Goal: Task Accomplishment & Management: Use online tool/utility

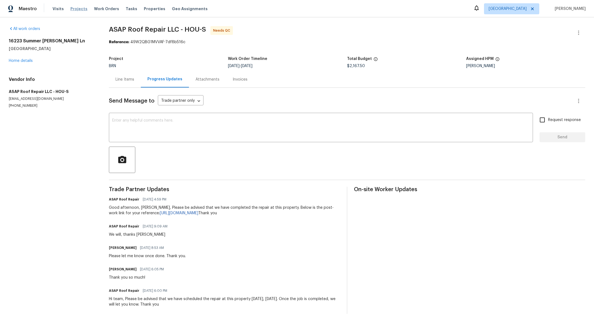
click at [77, 11] on span "Projects" at bounding box center [78, 9] width 17 height 6
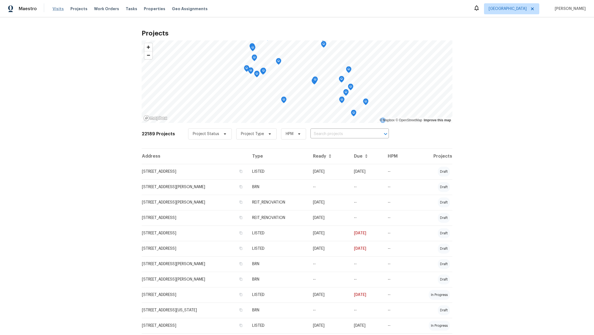
click at [58, 9] on span "Visits" at bounding box center [58, 9] width 11 height 6
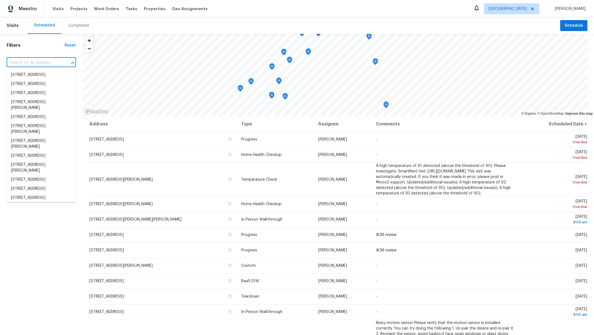
click at [32, 64] on input "text" at bounding box center [34, 63] width 54 height 9
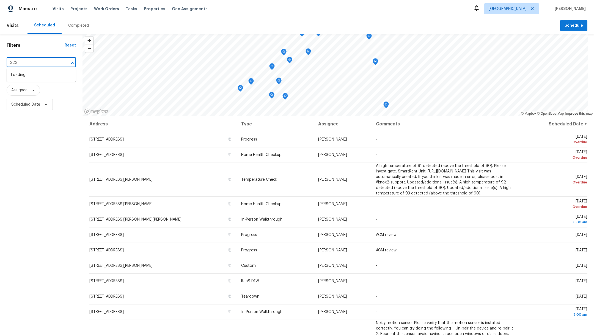
type input "2222"
click at [35, 140] on li "2222 Princess Snow Cir, Katy, TX 77493" at bounding box center [41, 135] width 69 height 9
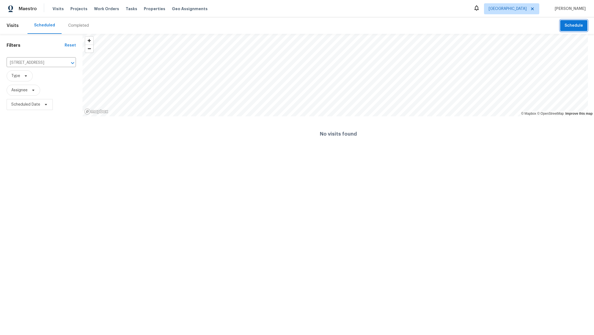
click at [570, 26] on span "Schedule" at bounding box center [574, 25] width 18 height 7
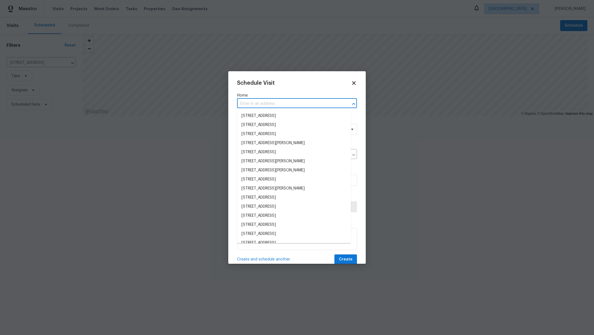
click at [256, 105] on input "text" at bounding box center [289, 104] width 105 height 9
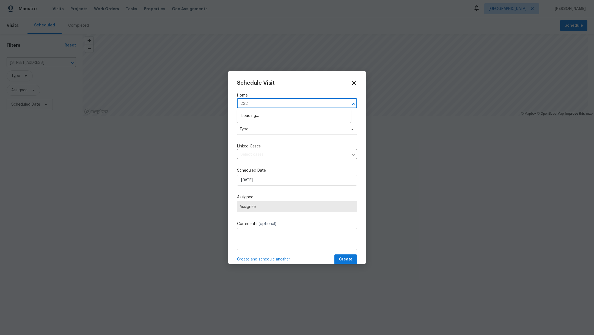
type input "2222"
click at [273, 172] on li "2222 Princess Snow Cir, Katy, TX 77493" at bounding box center [294, 170] width 114 height 9
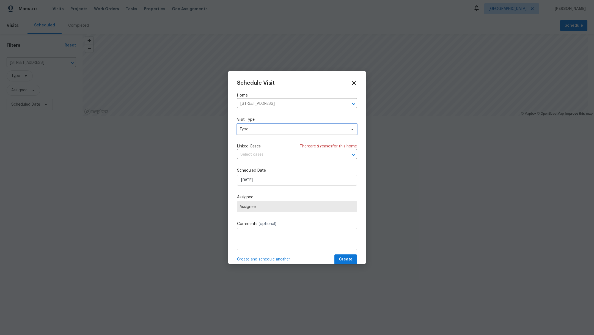
click at [269, 129] on span "Type" at bounding box center [293, 130] width 107 height 6
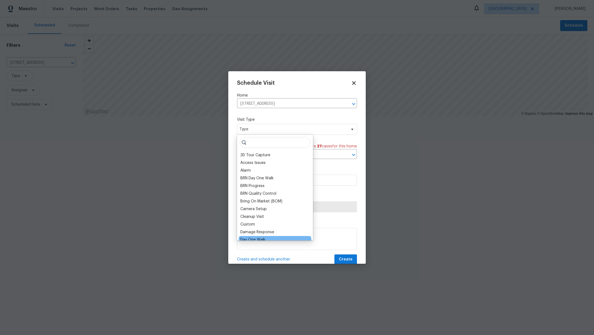
click at [258, 240] on div "Day One Walk" at bounding box center [252, 240] width 25 height 6
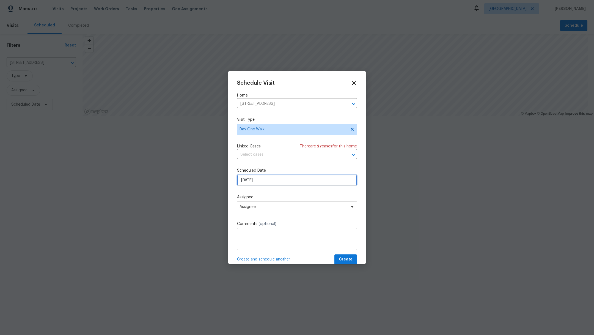
click at [269, 181] on input "[DATE]" at bounding box center [297, 180] width 120 height 11
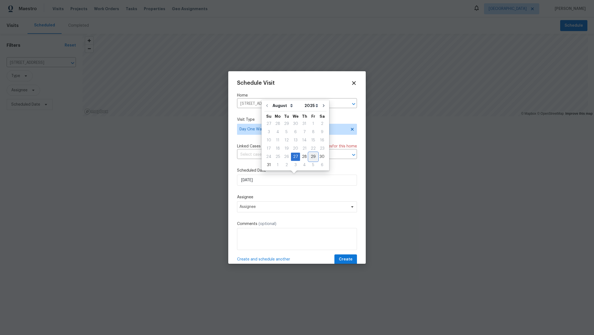
click at [313, 158] on div "29" at bounding box center [313, 157] width 9 height 8
type input "[DATE]"
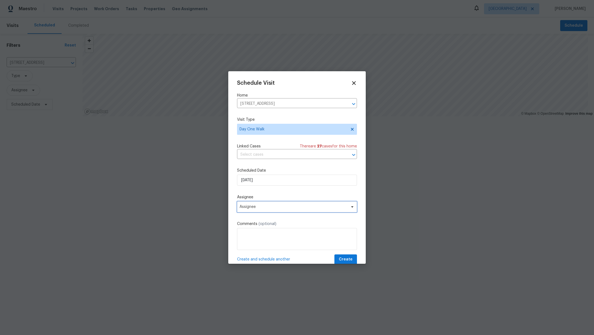
click at [291, 209] on span "Assignee" at bounding box center [297, 206] width 120 height 11
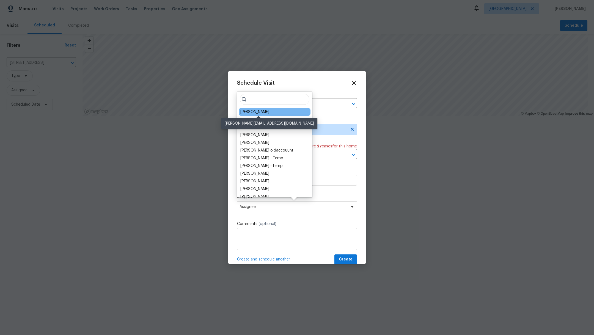
click at [265, 114] on div "[PERSON_NAME]" at bounding box center [254, 112] width 29 height 6
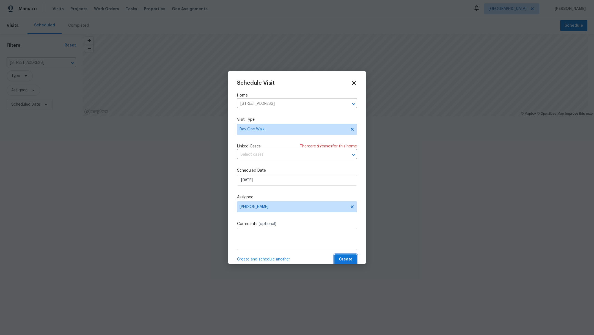
click at [341, 259] on span "Create" at bounding box center [346, 259] width 14 height 7
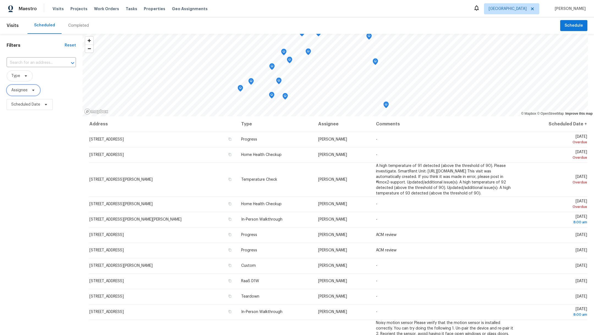
click at [20, 89] on span "Assignee" at bounding box center [19, 90] width 16 height 6
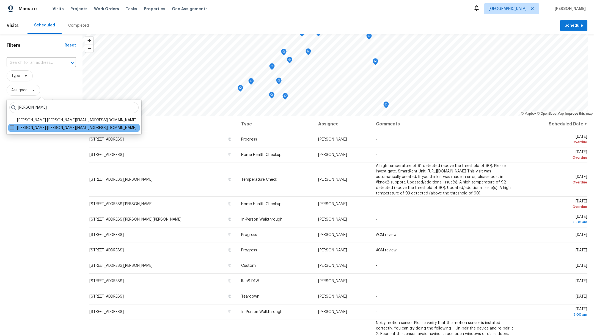
type input "[PERSON_NAME]"
click at [12, 129] on span at bounding box center [12, 127] width 4 height 4
click at [12, 129] on input "Maria Zakharnitskaia maria.zakharnitskaia@opendoor.com" at bounding box center [12, 127] width 4 height 4
checkbox input "true"
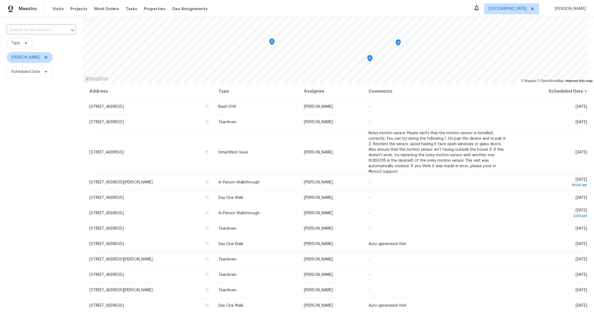
scroll to position [33, 0]
click at [151, 8] on span "Properties" at bounding box center [154, 9] width 21 height 6
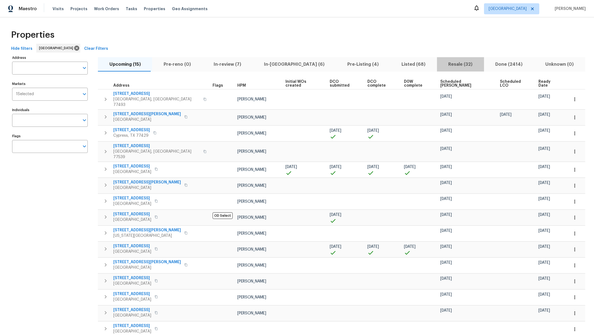
click at [440, 62] on span "Resale (32)" at bounding box center [460, 65] width 40 height 8
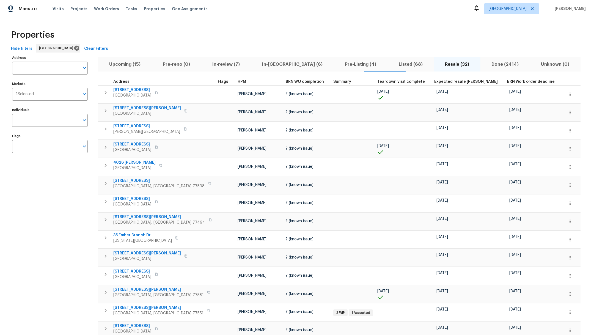
scroll to position [229, 0]
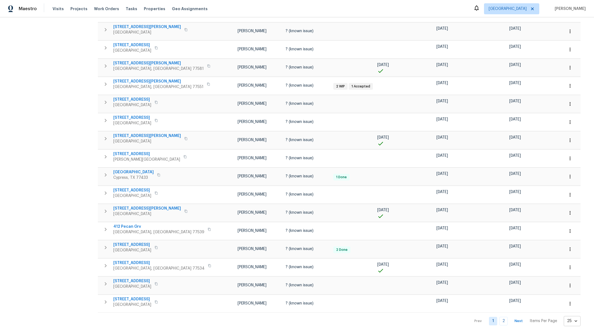
click at [505, 313] on body "Maestro Visits Projects Work Orders Tasks Properties Geo Assignments Houston Ma…" at bounding box center [297, 167] width 594 height 335
click at [501, 305] on li "50" at bounding box center [504, 303] width 26 height 17
type input "50"
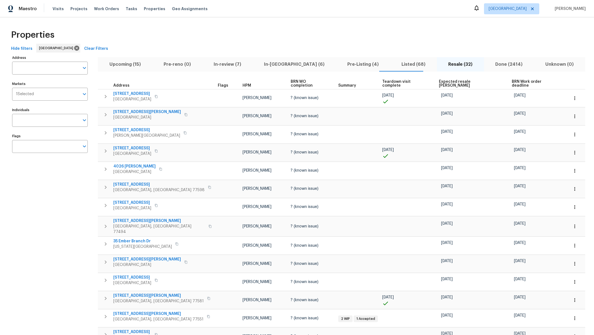
drag, startPoint x: 333, startPoint y: 40, endPoint x: 321, endPoint y: 40, distance: 12.4
click at [321, 40] on div "Properties" at bounding box center [297, 35] width 577 height 18
click at [103, 9] on span "Work Orders" at bounding box center [106, 9] width 25 height 6
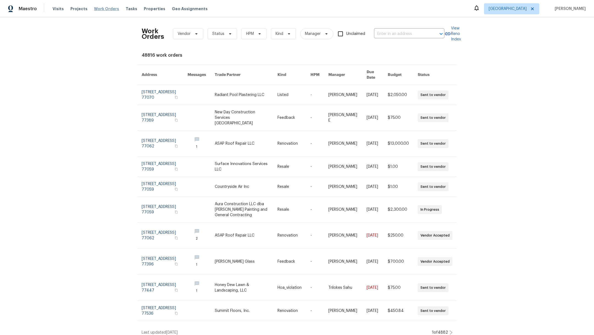
click at [102, 10] on span "Work Orders" at bounding box center [106, 9] width 25 height 6
click at [82, 10] on span "Projects" at bounding box center [78, 9] width 17 height 6
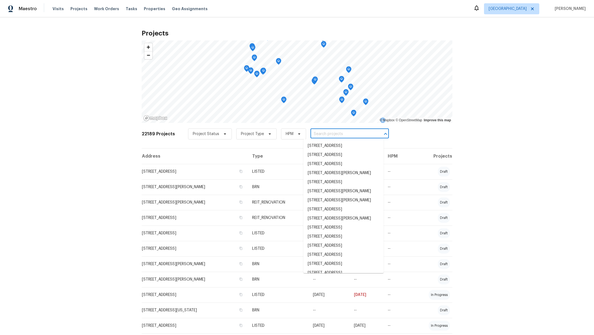
click at [320, 134] on input "text" at bounding box center [342, 134] width 63 height 9
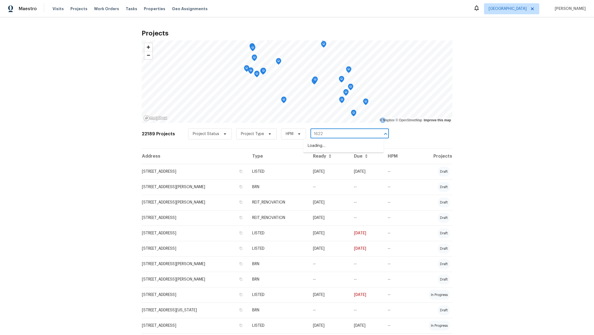
type input "16223"
click at [334, 160] on li "[STREET_ADDRESS][PERSON_NAME]" at bounding box center [343, 154] width 80 height 9
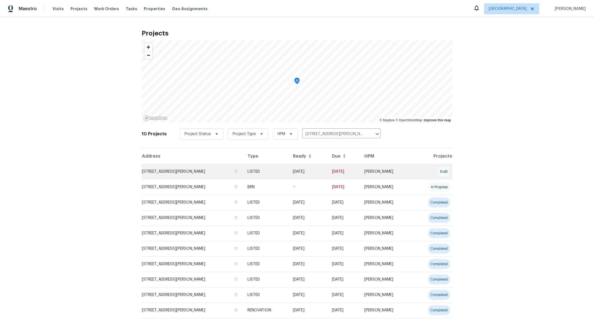
click at [175, 170] on td "[STREET_ADDRESS][PERSON_NAME]" at bounding box center [193, 171] width 102 height 15
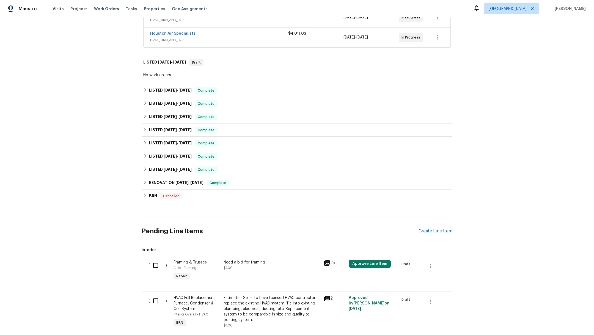
scroll to position [202, 0]
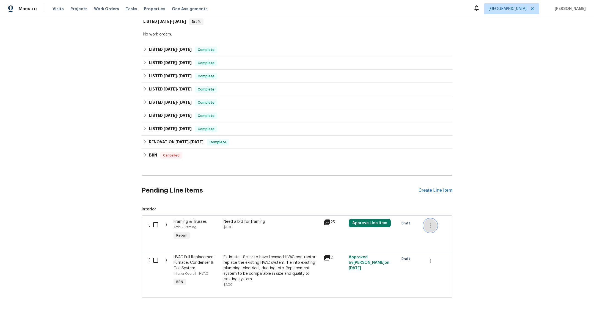
click at [429, 222] on icon "button" at bounding box center [430, 225] width 7 height 7
click at [429, 220] on li "Cancel" at bounding box center [431, 219] width 21 height 9
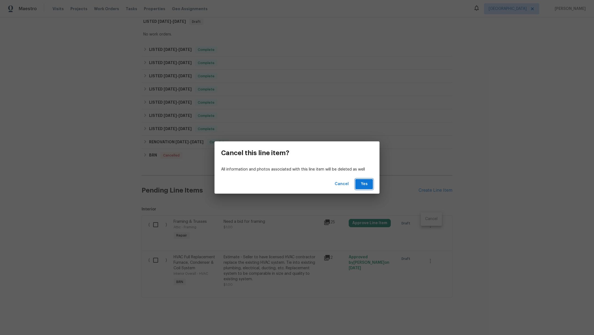
click at [364, 184] on span "Yes" at bounding box center [364, 184] width 9 height 7
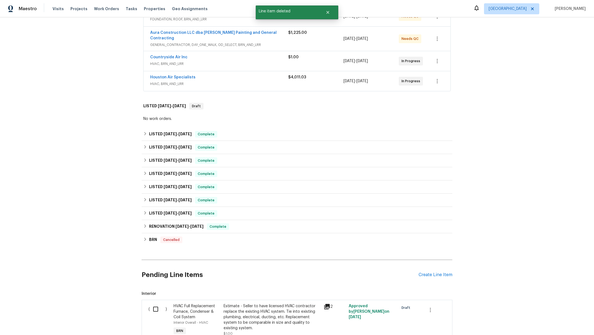
scroll to position [166, 0]
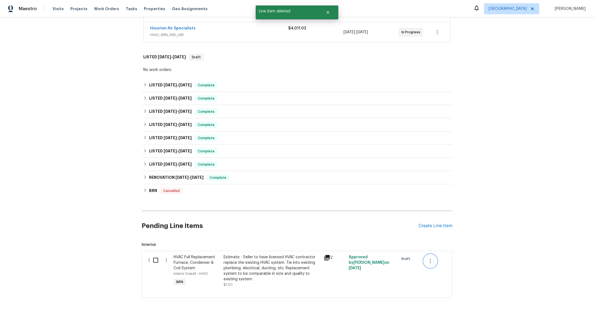
click at [427, 258] on icon "button" at bounding box center [430, 261] width 7 height 7
click at [424, 254] on li "Cancel" at bounding box center [431, 254] width 21 height 9
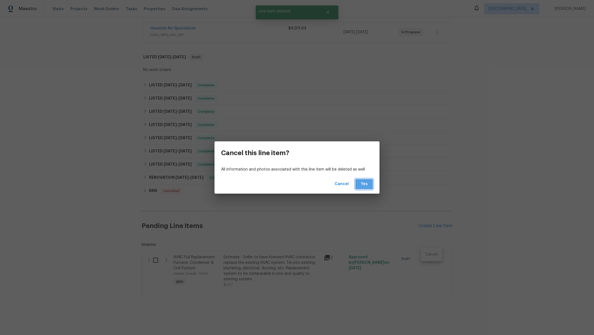
click at [365, 186] on span "Yes" at bounding box center [364, 184] width 9 height 7
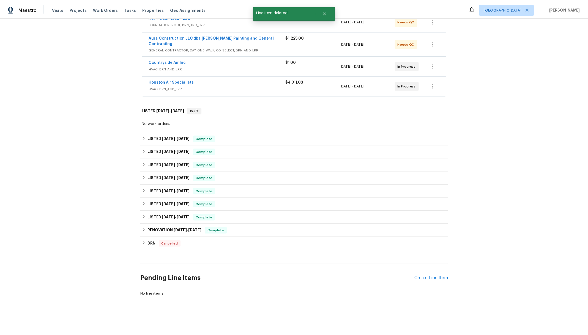
scroll to position [47, 0]
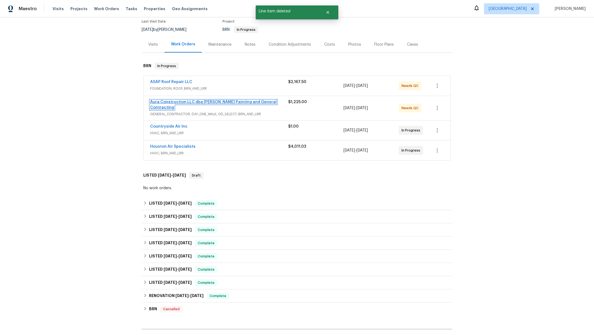
click at [158, 100] on link "Aura Construction LLC dba [PERSON_NAME] Painting and General Contracting" at bounding box center [213, 104] width 127 height 9
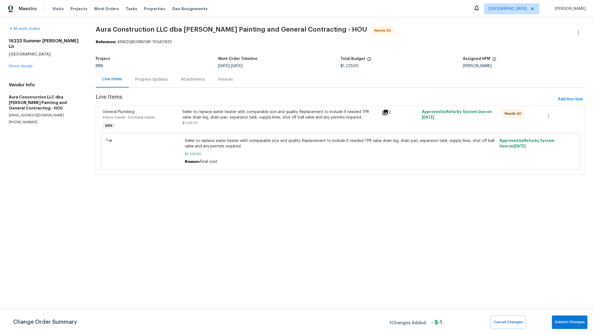
click at [264, 121] on div "Seller to replace water heater with comparable size and quality. Replacement to…" at bounding box center [280, 117] width 196 height 17
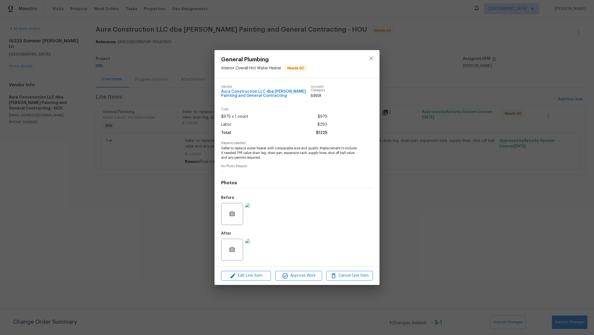
click at [257, 254] on img at bounding box center [256, 250] width 22 height 22
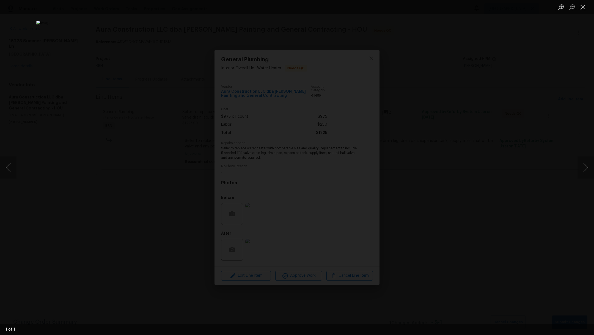
click at [584, 8] on button "Close lightbox" at bounding box center [583, 7] width 11 height 10
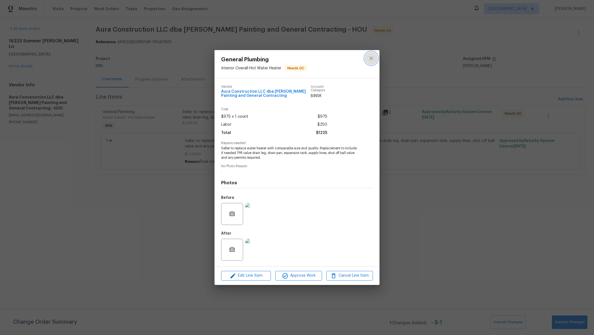
click at [371, 59] on icon "close" at bounding box center [371, 58] width 4 height 4
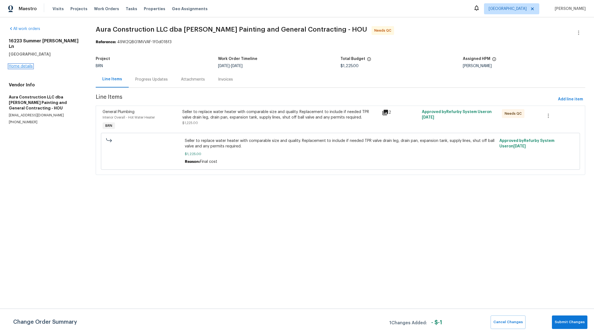
click at [19, 64] on link "Home details" at bounding box center [21, 66] width 24 height 4
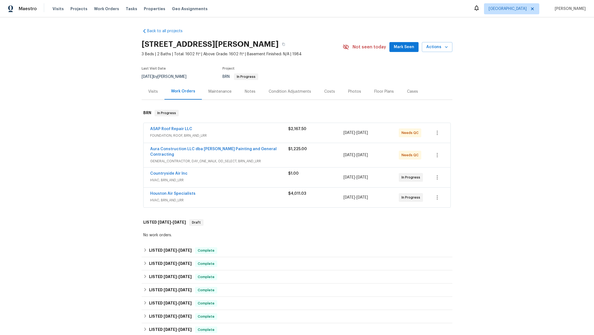
click at [166, 126] on span "ASAP Roof Repair LLC" at bounding box center [171, 129] width 42 height 6
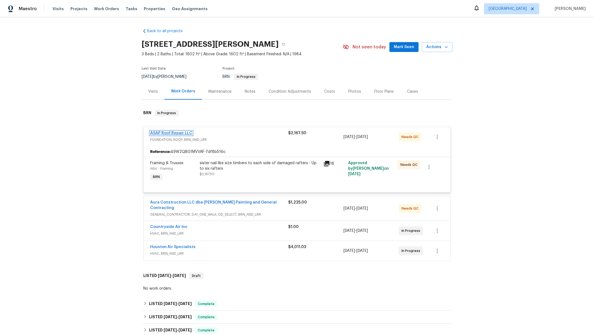
click at [166, 131] on link "ASAP Roof Repair LLC" at bounding box center [171, 133] width 42 height 4
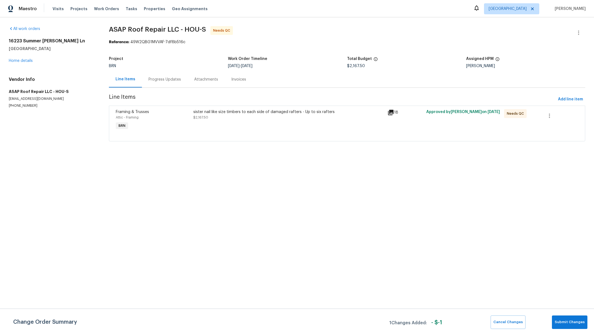
click at [232, 114] on div "sister nail like size timbers to each side of damaged rafters - Up to six rafte…" at bounding box center [288, 112] width 191 height 6
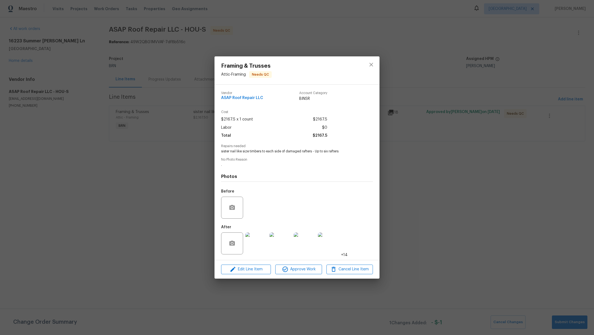
click at [262, 247] on img at bounding box center [256, 243] width 22 height 22
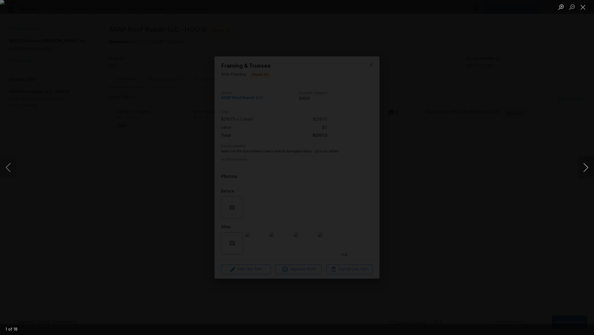
click at [585, 168] on button "Next image" at bounding box center [586, 168] width 17 height 22
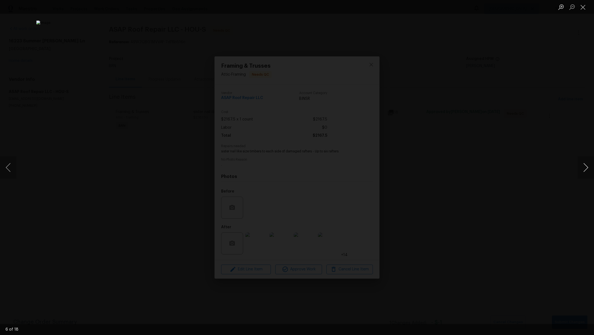
click at [585, 168] on button "Next image" at bounding box center [586, 168] width 17 height 22
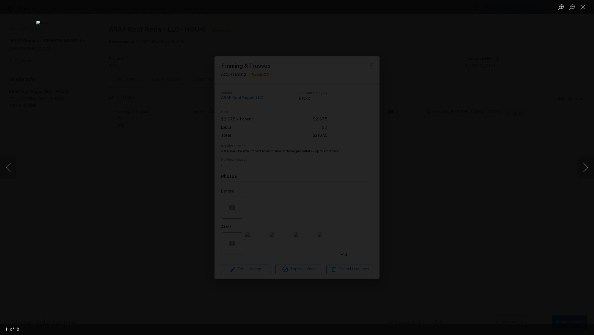
click at [585, 168] on button "Next image" at bounding box center [586, 168] width 17 height 22
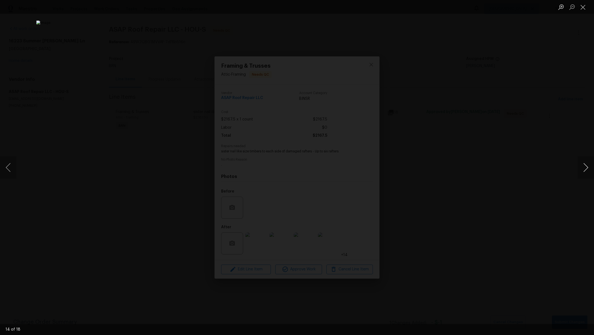
click at [585, 168] on button "Next image" at bounding box center [586, 168] width 17 height 22
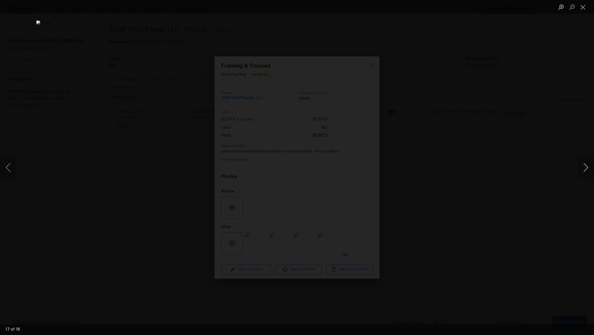
click at [585, 168] on button "Next image" at bounding box center [586, 168] width 17 height 22
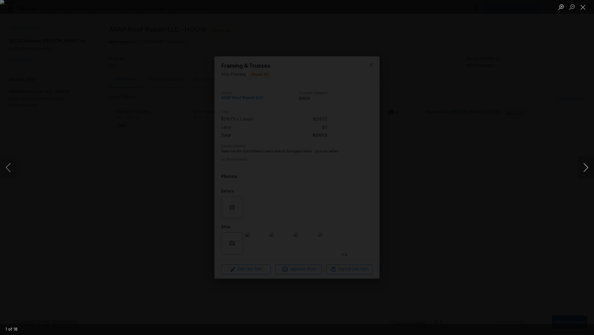
click at [585, 168] on button "Next image" at bounding box center [586, 168] width 17 height 22
click at [584, 6] on button "Close lightbox" at bounding box center [583, 7] width 11 height 10
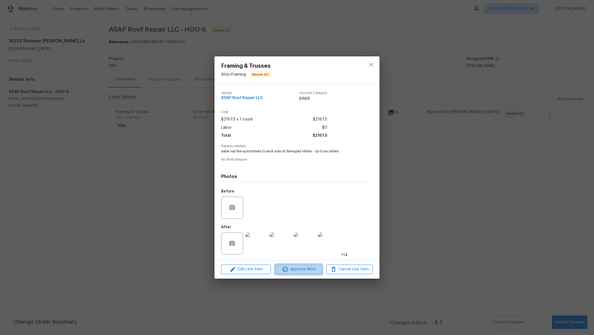
click at [289, 272] on span "Approve Work" at bounding box center [298, 269] width 43 height 7
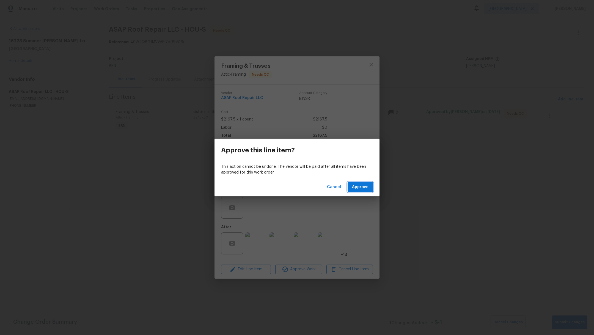
click at [363, 188] on span "Approve" at bounding box center [360, 187] width 17 height 7
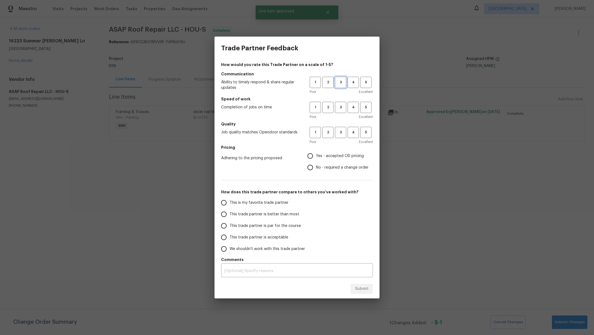
click at [344, 85] on span "3" at bounding box center [341, 82] width 10 height 6
click at [344, 107] on span "3" at bounding box center [341, 107] width 10 height 6
click at [343, 130] on span "3" at bounding box center [341, 132] width 10 height 6
click at [315, 155] on input "Yes - accepted OD pricing" at bounding box center [311, 156] width 12 height 12
radio input "true"
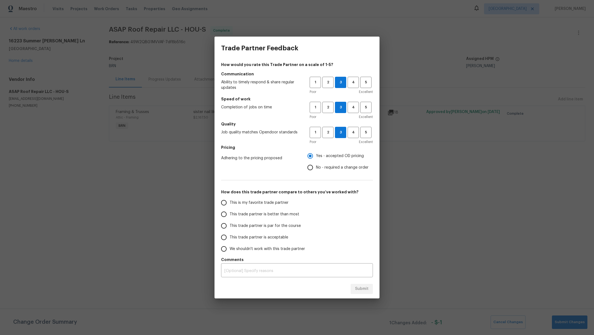
click at [283, 204] on span "This is my favorite trade partner" at bounding box center [259, 203] width 59 height 6
click at [230, 204] on input "This is my favorite trade partner" at bounding box center [224, 203] width 12 height 12
click at [363, 289] on span "Submit" at bounding box center [361, 289] width 13 height 7
radio input "true"
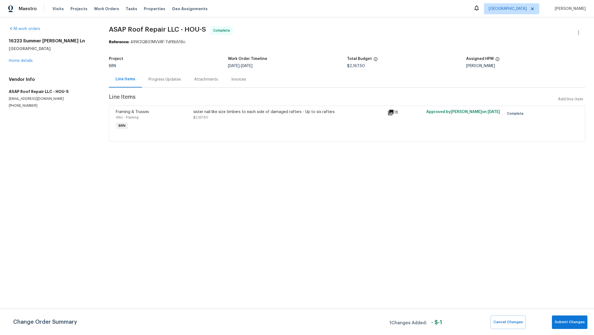
click at [25, 63] on div "16223 Summer Dawn Ln Houston, TX 77095 Home details" at bounding box center [52, 50] width 87 height 25
click at [25, 59] on link "Home details" at bounding box center [21, 61] width 24 height 4
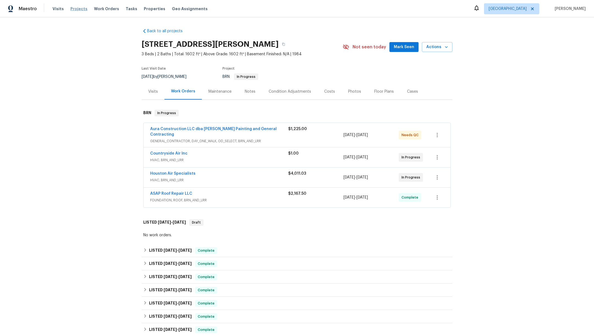
click at [80, 9] on span "Projects" at bounding box center [78, 9] width 17 height 6
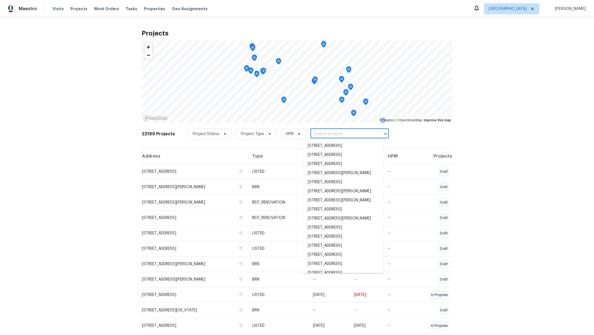
click at [344, 132] on input "text" at bounding box center [342, 134] width 63 height 9
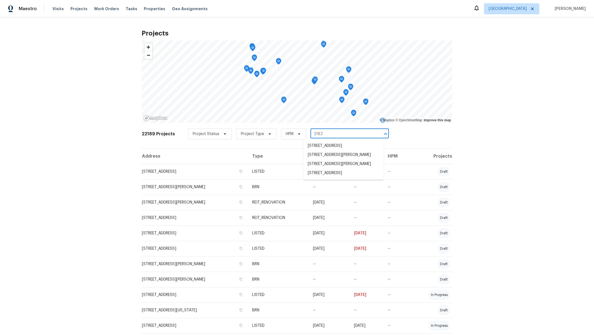
type input "21827"
click at [355, 160] on li "[STREET_ADDRESS]" at bounding box center [343, 154] width 80 height 9
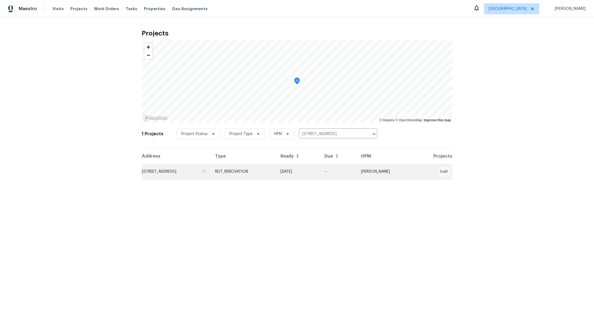
click at [157, 173] on td "[STREET_ADDRESS]" at bounding box center [176, 171] width 69 height 15
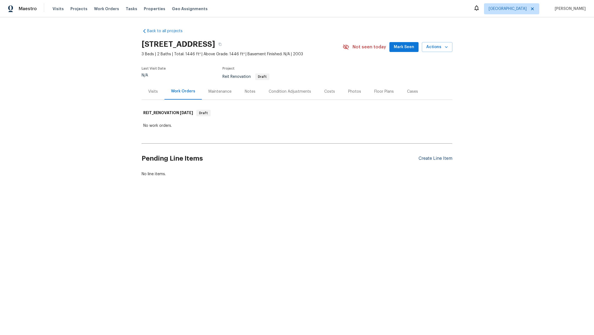
click at [435, 157] on div "Create Line Item" at bounding box center [436, 158] width 34 height 5
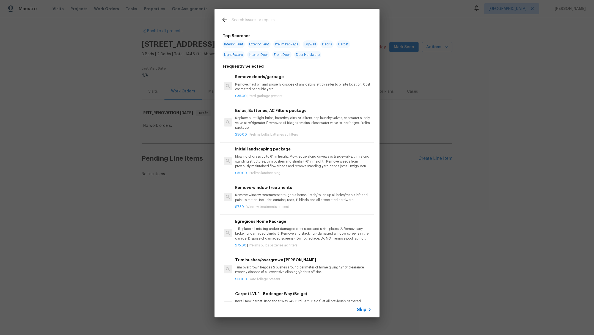
click at [248, 20] on input "text" at bounding box center [290, 21] width 117 height 8
click at [100, 90] on div "Top Searches Interior Paint Exterior Paint Prelim Package Drywall Debris Carpet…" at bounding box center [297, 163] width 594 height 326
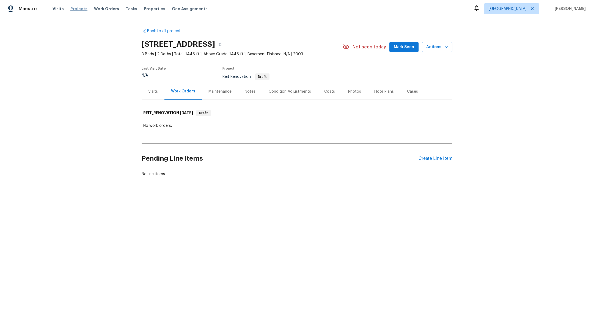
click at [75, 8] on span "Projects" at bounding box center [78, 9] width 17 height 6
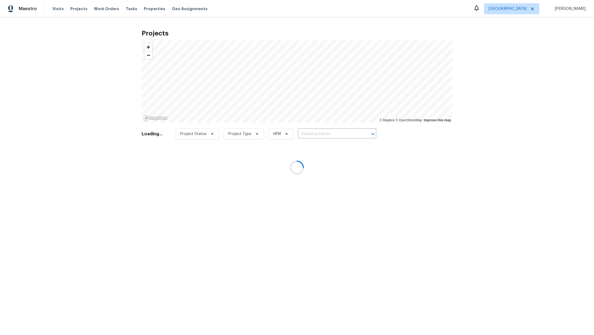
click at [326, 131] on div at bounding box center [297, 167] width 594 height 335
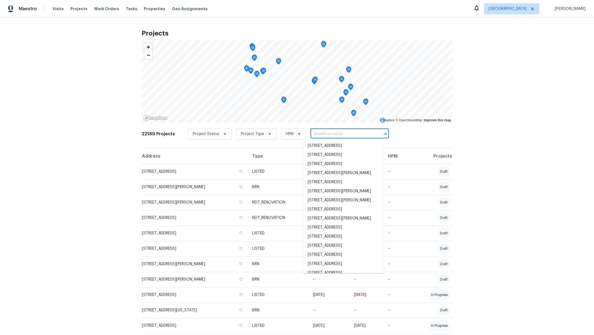
click at [326, 135] on input "text" at bounding box center [342, 134] width 63 height 9
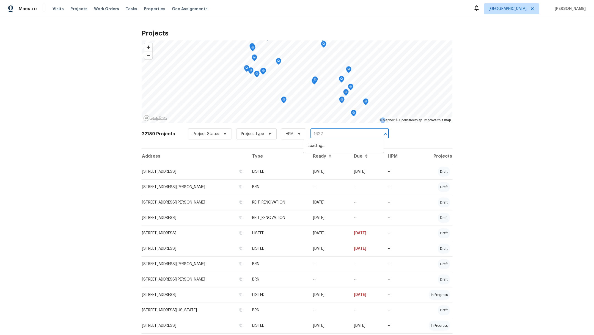
type input "16223"
click at [337, 160] on li "[STREET_ADDRESS][PERSON_NAME]" at bounding box center [343, 154] width 80 height 9
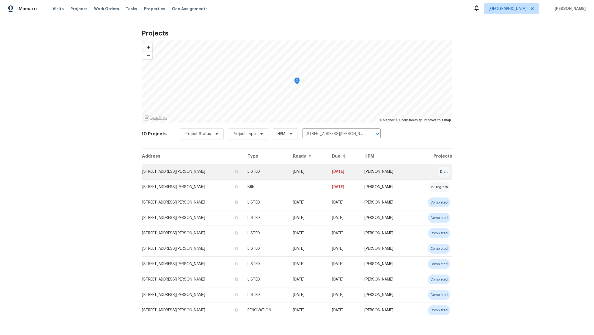
click at [168, 170] on td "[STREET_ADDRESS][PERSON_NAME]" at bounding box center [193, 171] width 102 height 15
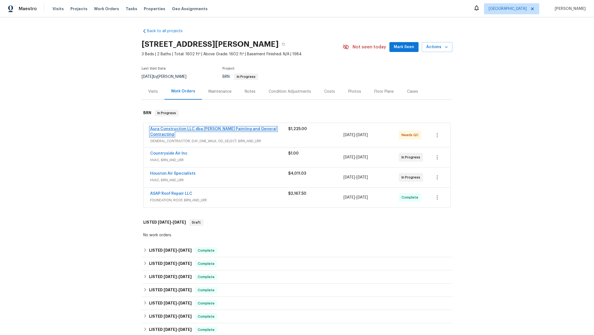
click at [169, 130] on link "Aura Construction LLC dba [PERSON_NAME] Painting and General Contracting" at bounding box center [213, 131] width 127 height 9
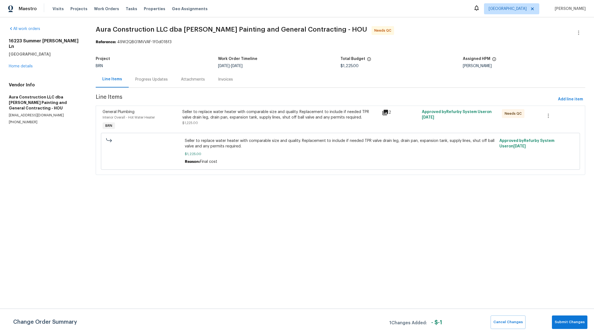
click at [220, 126] on div "Seller to replace water heater with comparable size and quality. Replacement to…" at bounding box center [281, 120] width 200 height 25
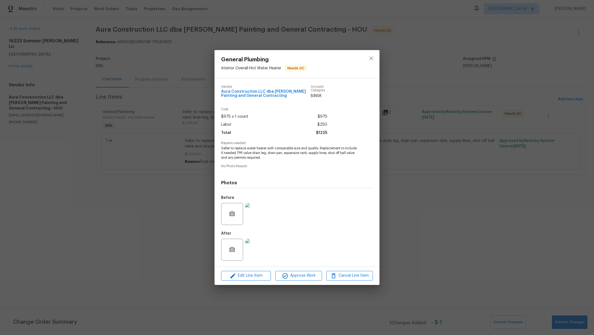
click at [260, 256] on img at bounding box center [256, 250] width 22 height 22
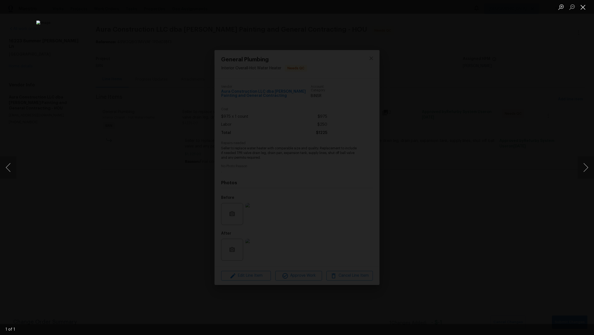
click at [584, 10] on button "Close lightbox" at bounding box center [583, 7] width 11 height 10
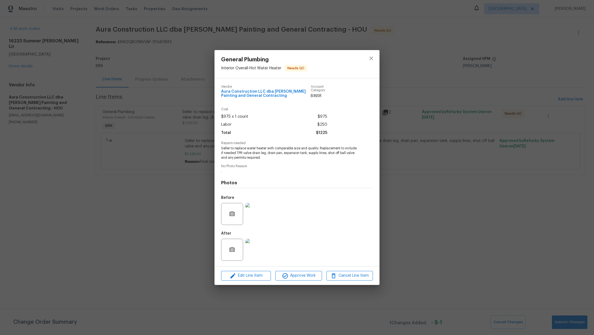
click at [261, 253] on img at bounding box center [256, 250] width 22 height 22
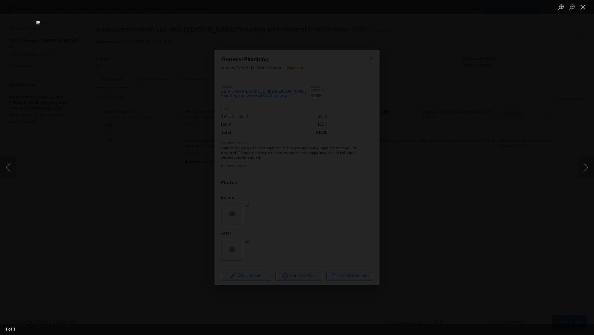
click at [583, 9] on button "Close lightbox" at bounding box center [583, 7] width 11 height 10
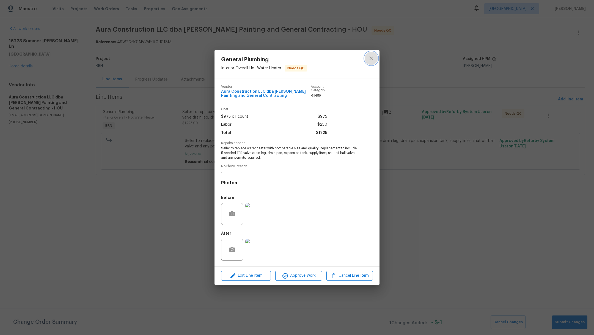
click at [371, 60] on icon "close" at bounding box center [371, 58] width 7 height 7
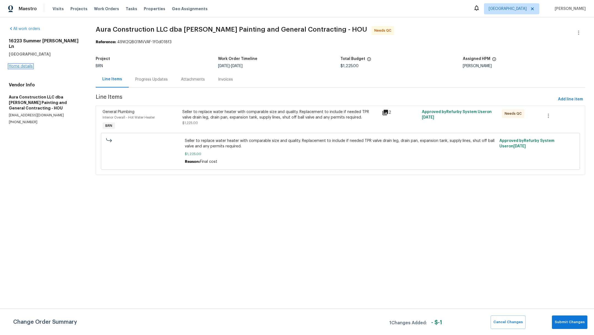
click at [26, 64] on link "Home details" at bounding box center [21, 66] width 24 height 4
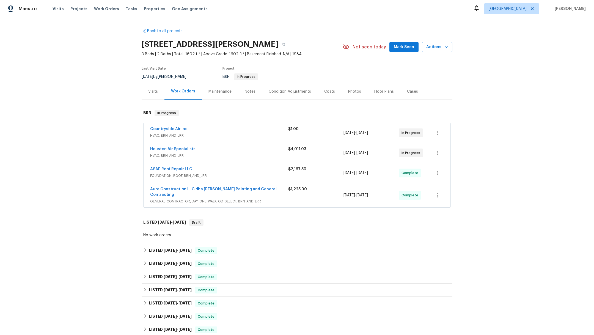
click at [250, 94] on div "Notes" at bounding box center [250, 91] width 24 height 16
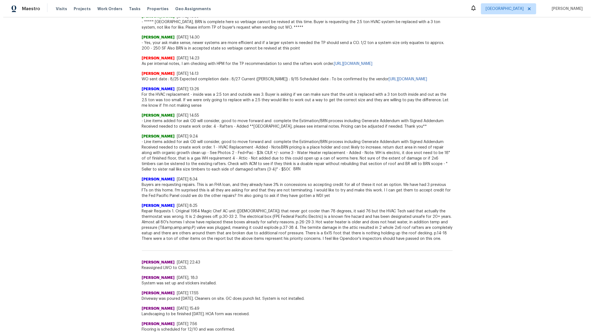
scroll to position [31, 0]
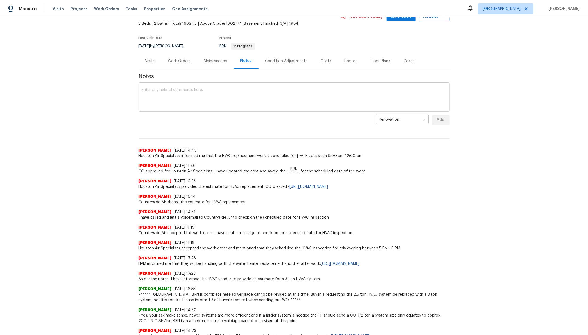
click at [186, 94] on textarea at bounding box center [294, 97] width 304 height 19
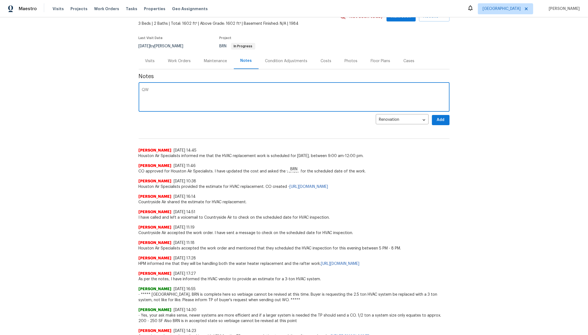
type textarea "Q"
type textarea "Water heater was replaced. Framing work was completed."
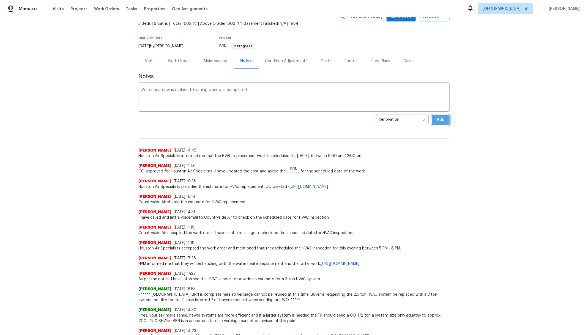
click at [436, 124] on button "Add" at bounding box center [441, 120] width 18 height 10
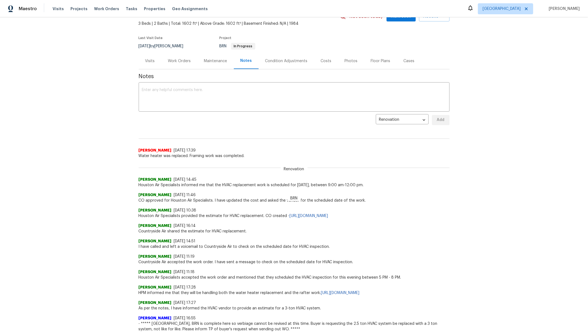
click at [171, 64] on div "Work Orders" at bounding box center [179, 61] width 36 height 16
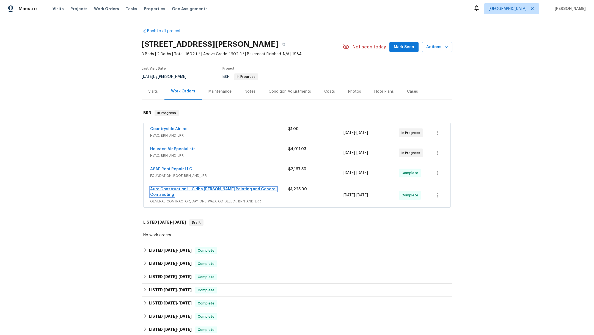
click at [167, 188] on link "Aura Construction LLC dba [PERSON_NAME] Painting and General Contracting" at bounding box center [213, 191] width 127 height 9
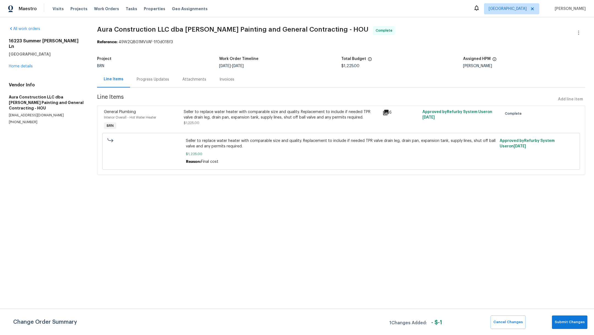
click at [220, 121] on div "Seller to replace water heater with comparable size and quality. Replacement to…" at bounding box center [282, 117] width 196 height 17
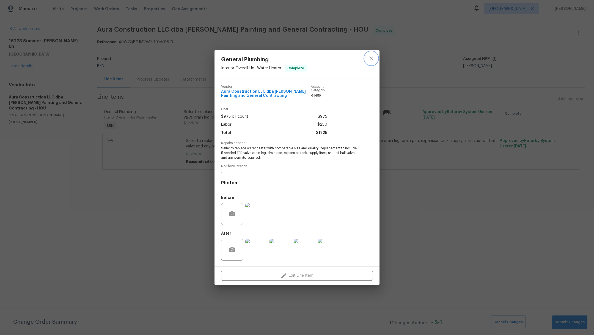
click at [372, 56] on icon "close" at bounding box center [371, 58] width 7 height 7
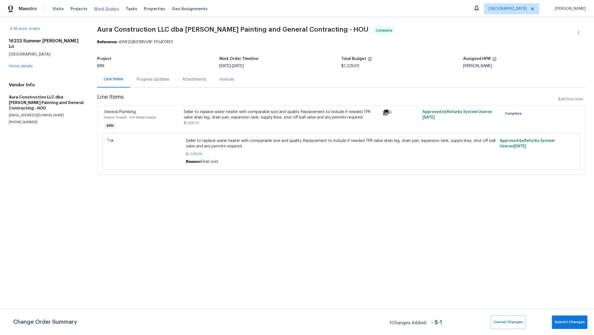
click at [100, 8] on span "Work Orders" at bounding box center [106, 9] width 25 height 6
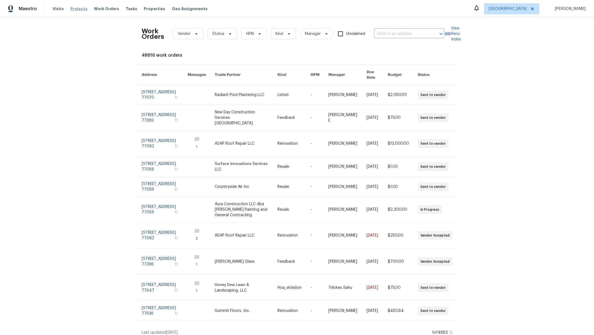
click at [74, 10] on span "Projects" at bounding box center [78, 9] width 17 height 6
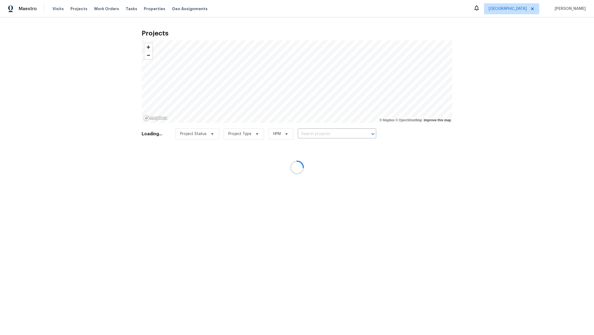
click at [314, 134] on div at bounding box center [297, 167] width 594 height 335
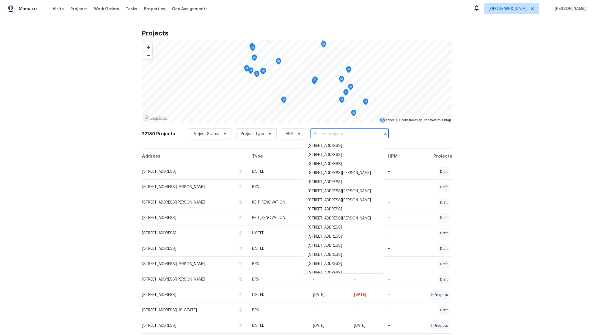
click at [314, 134] on input "text" at bounding box center [342, 134] width 63 height 9
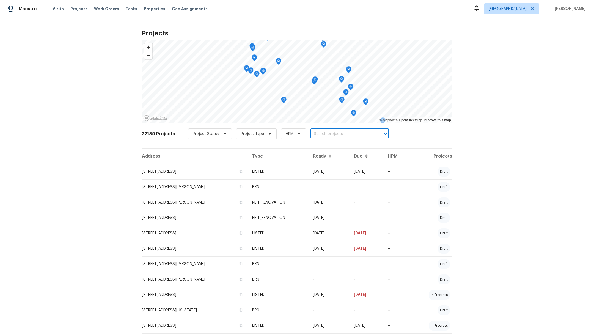
click at [314, 134] on input "text" at bounding box center [342, 134] width 63 height 9
type input "21827"
click at [321, 160] on li "[STREET_ADDRESS]" at bounding box center [343, 154] width 80 height 9
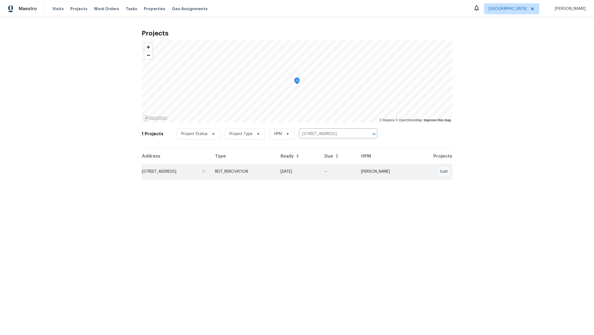
click at [158, 169] on td "[STREET_ADDRESS]" at bounding box center [176, 171] width 69 height 15
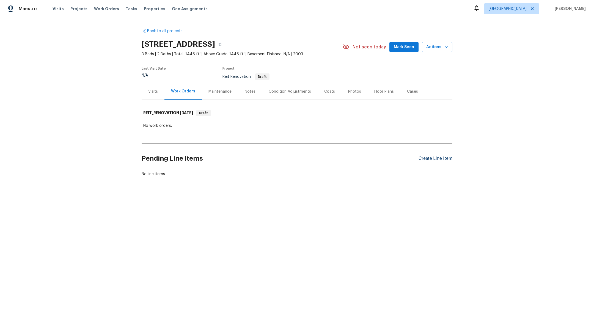
click at [420, 159] on div "Create Line Item" at bounding box center [436, 158] width 34 height 5
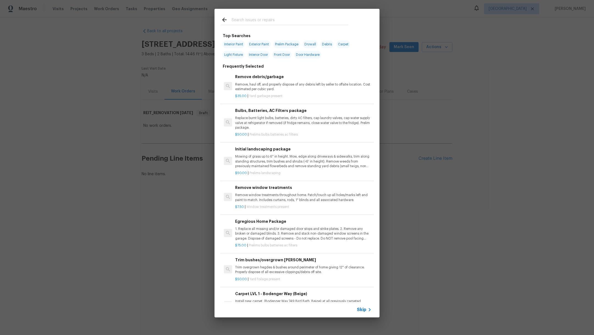
click at [240, 18] on input "text" at bounding box center [290, 21] width 117 height 8
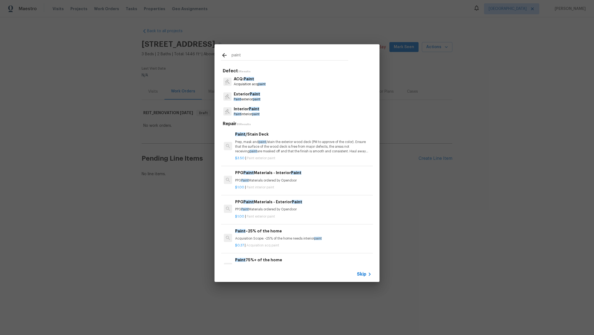
type input "paint"
click at [260, 101] on p "Paint exterior paint" at bounding box center [247, 99] width 27 height 5
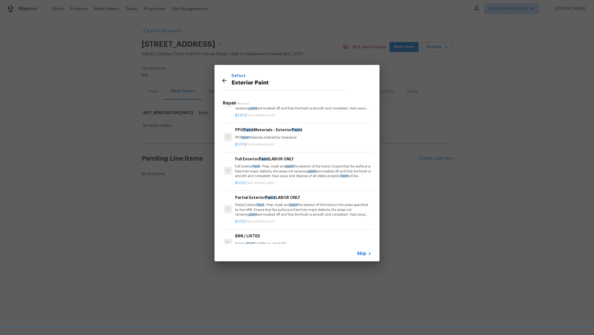
scroll to position [17, 0]
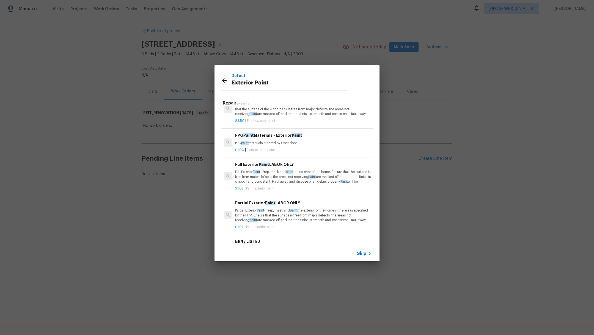
click at [276, 178] on p "Full Exterior Paint - Prep, mask and paint the exterior of the home. Ensure tha…" at bounding box center [303, 177] width 136 height 14
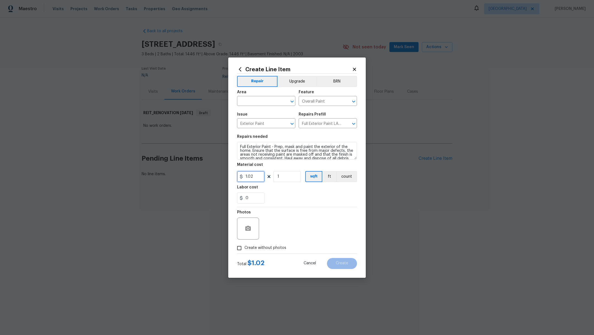
drag, startPoint x: 256, startPoint y: 176, endPoint x: 225, endPoint y: 175, distance: 31.1
click at [225, 176] on div "Create Line Item Repair Upgrade BRN Area ​ Feature Overall Paint ​ Issue Exteri…" at bounding box center [297, 167] width 594 height 335
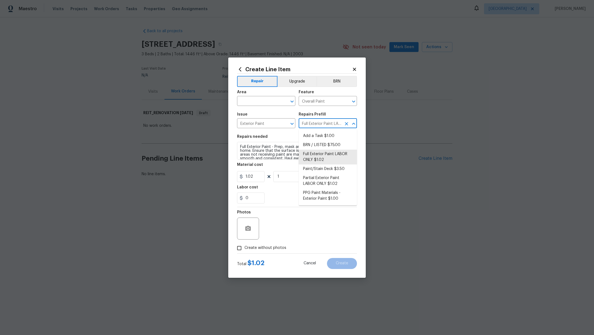
click at [310, 124] on input "Full Exterior Paint LABOR ONLY $1.02" at bounding box center [320, 124] width 43 height 9
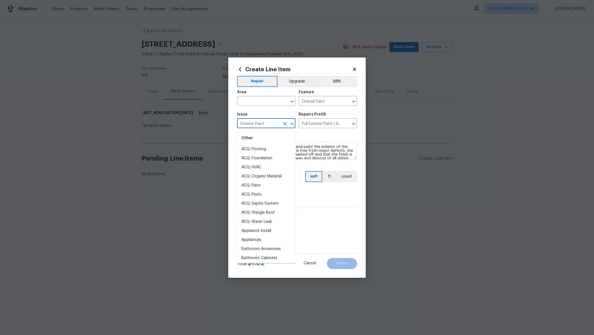
click at [272, 123] on input "Exterior Paint" at bounding box center [258, 124] width 43 height 9
click at [329, 124] on input "Full Exterior Paint LABOR ONLY $1.02" at bounding box center [320, 124] width 43 height 9
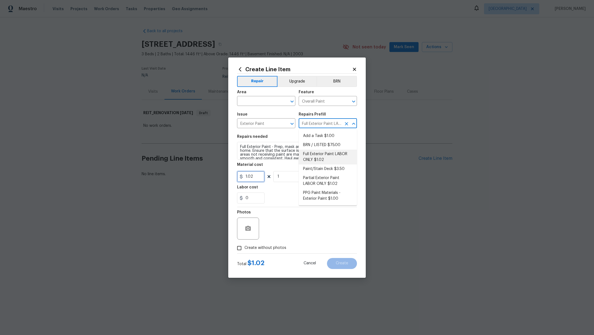
click at [256, 177] on input "1.02" at bounding box center [251, 176] width 28 height 11
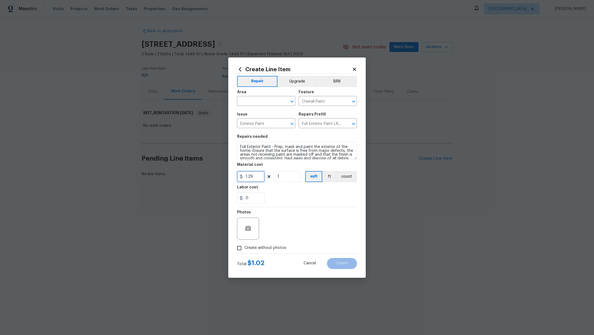
type input "1.29"
click at [307, 195] on div "0" at bounding box center [297, 198] width 120 height 11
click at [281, 178] on input "1" at bounding box center [287, 176] width 28 height 11
type input "1446"
click at [327, 202] on div "0" at bounding box center [297, 198] width 120 height 11
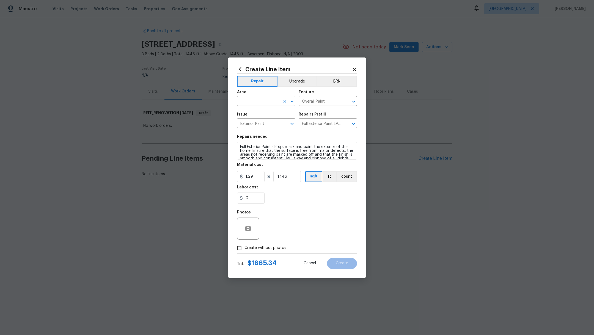
click at [251, 101] on input "text" at bounding box center [258, 101] width 43 height 9
click at [252, 114] on li "Exterior Overall" at bounding box center [266, 113] width 58 height 9
type input "Exterior Overall"
click at [309, 209] on div "Photos" at bounding box center [297, 225] width 120 height 36
click at [291, 199] on div "0" at bounding box center [297, 198] width 120 height 11
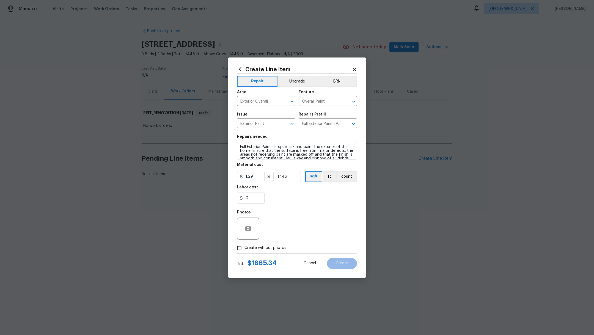
click at [247, 250] on span "Create without photos" at bounding box center [266, 248] width 42 height 6
click at [245, 250] on input "Create without photos" at bounding box center [239, 248] width 10 height 10
checkbox input "true"
click at [287, 232] on textarea at bounding box center [311, 229] width 94 height 22
type textarea "."
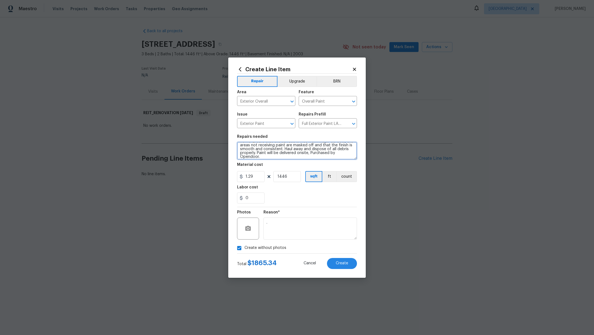
scroll to position [12, 0]
click at [330, 153] on textarea "Full Exterior Paint - Prep, mask and paint the exterior of the home. Ensure tha…" at bounding box center [297, 151] width 120 height 18
click at [277, 151] on textarea "Full Exterior Paint - Prep, mask and paint the exterior of the home. Ensure tha…" at bounding box center [297, 151] width 120 height 18
drag, startPoint x: 275, startPoint y: 152, endPoint x: 279, endPoint y: 158, distance: 7.9
click at [279, 158] on textarea "Full Exterior Paint - Prep, mask and paint the exterior of the home. Ensure tha…" at bounding box center [297, 151] width 120 height 18
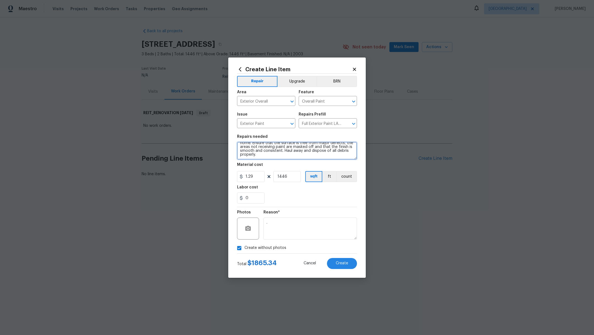
scroll to position [7, 0]
type textarea "Full Exterior Paint - Prep, mask and paint the exterior of the home. Ensure tha…"
click at [343, 265] on span "Create" at bounding box center [342, 263] width 12 height 4
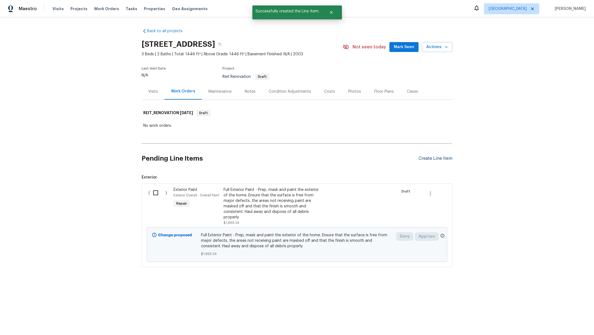
click at [426, 159] on div "Create Line Item" at bounding box center [436, 158] width 34 height 5
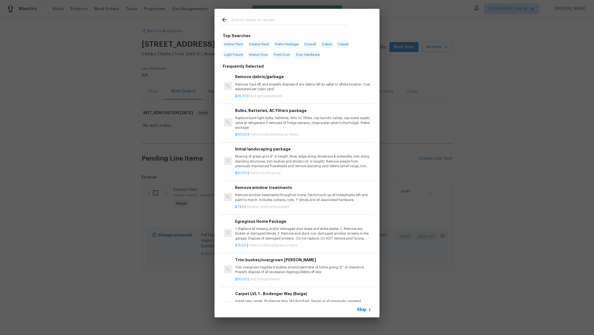
click at [250, 22] on input "text" at bounding box center [290, 21] width 117 height 8
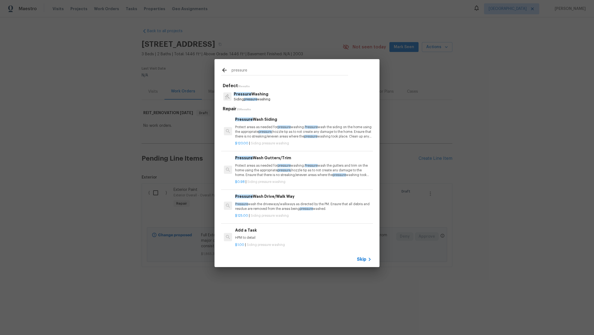
type input "pressure"
click at [265, 97] on p "Siding pressure washing" at bounding box center [252, 99] width 37 height 5
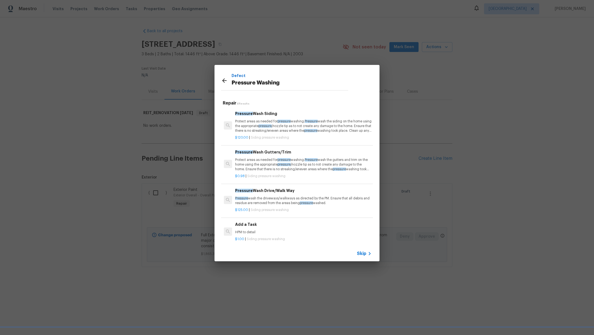
click at [270, 206] on div "$125.00 | Siding pressure washing" at bounding box center [303, 209] width 136 height 7
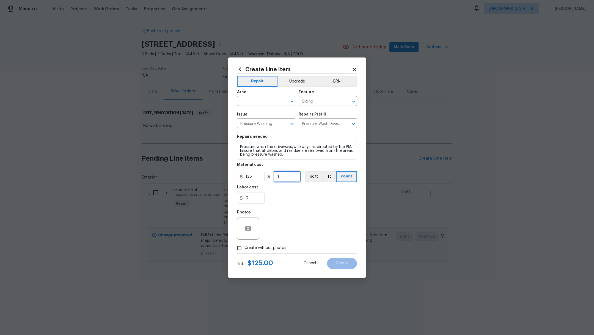
click at [293, 171] on input "1" at bounding box center [287, 176] width 28 height 11
click at [292, 184] on section "Repairs needed Pressure wash the driveways/walkways as directed by the PM. Ensu…" at bounding box center [297, 169] width 120 height 75
click at [290, 179] on input "1" at bounding box center [287, 176] width 28 height 11
type input "2"
click at [294, 191] on div "Labor cost" at bounding box center [297, 188] width 120 height 7
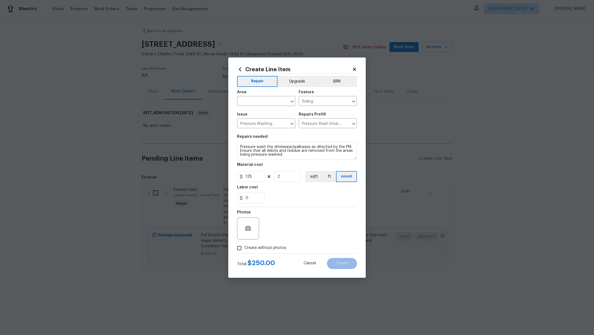
click at [239, 250] on input "Create without photos" at bounding box center [239, 248] width 10 height 10
checkbox input "true"
click at [297, 232] on textarea at bounding box center [311, 229] width 94 height 22
type textarea "/"
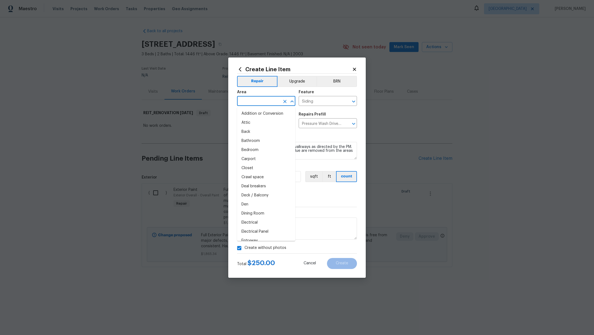
click at [267, 103] on input "text" at bounding box center [258, 101] width 43 height 9
click at [269, 114] on li "Exterior Overall" at bounding box center [266, 113] width 58 height 9
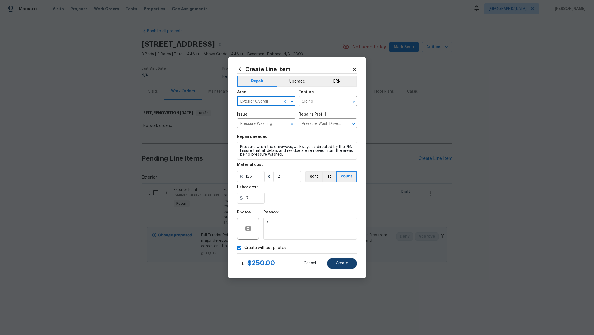
type input "Exterior Overall"
click at [346, 268] on button "Create" at bounding box center [342, 263] width 30 height 11
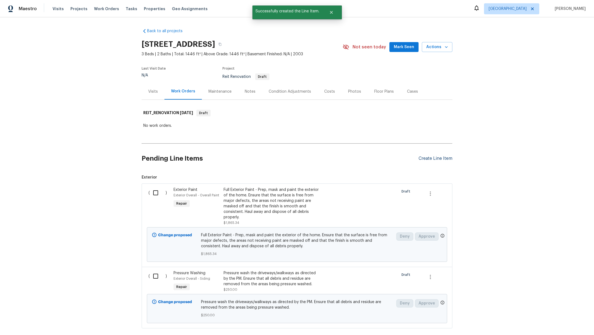
click at [419, 157] on div "Create Line Item" at bounding box center [436, 158] width 34 height 5
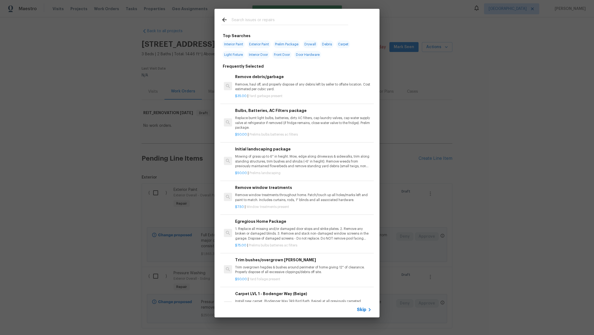
click at [246, 26] on div at bounding box center [285, 20] width 140 height 22
click at [246, 23] on input "text" at bounding box center [290, 21] width 117 height 8
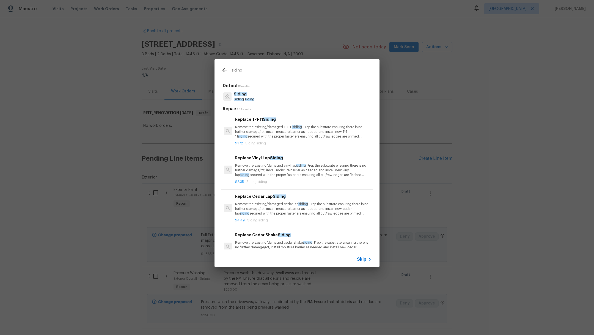
type input "siding"
drag, startPoint x: 258, startPoint y: 96, endPoint x: 250, endPoint y: 96, distance: 8.0
click at [250, 96] on div "Siding Siding siding" at bounding box center [297, 96] width 152 height 15
click at [245, 96] on span "Siding" at bounding box center [240, 94] width 13 height 4
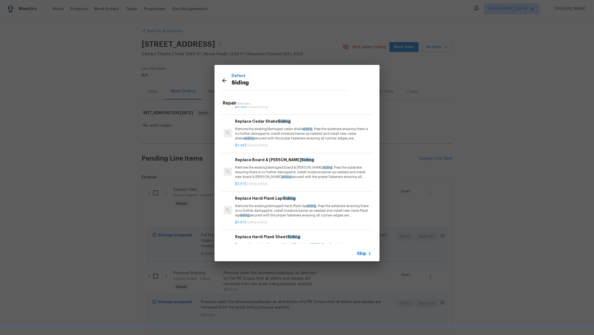
scroll to position [112, 0]
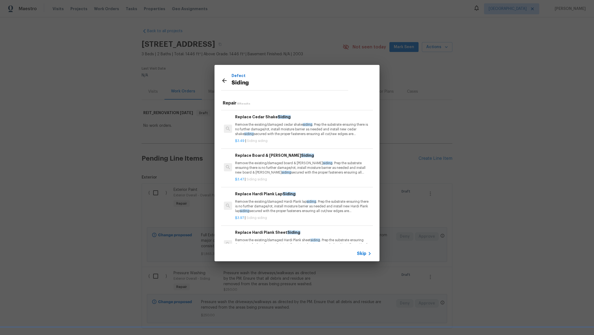
click at [315, 204] on p "Remove the existing/damaged Hardi Plank lap siding . Prep the substrate ensurin…" at bounding box center [303, 206] width 136 height 14
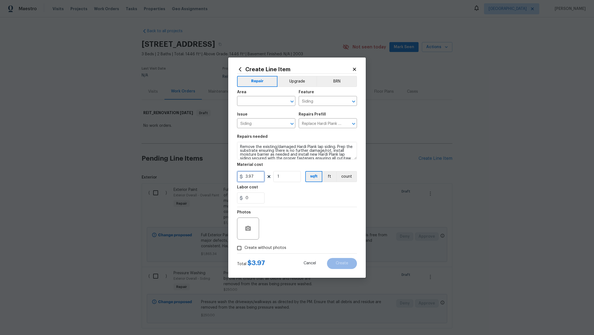
drag, startPoint x: 260, startPoint y: 174, endPoint x: 186, endPoint y: 173, distance: 74.0
click at [187, 174] on div "Create Line Item Repair Upgrade BRN Area ​ Feature Siding ​ Issue Siding ​ Repa…" at bounding box center [297, 167] width 594 height 335
drag, startPoint x: 261, startPoint y: 176, endPoint x: 208, endPoint y: 173, distance: 52.6
click at [208, 174] on div "Create Line Item Repair Upgrade BRN Area ​ Feature Siding ​ Issue Siding ​ Repa…" at bounding box center [297, 167] width 594 height 335
type input "600"
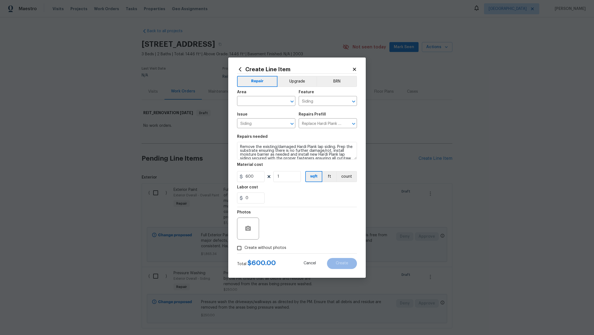
click at [286, 204] on section "Repairs needed Remove the existing/damaged Hardi Plank lap siding. Prep the sub…" at bounding box center [297, 169] width 120 height 75
click at [239, 148] on textarea "Remove the existing/damaged Hardi Plank lap siding. Prep the substrate ensuring…" at bounding box center [297, 151] width 120 height 18
type textarea "Siding and trim. Remove the existing/damaged Hardi Plank lap siding. Prep the s…"
click at [248, 100] on input "text" at bounding box center [258, 101] width 43 height 9
click at [254, 114] on li "Exterior Overall" at bounding box center [266, 113] width 58 height 9
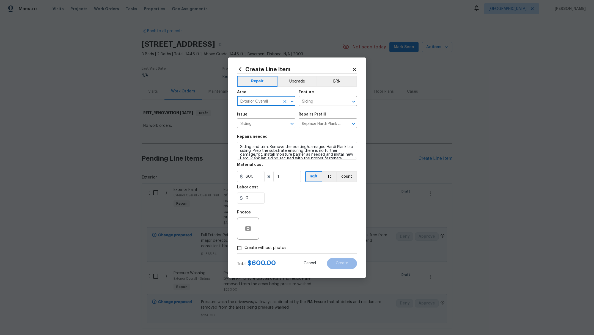
type input "Exterior Overall"
click at [255, 177] on input "600" at bounding box center [251, 176] width 28 height 11
click at [253, 249] on span "Create without photos" at bounding box center [266, 248] width 42 height 6
click at [245, 249] on input "Create without photos" at bounding box center [239, 248] width 10 height 10
checkbox input "true"
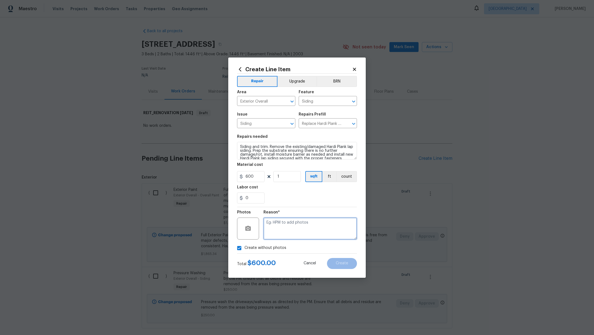
click at [281, 235] on textarea at bounding box center [311, 229] width 94 height 22
type textarea "."
click at [342, 262] on span "Create" at bounding box center [342, 263] width 12 height 4
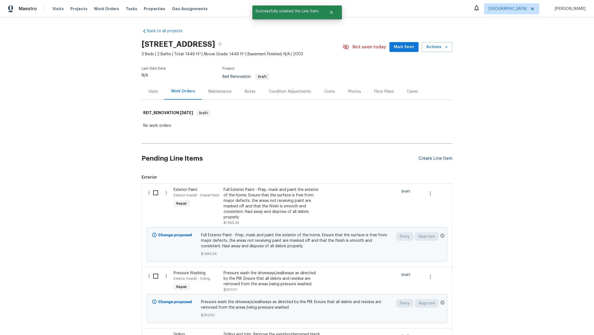
click at [423, 157] on div "Create Line Item" at bounding box center [436, 158] width 34 height 5
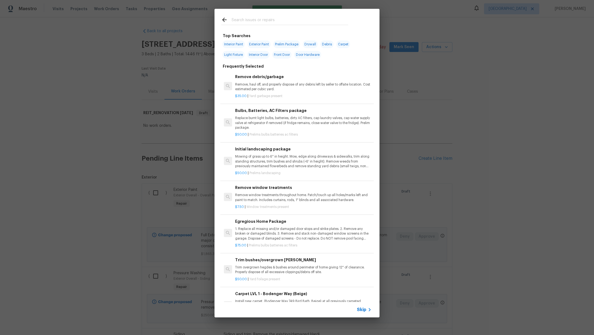
click at [245, 22] on input "text" at bounding box center [290, 21] width 117 height 8
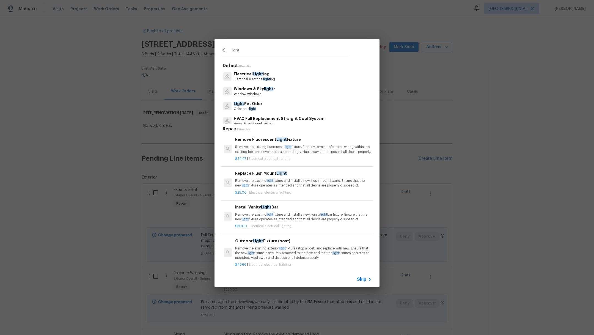
type input "light"
click at [262, 75] on p "Electrical Light ing" at bounding box center [254, 74] width 41 height 6
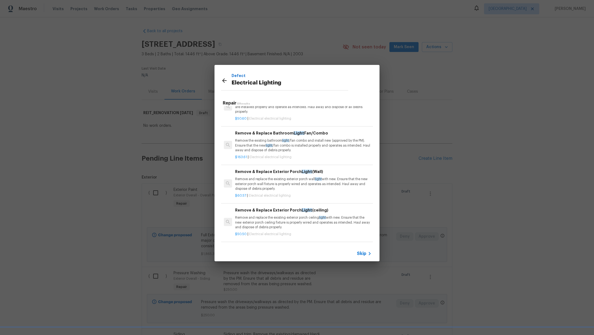
scroll to position [278, 0]
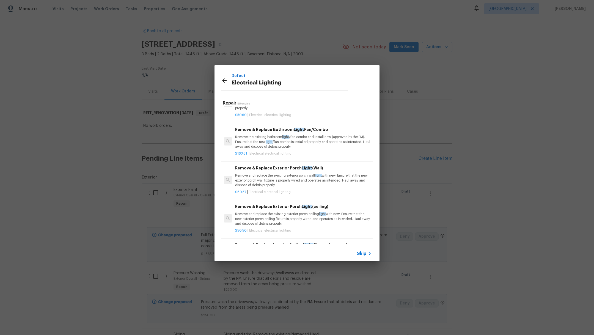
click at [333, 195] on div "Remove & Replace Exterior Porch Light (Wall) Remove and replace the existing ex…" at bounding box center [303, 179] width 138 height 31
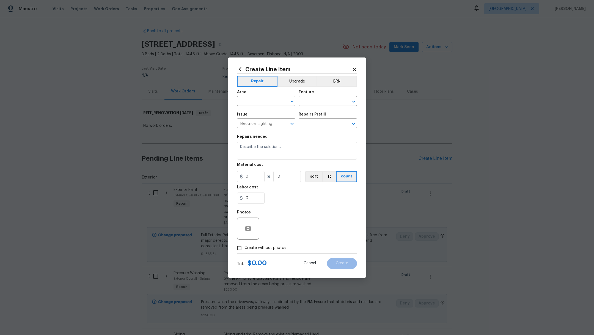
type input "Remove & Replace Exterior Porch Light (Wall) $60.57"
type textarea "Remove and replace the existing exterior porch wall light with new. Ensure that…"
type input "60.57"
type input "1"
click at [249, 102] on input "text" at bounding box center [258, 101] width 43 height 9
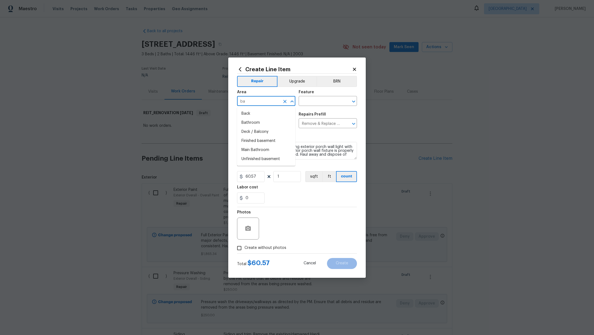
type input "b"
click at [261, 116] on li "Front" at bounding box center [266, 113] width 58 height 9
type input "Front"
click at [313, 98] on input "text" at bounding box center [320, 101] width 43 height 9
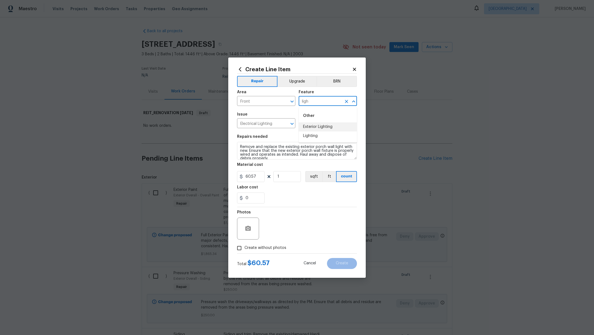
click at [323, 128] on li "Exterior Lighting" at bounding box center [328, 126] width 58 height 9
type input "Exterior Lighting"
click at [311, 198] on div "0" at bounding box center [297, 198] width 120 height 11
drag, startPoint x: 253, startPoint y: 246, endPoint x: 258, endPoint y: 244, distance: 5.9
click at [253, 246] on span "Create without photos" at bounding box center [266, 248] width 42 height 6
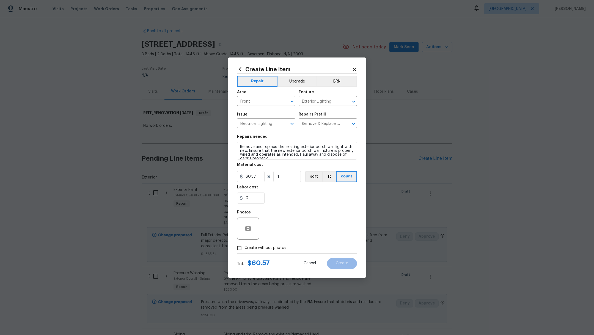
click at [245, 246] on input "Create without photos" at bounding box center [239, 248] width 10 height 10
checkbox input "true"
click at [301, 232] on textarea at bounding box center [311, 229] width 94 height 22
type textarea ","
click at [344, 264] on span "Create" at bounding box center [342, 263] width 12 height 4
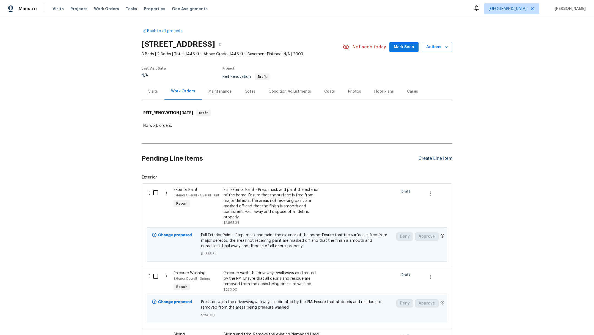
click at [427, 160] on div "Create Line Item" at bounding box center [436, 158] width 34 height 5
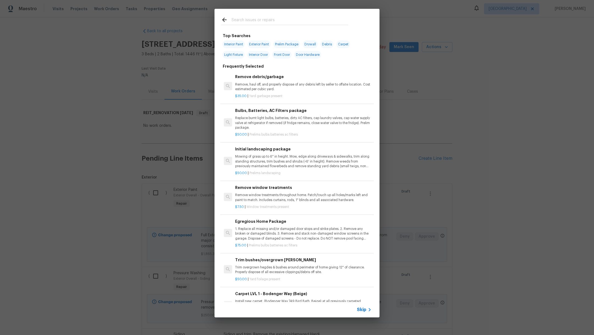
click at [245, 24] on input "text" at bounding box center [290, 21] width 117 height 8
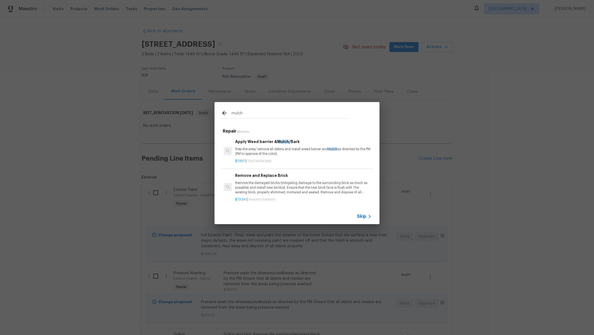
type input "mulch"
click at [273, 147] on p "Prep the area/ remove all debris and install weed barrier and mulch as directed…" at bounding box center [303, 151] width 136 height 9
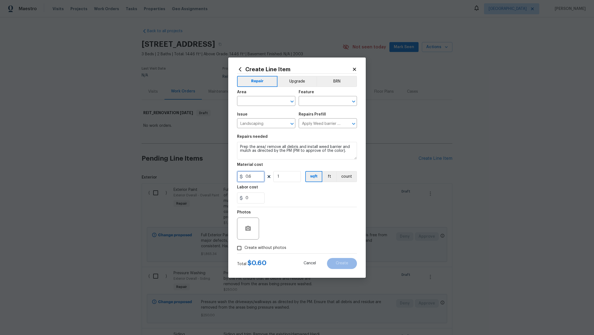
drag, startPoint x: 262, startPoint y: 176, endPoint x: 202, endPoint y: 161, distance: 61.6
click at [203, 168] on div "Create Line Item Repair Upgrade BRN Area ​ Feature ​ Issue Landscaping ​ Repair…" at bounding box center [297, 167] width 594 height 335
type input "200"
click at [250, 100] on input "text" at bounding box center [258, 101] width 43 height 9
click at [261, 113] on li "Exterior Overall" at bounding box center [266, 113] width 58 height 9
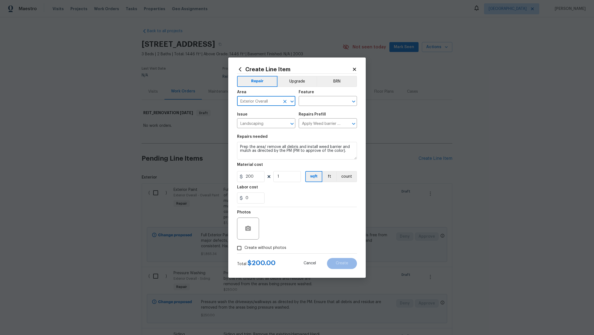
type input "Exterior Overall"
click at [314, 107] on div "Area Exterior Overall ​ Feature ​" at bounding box center [297, 98] width 120 height 22
click at [316, 102] on input "text" at bounding box center [320, 101] width 43 height 9
click at [319, 127] on li "Landscaping" at bounding box center [328, 126] width 58 height 9
type input "Landscaping"
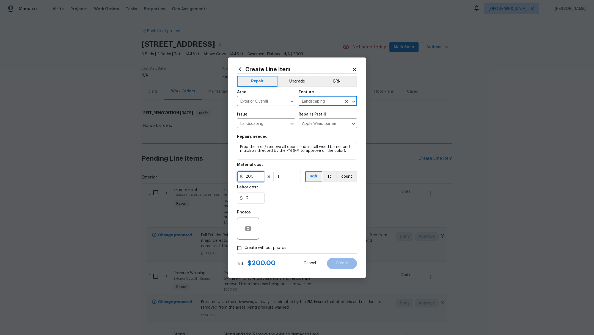
click at [257, 177] on input "200" at bounding box center [251, 176] width 28 height 11
type input "250"
click at [308, 197] on div "0" at bounding box center [297, 198] width 120 height 11
click at [258, 254] on div "Total $ 250.00 Cancel Create" at bounding box center [297, 261] width 120 height 15
click at [282, 232] on div "Photos" at bounding box center [297, 225] width 120 height 36
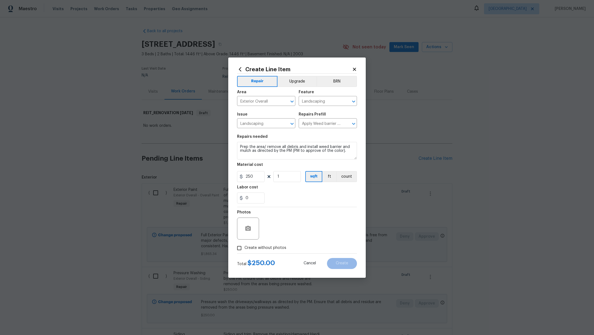
click at [276, 248] on span "Create without photos" at bounding box center [266, 248] width 42 height 6
click at [245, 248] on input "Create without photos" at bounding box center [239, 248] width 10 height 10
checkbox input "true"
click at [283, 234] on textarea at bounding box center [311, 229] width 94 height 22
type textarea "."
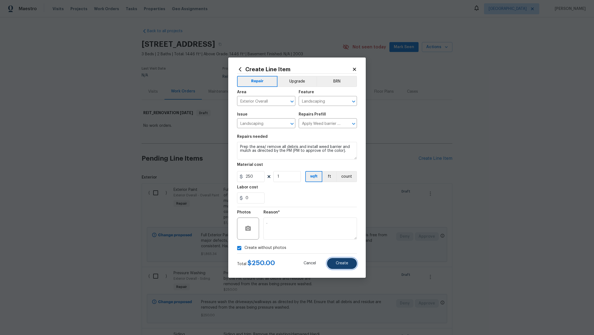
click at [338, 259] on button "Create" at bounding box center [342, 263] width 30 height 11
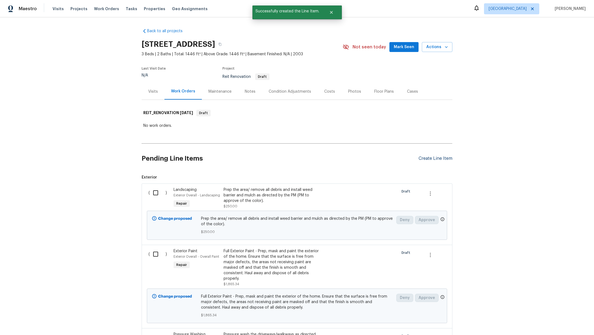
click at [431, 157] on div "Create Line Item" at bounding box center [436, 158] width 34 height 5
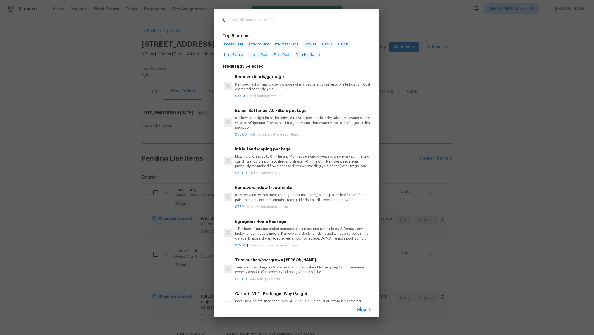
click at [241, 21] on input "text" at bounding box center [290, 21] width 117 height 8
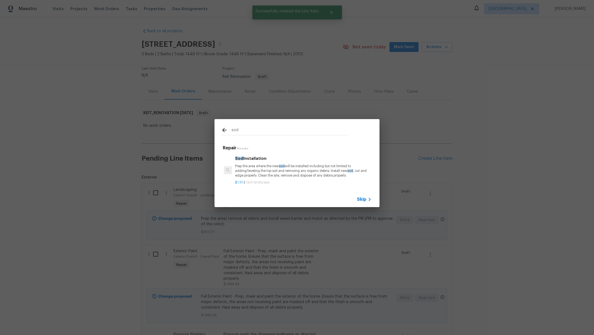
type input "sod"
click at [270, 169] on p "Prep the area where the new sod will be installed including but not limited to …" at bounding box center [303, 171] width 136 height 14
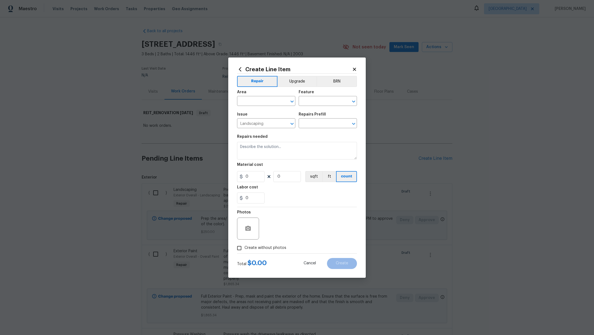
type input "Sod Installation $1.10"
type textarea "Prep the area where the new sod will be installed including but not limited to …"
type input "1.1"
type input "1"
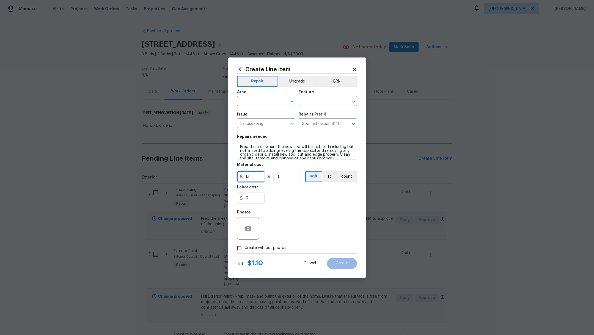
drag, startPoint x: 258, startPoint y: 177, endPoint x: 209, endPoint y: 170, distance: 50.0
click at [209, 170] on div "Create Line Item Repair Upgrade BRN Area ​ Feature ​ Issue Landscaping ​ Repair…" at bounding box center [297, 167] width 594 height 335
type input "500"
click at [299, 186] on div "Labor cost" at bounding box center [297, 188] width 120 height 7
click at [252, 96] on div "Area" at bounding box center [266, 93] width 58 height 7
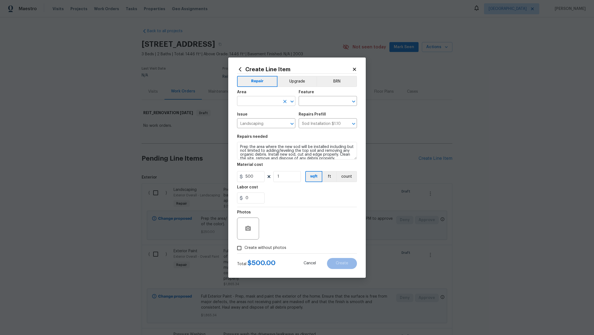
click at [251, 105] on input "text" at bounding box center [258, 101] width 43 height 9
click at [256, 113] on li "Exterior Overall" at bounding box center [266, 113] width 58 height 9
type input "Exterior Overall"
click at [322, 98] on input "text" at bounding box center [320, 101] width 43 height 9
click at [325, 124] on li "Landscaping" at bounding box center [328, 126] width 58 height 9
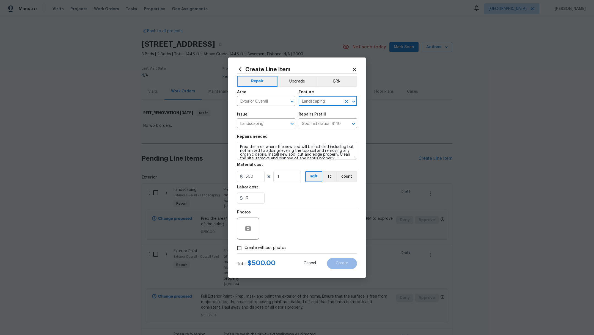
type input "Landscaping"
click at [261, 246] on span "Create without photos" at bounding box center [266, 248] width 42 height 6
click at [245, 246] on input "Create without photos" at bounding box center [239, 248] width 10 height 10
checkbox input "true"
click at [301, 225] on textarea at bounding box center [311, 229] width 94 height 22
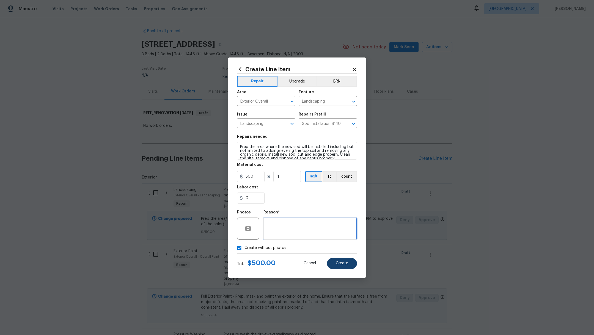
type textarea ","
click at [342, 264] on span "Create" at bounding box center [342, 263] width 12 height 4
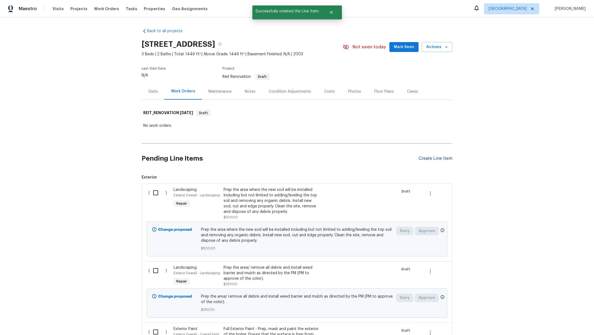
click at [429, 158] on div "Create Line Item" at bounding box center [436, 158] width 34 height 5
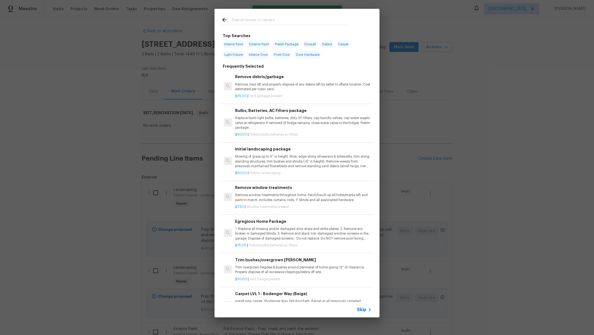
click at [264, 22] on input "text" at bounding box center [290, 21] width 117 height 8
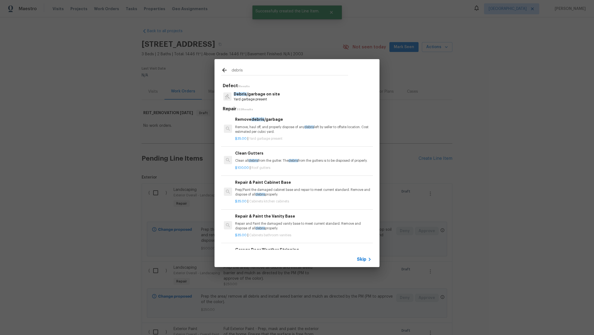
type input "debris"
click at [267, 99] on p "Yard garbage present" at bounding box center [257, 99] width 46 height 5
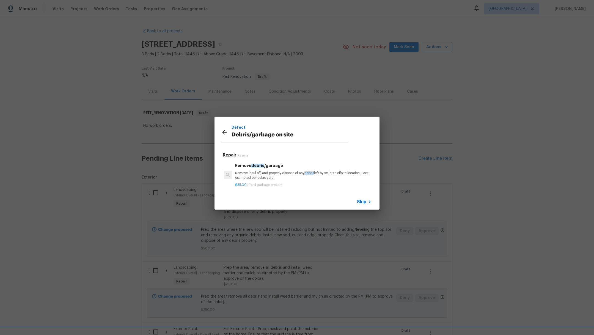
click at [271, 167] on h6 "Remove debris /garbage" at bounding box center [303, 166] width 136 height 6
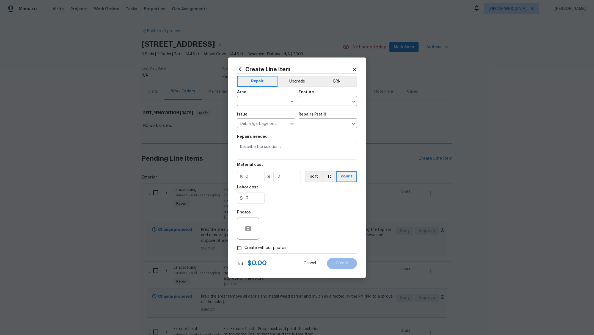
type input "Remove debris/garbage $35.00"
type textarea "Remove, haul off, and properly dispose of any debris left by seller to offsite …"
type input "35"
drag, startPoint x: 256, startPoint y: 175, endPoint x: 198, endPoint y: 171, distance: 57.9
click at [199, 171] on div "Create Line Item Repair Upgrade BRN Area ​ Feature ​ Issue Debris/garbage on si…" at bounding box center [297, 167] width 594 height 335
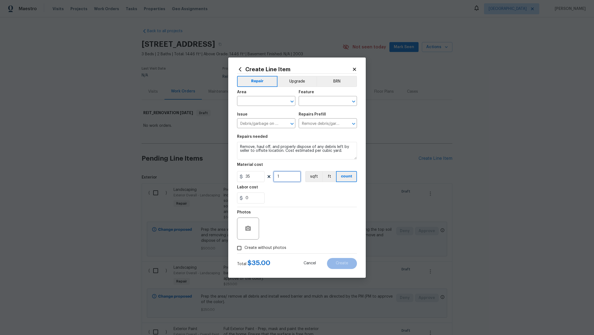
click at [279, 176] on input "1" at bounding box center [287, 176] width 28 height 11
type input "3"
click at [332, 201] on div "0" at bounding box center [297, 198] width 120 height 11
click at [251, 99] on input "text" at bounding box center [258, 101] width 43 height 9
click at [249, 115] on li "Exterior Overall" at bounding box center [266, 113] width 58 height 9
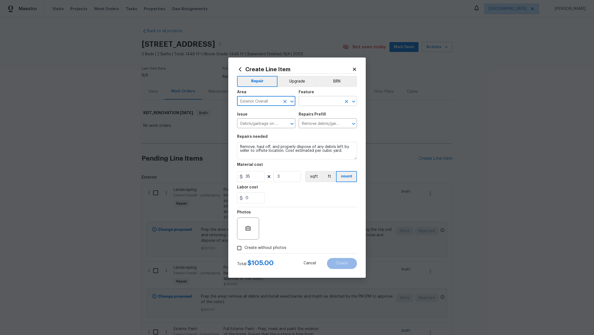
type input "Exterior Overall"
click at [322, 101] on input "text" at bounding box center [320, 101] width 43 height 9
click at [332, 128] on li "Landscaping" at bounding box center [328, 126] width 58 height 9
type input "Landscaping"
click at [259, 246] on span "Create without photos" at bounding box center [266, 248] width 42 height 6
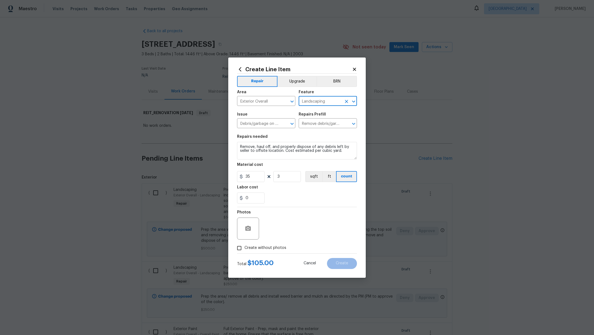
click at [245, 246] on input "Create without photos" at bounding box center [239, 248] width 10 height 10
checkbox input "true"
click at [296, 243] on div "Reason*" at bounding box center [311, 225] width 94 height 36
click at [296, 234] on textarea at bounding box center [311, 229] width 94 height 22
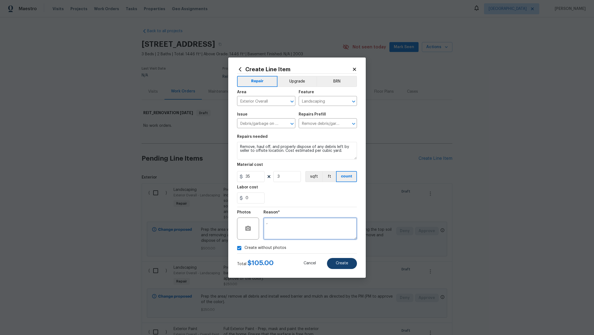
type textarea ","
click at [329, 264] on button "Create" at bounding box center [342, 263] width 30 height 11
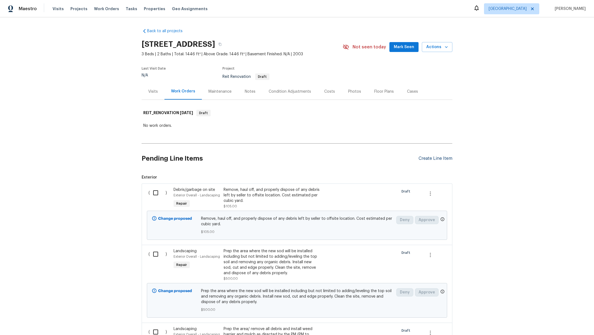
click at [434, 156] on div "Create Line Item" at bounding box center [436, 158] width 34 height 5
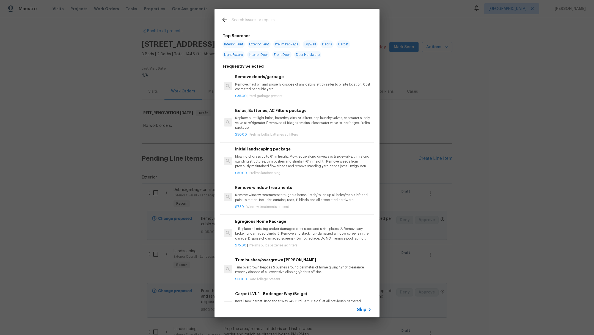
click at [271, 22] on input "text" at bounding box center [290, 21] width 117 height 8
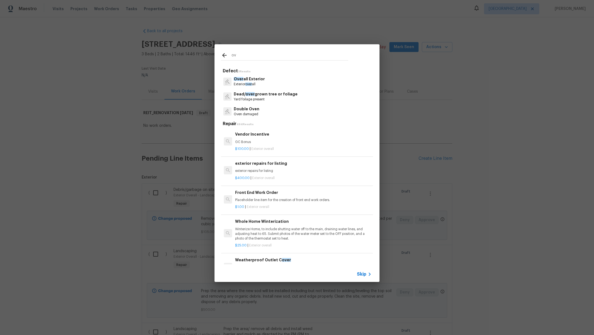
type input "o"
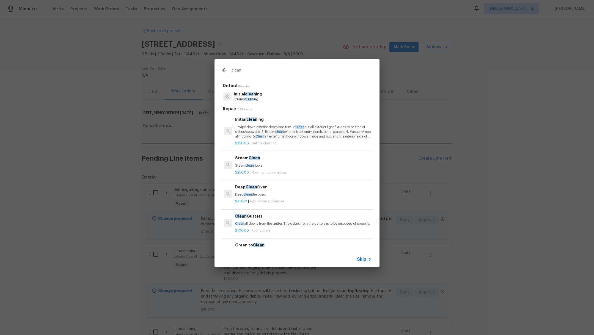
type input "clean"
click at [260, 96] on p "Initial clean ing" at bounding box center [248, 94] width 29 height 6
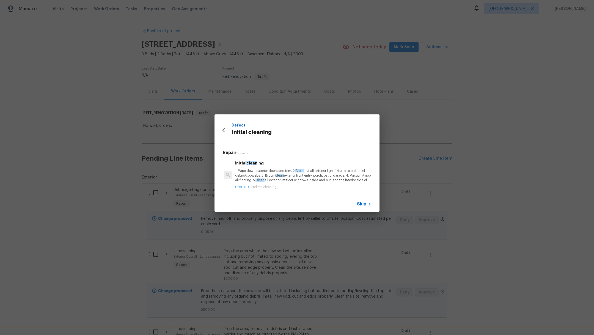
click at [264, 165] on h6 "Initial clean ing" at bounding box center [303, 163] width 136 height 6
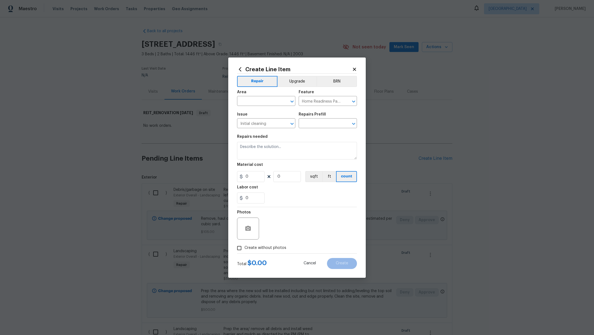
type input "Initial cleaning $250.00"
type textarea "1. Wipe down exterior doors and trim. 2. Clean out all exterior light fixtures …"
type input "250"
type input "1"
click at [252, 98] on input "text" at bounding box center [258, 101] width 43 height 9
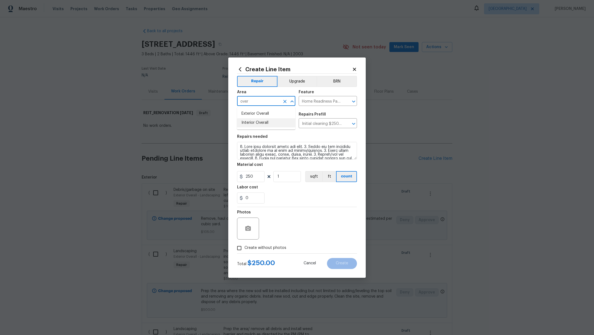
click at [255, 121] on li "Interior Overall" at bounding box center [266, 122] width 58 height 9
type input "Interior Overall"
click at [262, 252] on label "Create without photos" at bounding box center [260, 248] width 52 height 10
click at [245, 252] on input "Create without photos" at bounding box center [239, 248] width 10 height 10
checkbox input "true"
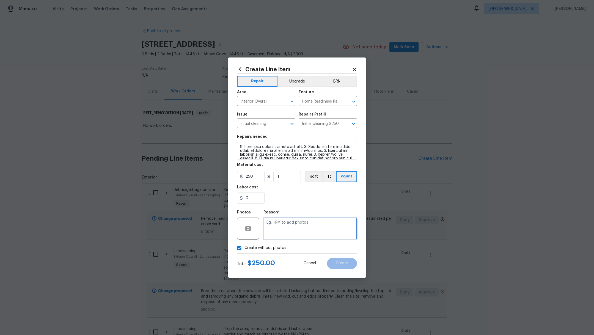
click at [287, 236] on textarea at bounding box center [311, 229] width 94 height 22
type textarea "."
click at [343, 265] on span "Create" at bounding box center [342, 263] width 12 height 4
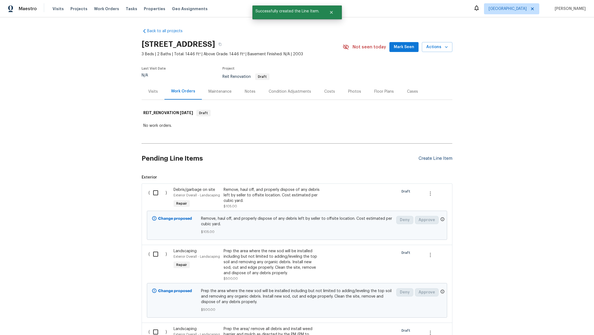
click at [423, 159] on div "Create Line Item" at bounding box center [436, 158] width 34 height 5
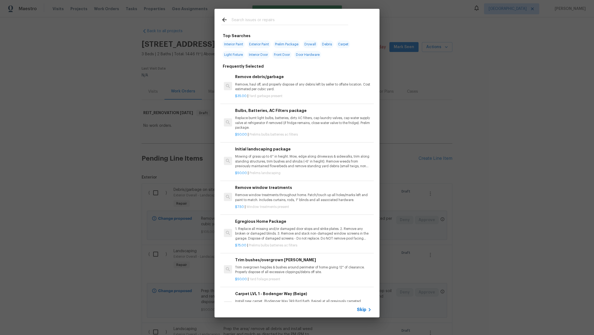
click at [241, 19] on input "text" at bounding box center [290, 21] width 117 height 8
type input "i"
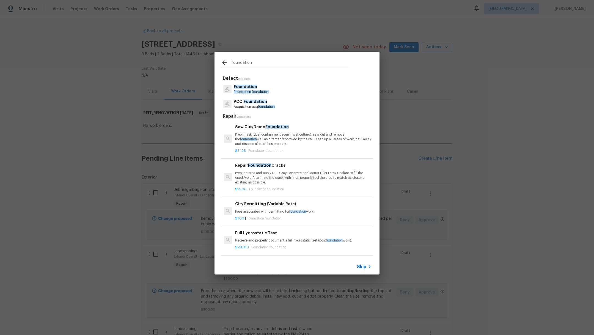
type input "foundation"
click at [249, 89] on p "Foundation" at bounding box center [251, 87] width 35 height 6
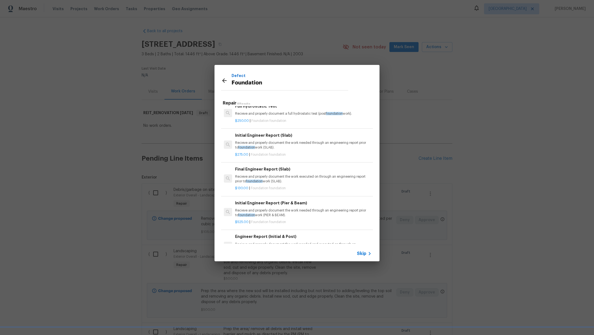
scroll to position [114, 0]
click at [324, 151] on div "$275.00 | Foundation foundation" at bounding box center [303, 153] width 136 height 7
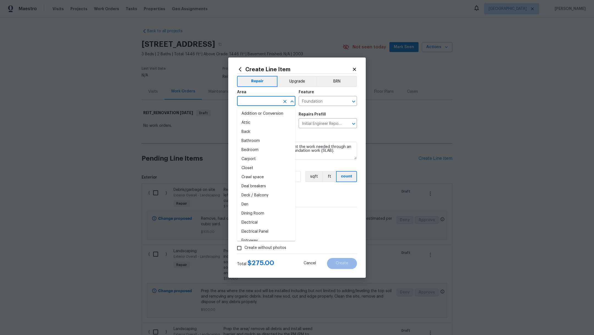
click at [261, 102] on input "text" at bounding box center [258, 101] width 43 height 9
click at [260, 122] on li "Interior Overall" at bounding box center [266, 122] width 58 height 9
type input "Interior Overall"
click at [302, 193] on div "0" at bounding box center [297, 198] width 120 height 11
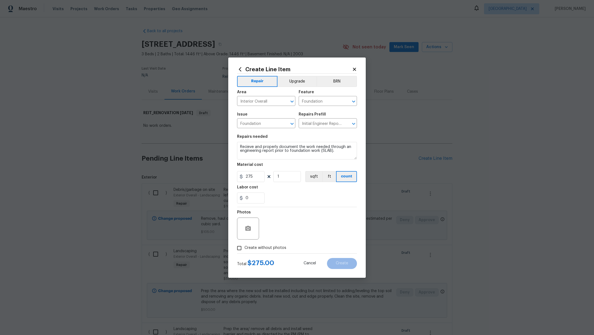
click at [250, 246] on span "Create without photos" at bounding box center [266, 248] width 42 height 6
click at [245, 246] on input "Create without photos" at bounding box center [239, 248] width 10 height 10
checkbox input "true"
click at [292, 230] on textarea at bounding box center [311, 229] width 94 height 22
type textarea ","
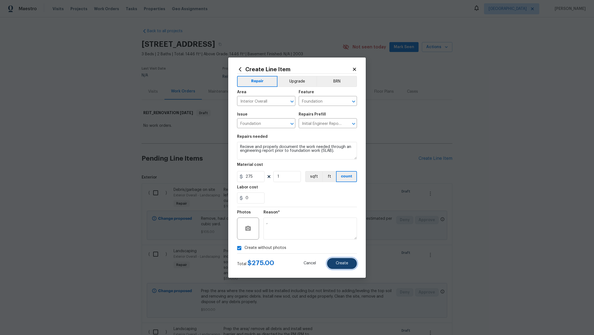
click at [335, 264] on button "Create" at bounding box center [342, 263] width 30 height 11
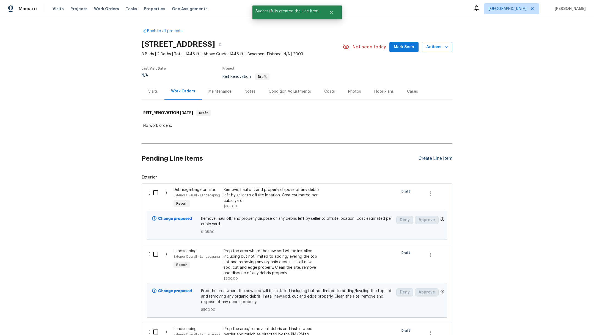
click at [427, 157] on div "Create Line Item" at bounding box center [436, 158] width 34 height 5
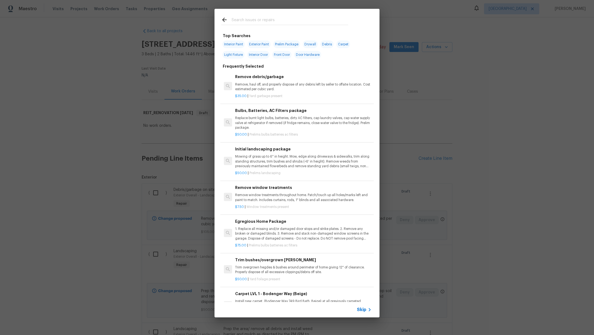
click at [267, 20] on input "text" at bounding box center [290, 21] width 117 height 8
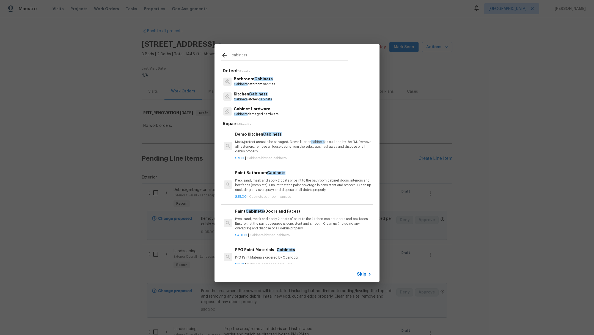
type input "cabinets"
click at [265, 98] on span "cabinets" at bounding box center [265, 99] width 13 height 3
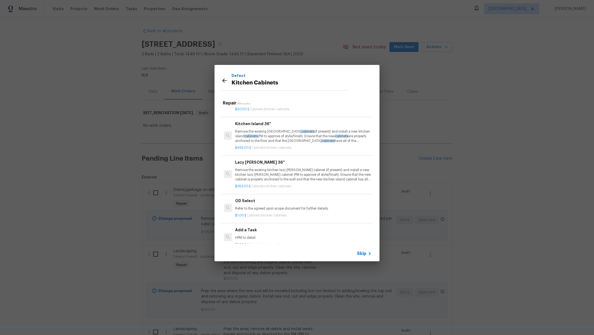
scroll to position [538, 0]
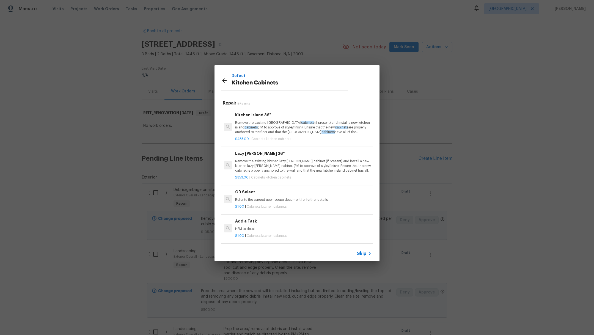
click at [308, 231] on div "$1.00 | Cabinets kitchen cabinets" at bounding box center [303, 234] width 136 height 7
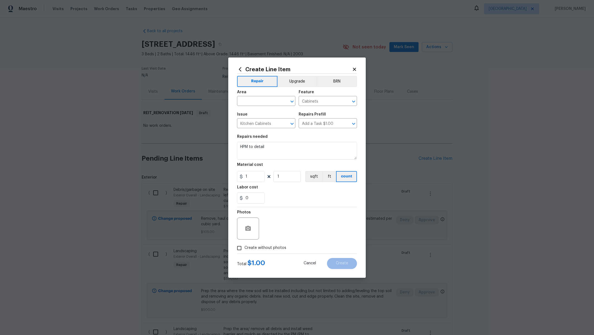
click at [252, 106] on span "Area ​" at bounding box center [266, 98] width 58 height 22
click at [251, 102] on input "text" at bounding box center [258, 101] width 43 height 9
click at [254, 113] on li "Kitchen" at bounding box center [266, 113] width 58 height 9
type input "Kitchen"
drag, startPoint x: 275, startPoint y: 147, endPoint x: 222, endPoint y: 144, distance: 52.6
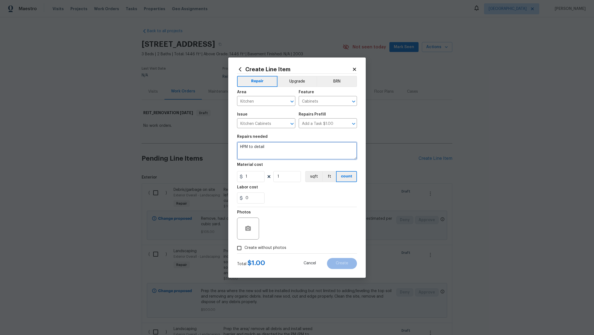
click at [222, 144] on div "Create Line Item Repair Upgrade BRN Area Kitchen ​ Feature Cabinets ​ Issue Kit…" at bounding box center [297, 167] width 594 height 335
type textarea "Replace damaged cabinet doors"
drag, startPoint x: 253, startPoint y: 176, endPoint x: 187, endPoint y: 175, distance: 66.3
click at [187, 175] on div "Create Line Item Repair Upgrade BRN Area Kitchen ​ Feature Cabinets ​ Issue Kit…" at bounding box center [297, 167] width 594 height 335
click at [295, 196] on div "0" at bounding box center [297, 198] width 120 height 11
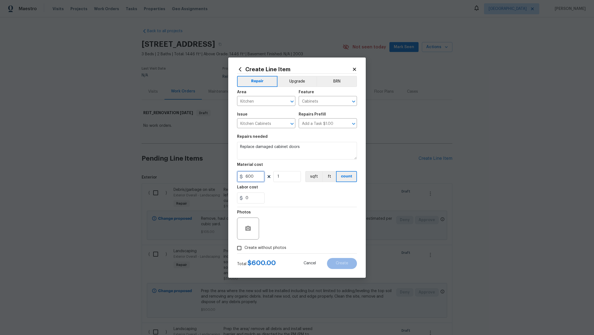
drag, startPoint x: 259, startPoint y: 178, endPoint x: 146, endPoint y: 161, distance: 113.8
click at [147, 161] on div "Create Line Item Repair Upgrade BRN Area Kitchen ​ Feature Cabinets ​ Issue Kit…" at bounding box center [297, 167] width 594 height 335
type input "700"
click at [290, 188] on div "Labor cost" at bounding box center [297, 188] width 120 height 7
click at [243, 251] on input "Create without photos" at bounding box center [239, 248] width 10 height 10
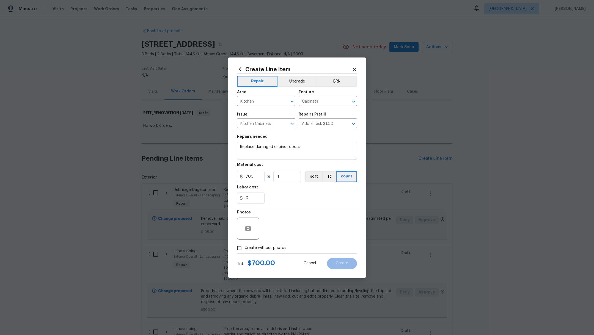
checkbox input "true"
click at [309, 239] on textarea at bounding box center [311, 229] width 94 height 22
type textarea ","
click at [348, 265] on span "Create" at bounding box center [342, 263] width 12 height 4
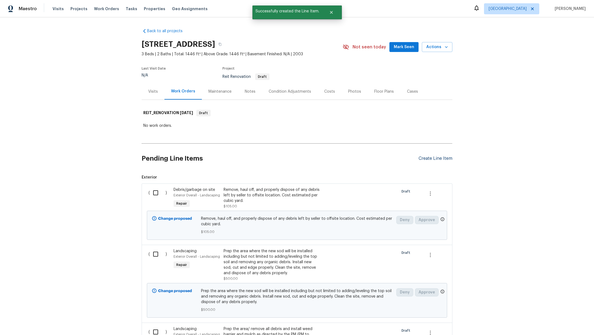
click at [431, 160] on div "Create Line Item" at bounding box center [436, 158] width 34 height 5
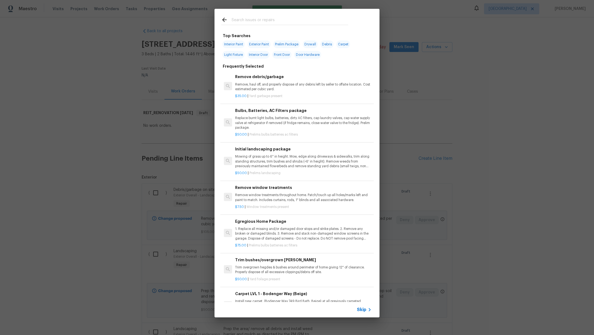
click at [253, 21] on input "text" at bounding box center [290, 21] width 117 height 8
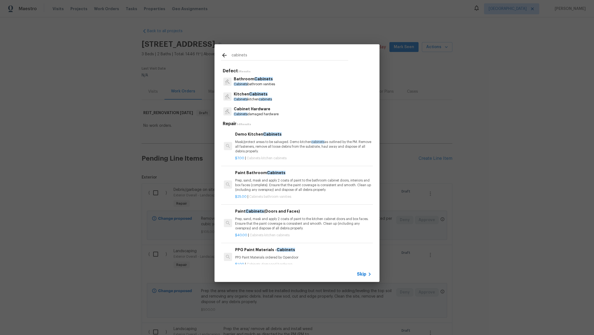
type input "cabinets"
click at [249, 94] on span "Cabinets" at bounding box center [258, 94] width 18 height 4
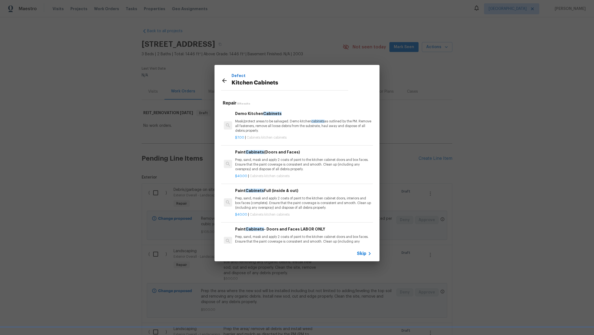
click at [309, 206] on p "Prep, sand, mask and apply 2 coats of paint to the kitchen cabinet doors, inter…" at bounding box center [303, 203] width 136 height 14
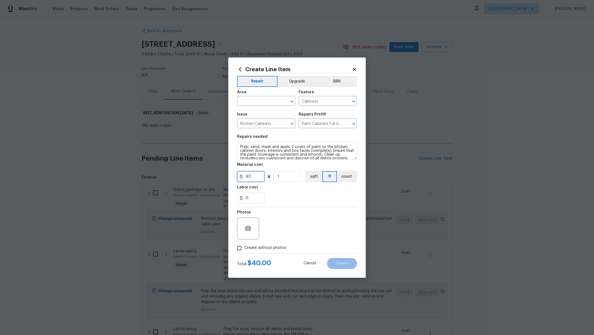
drag, startPoint x: 254, startPoint y: 179, endPoint x: 177, endPoint y: 154, distance: 81.1
click at [177, 154] on div "Create Line Item Repair Upgrade BRN Area ​ Feature Cabinets ​ Issue Kitchen Cab…" at bounding box center [297, 167] width 594 height 335
type input "2000"
click at [250, 101] on input "text" at bounding box center [258, 101] width 43 height 9
click at [256, 114] on li "Kitchen" at bounding box center [266, 113] width 58 height 9
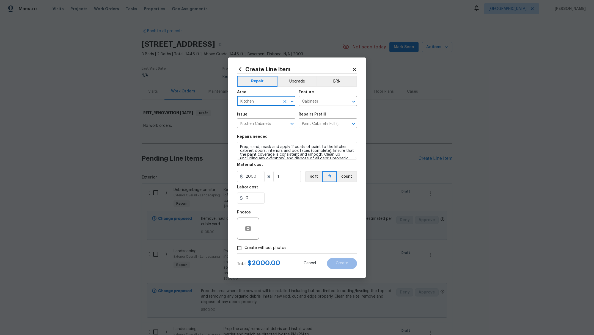
type input "Kitchen"
click at [286, 201] on div "0" at bounding box center [297, 198] width 120 height 11
click at [271, 248] on span "Create without photos" at bounding box center [266, 248] width 42 height 6
click at [245, 248] on input "Create without photos" at bounding box center [239, 248] width 10 height 10
checkbox input "true"
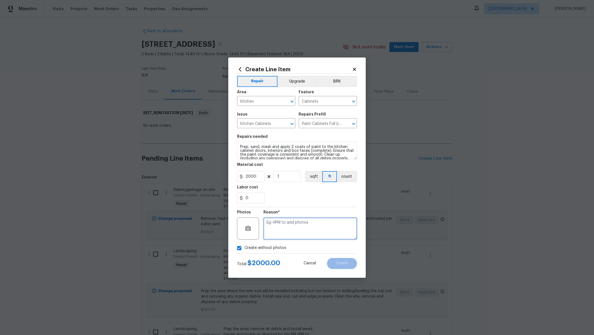
click at [295, 228] on textarea at bounding box center [311, 229] width 94 height 22
type textarea "m"
type textarea "."
click at [340, 265] on span "Create" at bounding box center [342, 263] width 12 height 4
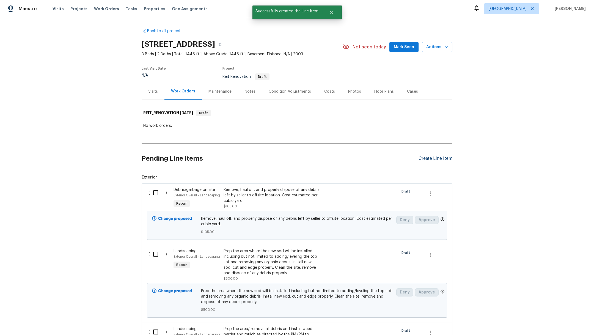
click at [426, 157] on div "Create Line Item" at bounding box center [436, 158] width 34 height 5
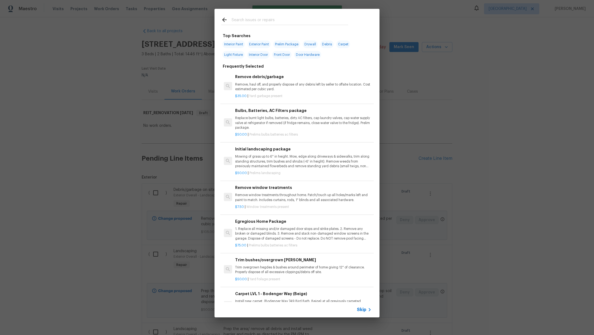
click at [248, 22] on input "text" at bounding box center [290, 21] width 117 height 8
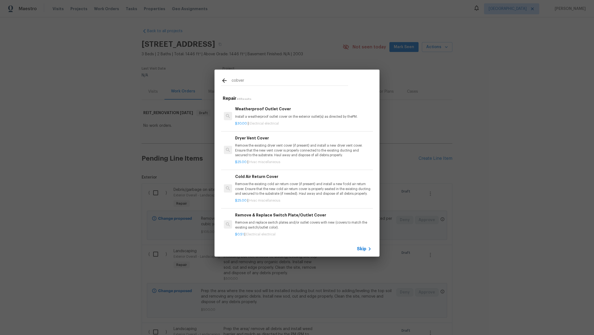
type input "cobver"
click at [269, 146] on p "Remove the existing dryer vent cover (if present) and install a new dryer vent …" at bounding box center [303, 150] width 136 height 14
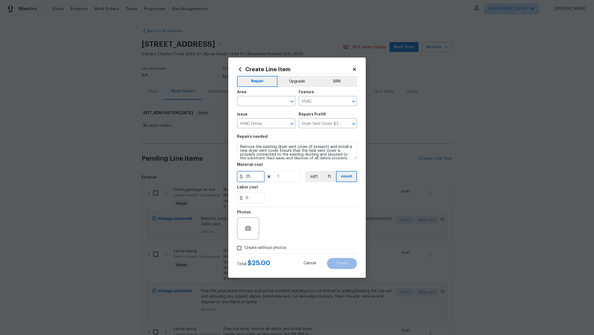
drag, startPoint x: 254, startPoint y: 177, endPoint x: 185, endPoint y: 168, distance: 69.3
click at [186, 173] on div "Create Line Item Repair Upgrade BRN Area ​ Feature HVAC ​ Issue HVAC Extras ​ R…" at bounding box center [297, 167] width 594 height 335
type input "35"
click at [294, 195] on div "0" at bounding box center [297, 198] width 120 height 11
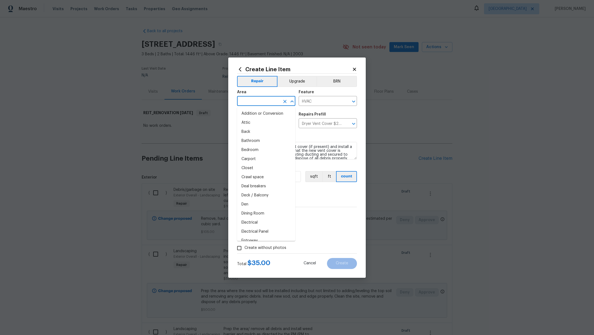
click at [254, 104] on input "text" at bounding box center [258, 101] width 43 height 9
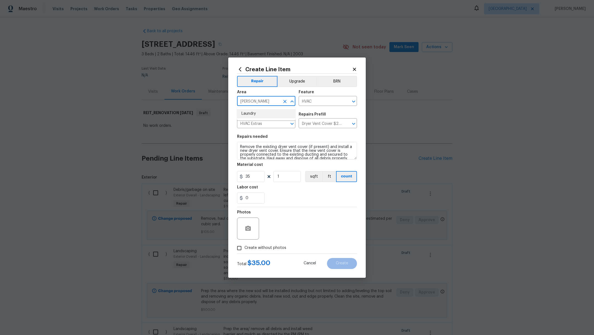
click at [255, 115] on li "Laundry" at bounding box center [266, 113] width 58 height 9
type input "Laundry"
click at [269, 247] on span "Create without photos" at bounding box center [266, 248] width 42 height 6
click at [245, 247] on input "Create without photos" at bounding box center [239, 248] width 10 height 10
checkbox input "true"
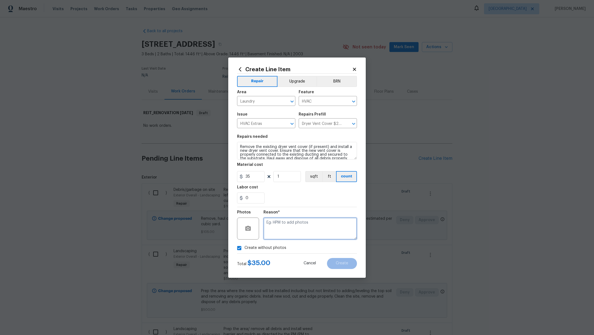
click at [300, 233] on textarea at bounding box center [311, 229] width 94 height 22
type textarea "."
click at [349, 266] on button "Create" at bounding box center [342, 263] width 30 height 11
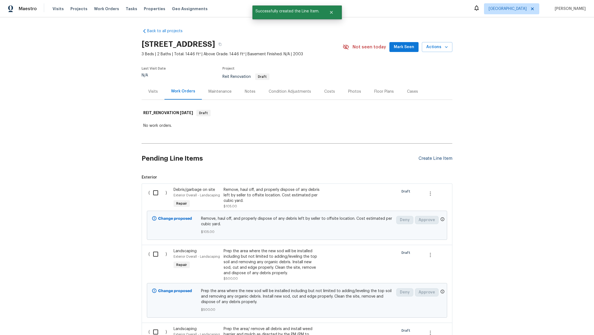
click at [426, 158] on div "Create Line Item" at bounding box center [436, 158] width 34 height 5
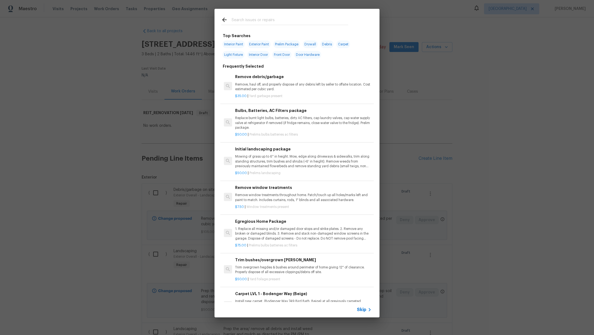
click at [257, 20] on input "text" at bounding box center [290, 21] width 117 height 8
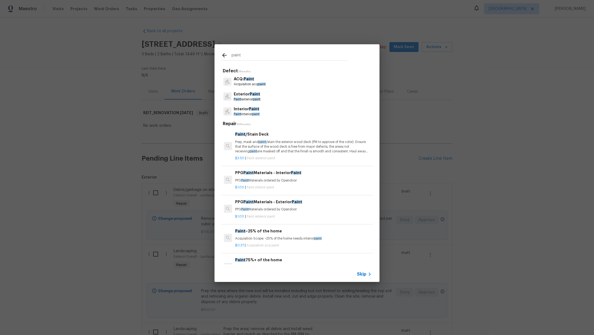
type input "paint"
click at [252, 111] on p "Interior Paint" at bounding box center [247, 109] width 26 height 6
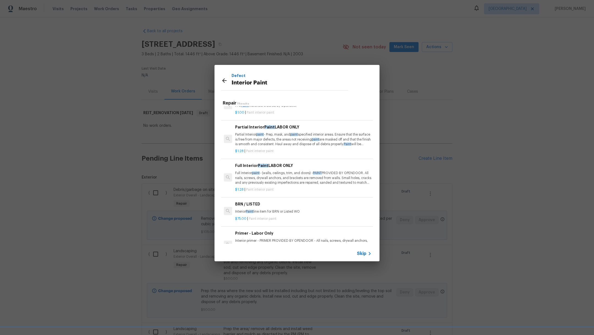
scroll to position [0, 0]
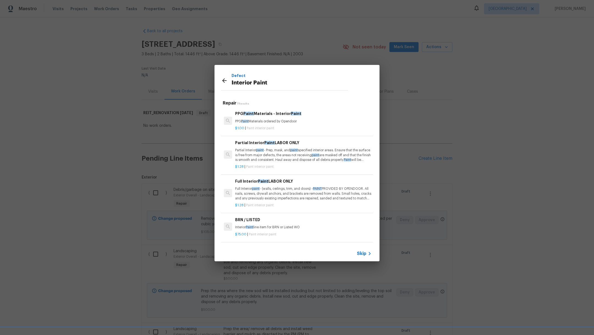
click at [223, 81] on icon at bounding box center [224, 80] width 7 height 7
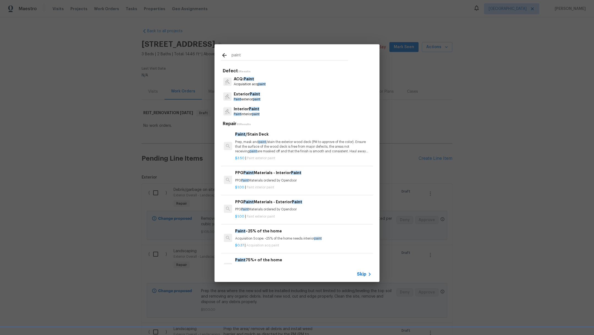
click at [248, 80] on span "Paint" at bounding box center [249, 79] width 10 height 4
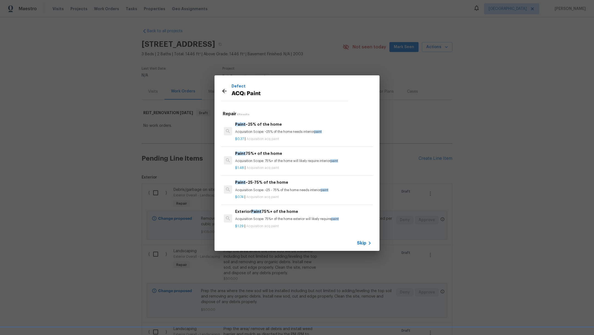
click at [287, 164] on div "$1.48 | Acquisition acq paint" at bounding box center [303, 166] width 136 height 7
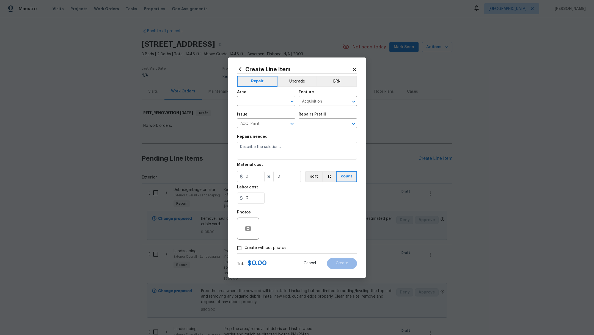
type input "Paint 75%+ of the home $1.48"
type textarea "Acquisition Scope: 75%+ of the home will likely require interior paint"
type input "1.48"
type input "1"
click at [253, 101] on input "text" at bounding box center [258, 101] width 43 height 9
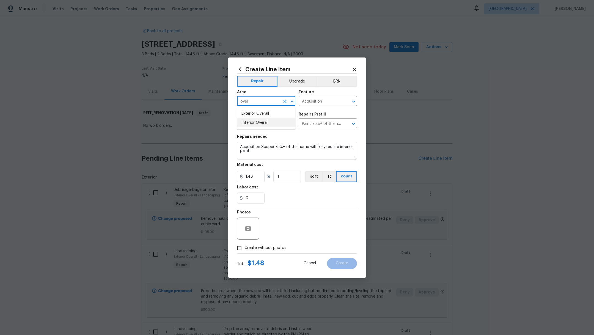
click at [252, 124] on li "Interior Overall" at bounding box center [266, 122] width 58 height 9
type input "Interior Overall"
click at [263, 155] on textarea "Acquisition Scope: 75%+ of the home will likely require interior paint" at bounding box center [297, 151] width 120 height 18
drag, startPoint x: 254, startPoint y: 154, endPoint x: 225, endPoint y: 116, distance: 47.5
click at [225, 119] on div "Create Line Item Repair Upgrade BRN Area Interior Overall ​ Feature Acquisition…" at bounding box center [297, 167] width 594 height 335
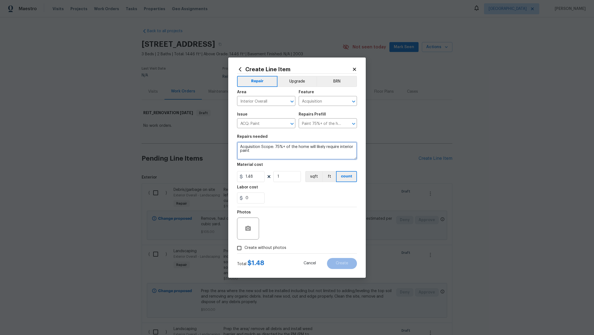
type textarea "I"
click at [279, 173] on input "1" at bounding box center [287, 176] width 28 height 11
click at [288, 178] on input "1" at bounding box center [287, 176] width 28 height 11
drag, startPoint x: 290, startPoint y: 179, endPoint x: 261, endPoint y: 169, distance: 31.0
click at [261, 169] on figure "Material cost 1.48 1466 sqft ft count" at bounding box center [297, 172] width 120 height 19
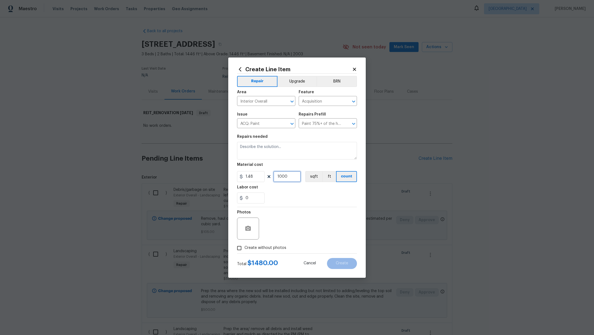
type input "1000"
click at [302, 198] on div "0" at bounding box center [297, 198] width 120 height 11
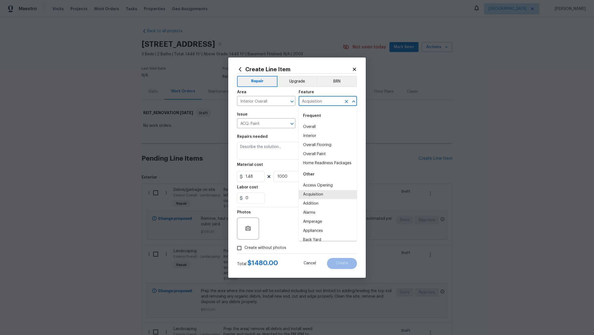
click at [322, 103] on input "Acquisition" at bounding box center [320, 101] width 43 height 9
type input "a"
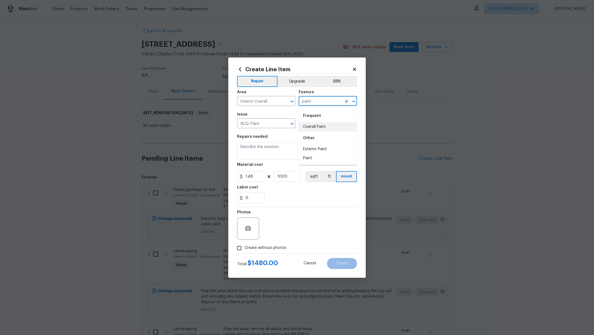
click at [324, 127] on li "Overall Paint" at bounding box center [328, 126] width 58 height 9
type input "Overall Paint"
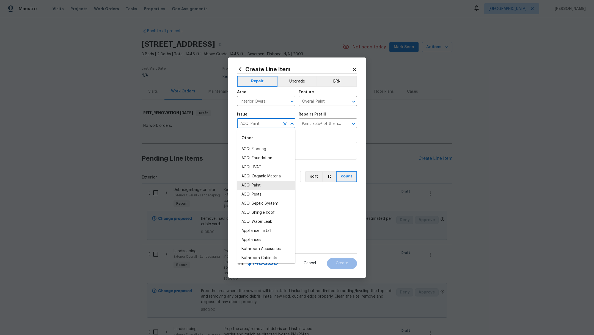
click at [265, 122] on input "ACQ: Paint" at bounding box center [258, 124] width 43 height 9
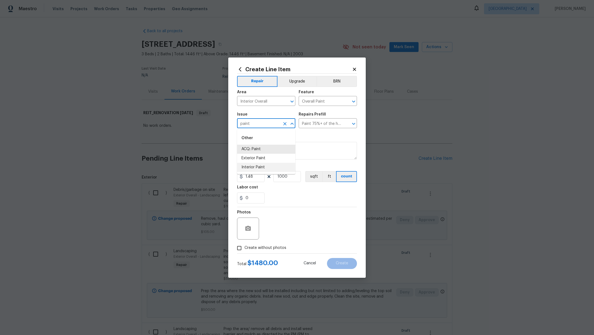
click at [263, 167] on li "Interior Paint" at bounding box center [266, 167] width 58 height 9
type input "Interior Paint"
click at [301, 150] on textarea at bounding box center [297, 151] width 120 height 18
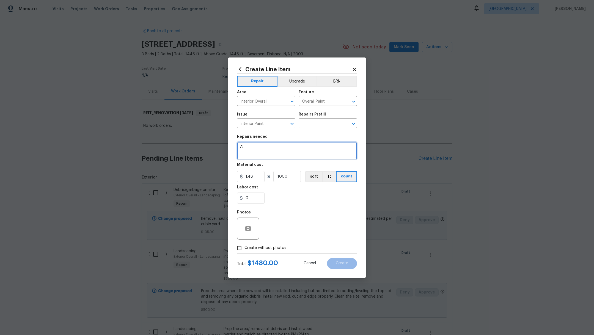
type textarea "A"
type textarea "Doors, baseboards,"
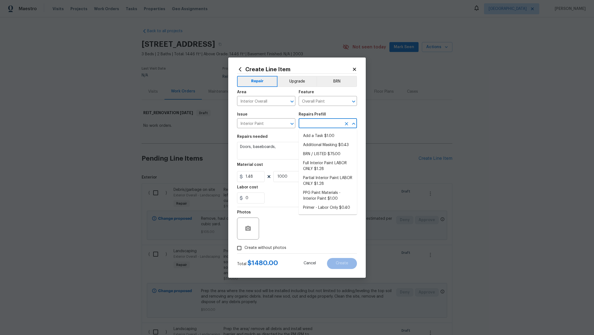
click at [308, 123] on input "text" at bounding box center [320, 124] width 43 height 9
click at [343, 167] on li "Full Interior Paint LABOR ONLY $1.28" at bounding box center [328, 166] width 58 height 15
type textarea "Full Interior paint - (walls, ceilings, trim, and doors) - PAINT PROVIDED BY OP…"
type input "Full Interior Paint LABOR ONLY $1.28"
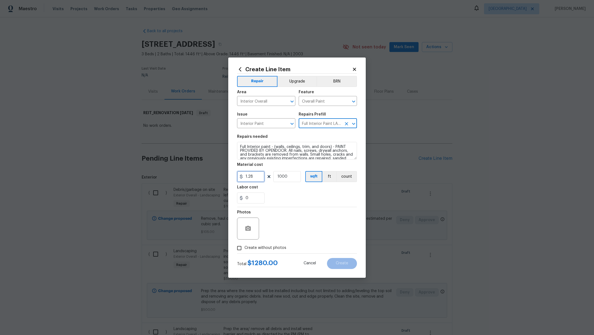
click at [253, 177] on input "1.28" at bounding box center [251, 176] width 28 height 11
type input "1.48"
click at [291, 176] on input "1000" at bounding box center [287, 176] width 28 height 11
type input "1466"
click at [289, 151] on textarea "Full Interior paint - (walls, ceilings, trim, and doors) - PAINT PROVIDED BY OP…" at bounding box center [297, 151] width 120 height 18
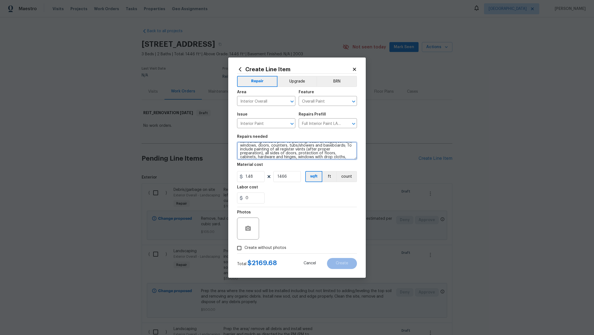
scroll to position [31, 0]
type textarea "Full Interior paint - (walls, ceilings, trim, and doors) -All nails, screws, dr…"
click at [275, 248] on span "Create without photos" at bounding box center [266, 248] width 42 height 6
click at [245, 248] on input "Create without photos" at bounding box center [239, 248] width 10 height 10
checkbox input "true"
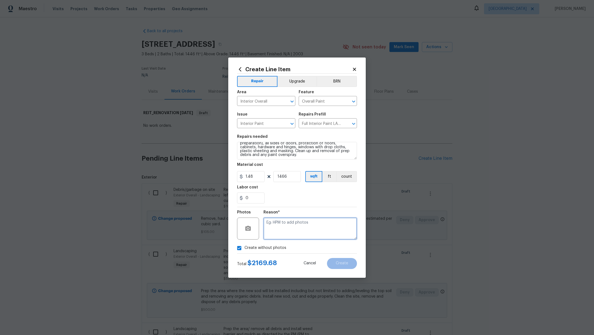
click at [302, 232] on textarea at bounding box center [311, 229] width 94 height 22
type textarea "."
click at [346, 265] on span "Create" at bounding box center [342, 263] width 12 height 4
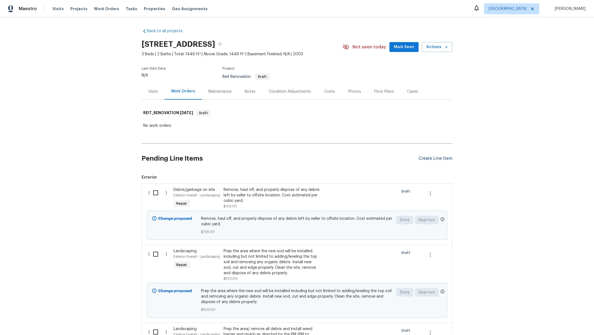
click at [419, 156] on div "Create Line Item" at bounding box center [436, 158] width 34 height 5
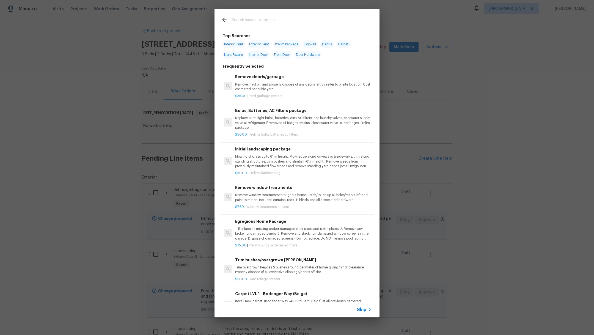
click at [241, 18] on input "text" at bounding box center [290, 21] width 117 height 8
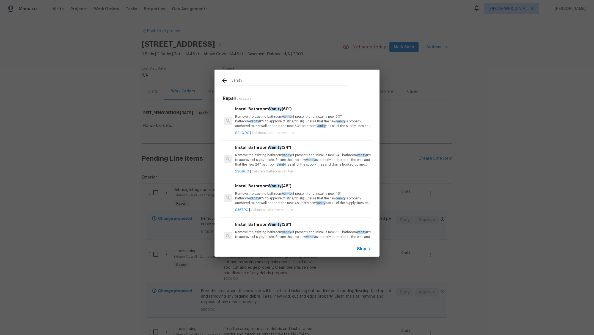
type input "vanity"
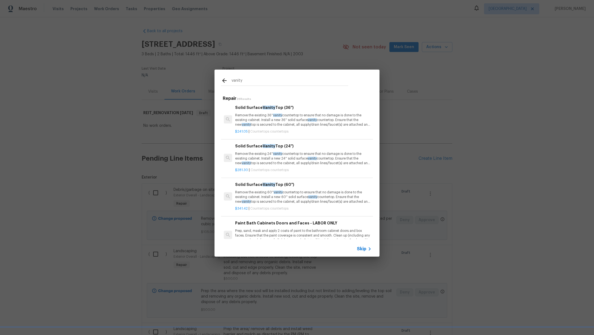
scroll to position [616, 0]
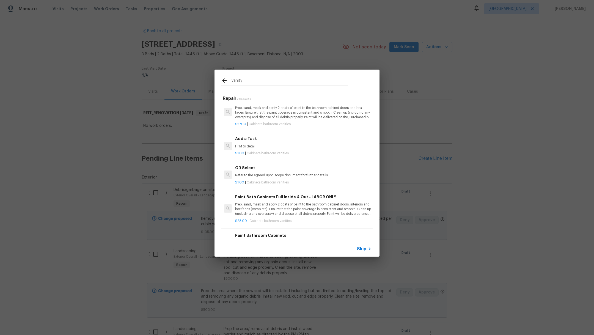
click at [291, 153] on div "$1.00 | Cabinets bathroom vanities" at bounding box center [303, 152] width 136 height 7
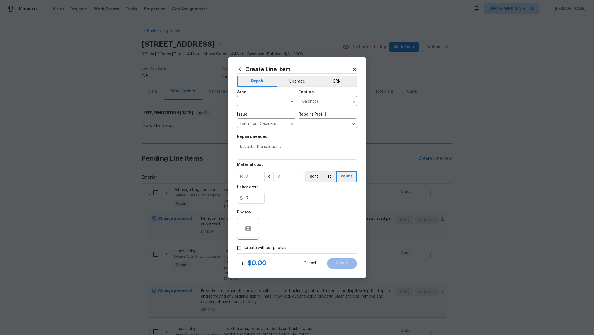
type input "Add a Task $1.00"
type textarea "HPM to detail"
type input "1"
drag, startPoint x: 274, startPoint y: 146, endPoint x: 206, endPoint y: 143, distance: 68.6
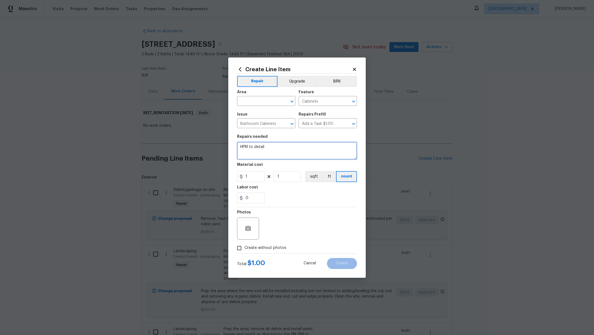
click at [206, 143] on div "Create Line Item Repair Upgrade BRN Area ​ Feature Cabinets ​ Issue Bathroom Ca…" at bounding box center [297, 167] width 594 height 335
type textarea "Build a frame around vanity mirror"
drag, startPoint x: 262, startPoint y: 174, endPoint x: 89, endPoint y: 164, distance: 173.3
click at [92, 164] on div "Create Line Item Repair Upgrade BRN Area ​ Feature Cabinets ​ Issue Bathroom Ca…" at bounding box center [297, 167] width 594 height 335
type input "55"
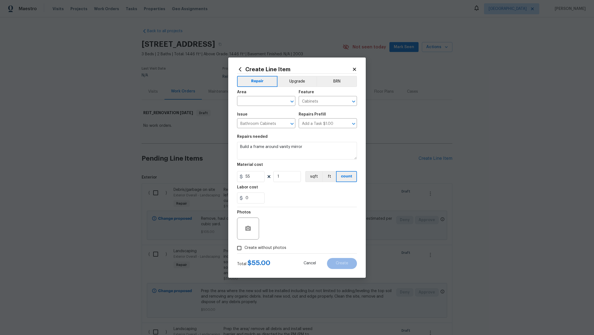
click at [279, 191] on div "Labor cost" at bounding box center [297, 188] width 120 height 7
click at [246, 249] on span "Create without photos" at bounding box center [266, 248] width 42 height 6
click at [245, 249] on input "Create without photos" at bounding box center [239, 248] width 10 height 10
checkbox input "true"
click at [295, 229] on textarea at bounding box center [311, 229] width 94 height 22
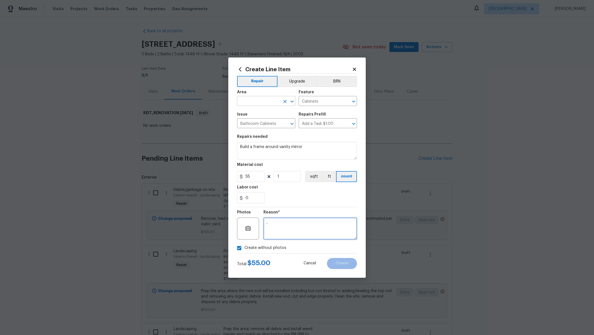
type textarea ","
click at [266, 98] on input "text" at bounding box center [258, 101] width 43 height 9
click at [265, 111] on li "Bathroom" at bounding box center [266, 113] width 58 height 9
type input "Bathroom"
click at [353, 264] on button "Create" at bounding box center [342, 263] width 30 height 11
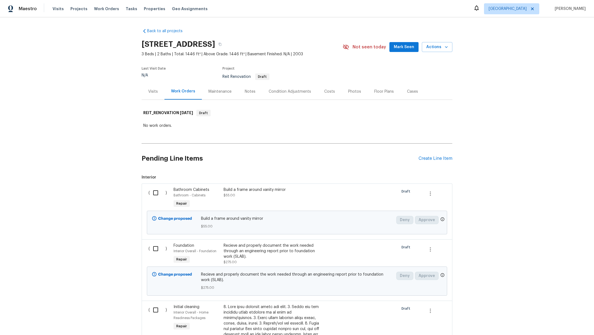
scroll to position [45, 0]
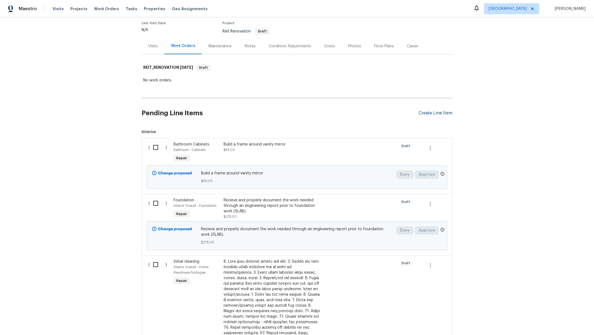
click at [428, 113] on div "Create Line Item" at bounding box center [436, 113] width 34 height 5
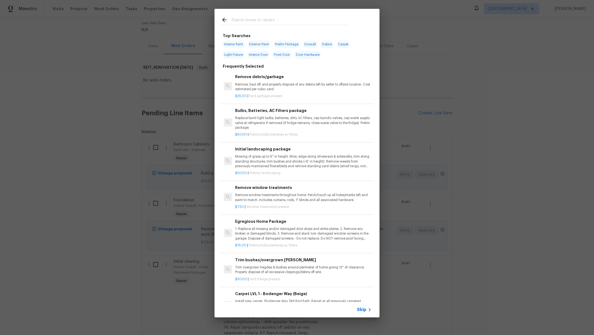
click at [253, 20] on input "text" at bounding box center [290, 21] width 117 height 8
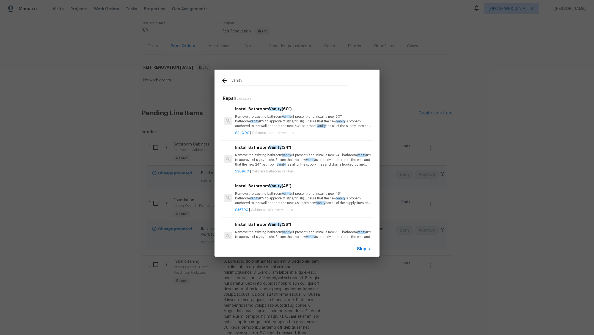
type input "vanity"
click at [309, 218] on div "Install Bathroom Vanity (36'') Remove the existing bathroom vanity (if present)…" at bounding box center [297, 236] width 154 height 40
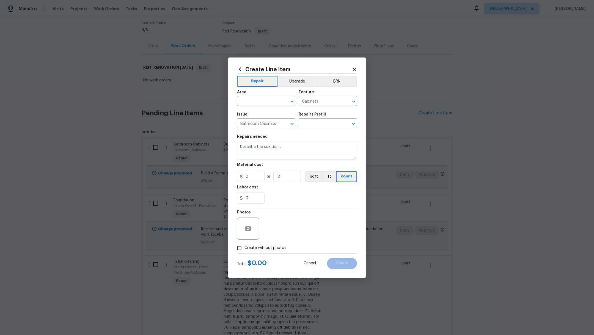
type input "Install Bathroom Vanity (36'') $262.00"
type textarea "Remove the existing bathroom vanity (if present) and install a new 36'' bathroo…"
type input "262"
type input "1"
drag, startPoint x: 257, startPoint y: 177, endPoint x: 175, endPoint y: 169, distance: 82.3
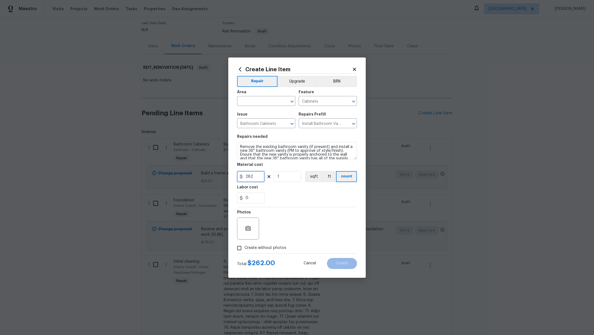
click at [176, 170] on div "Create Line Item Repair Upgrade BRN Area ​ Feature Cabinets ​ Issue Bathroom Ca…" at bounding box center [297, 167] width 594 height 335
type input "400"
click at [284, 198] on div "0" at bounding box center [297, 198] width 120 height 11
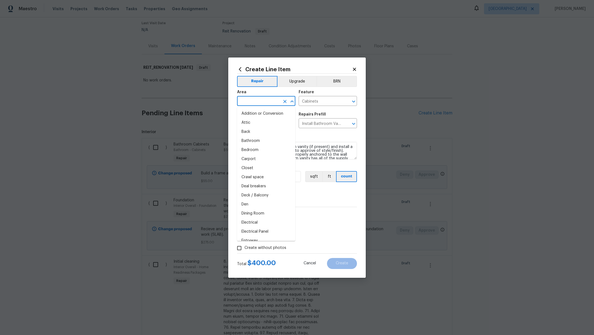
click at [253, 101] on input "text" at bounding box center [258, 101] width 43 height 9
click at [259, 117] on li "Bathroom" at bounding box center [266, 113] width 58 height 9
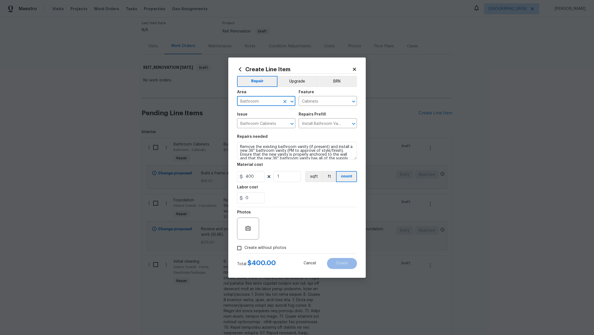
type input "Bathroom"
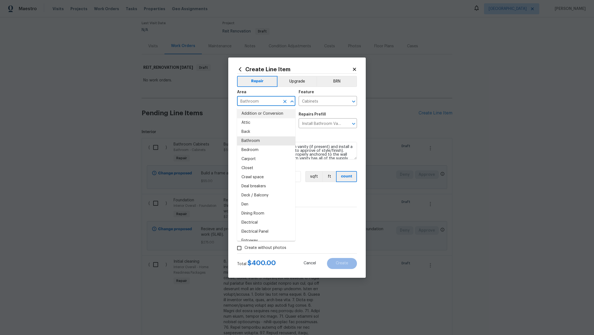
click at [327, 138] on div "Repairs needed" at bounding box center [297, 138] width 120 height 7
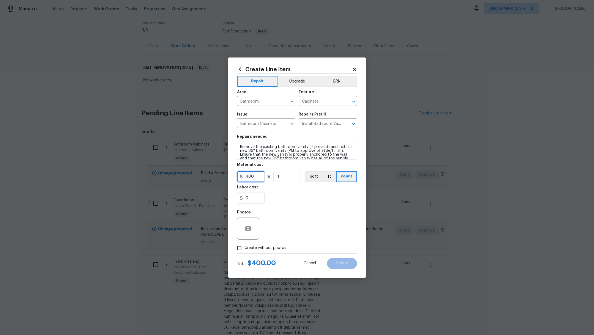
drag, startPoint x: 261, startPoint y: 177, endPoint x: 191, endPoint y: 176, distance: 69.6
click at [191, 176] on div "Create Line Item Repair Upgrade BRN Area Bathroom ​ Feature Cabinets ​ Issue Ba…" at bounding box center [297, 167] width 594 height 335
type input "500"
click at [297, 186] on div "Labor cost" at bounding box center [297, 188] width 120 height 7
click at [253, 251] on span "Create without photos" at bounding box center [266, 248] width 42 height 6
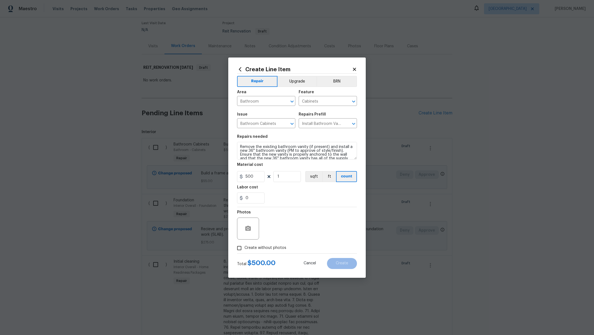
click at [245, 251] on input "Create without photos" at bounding box center [239, 248] width 10 height 10
checkbox input "true"
click at [291, 237] on textarea at bounding box center [311, 229] width 94 height 22
type textarea "/"
type textarea "."
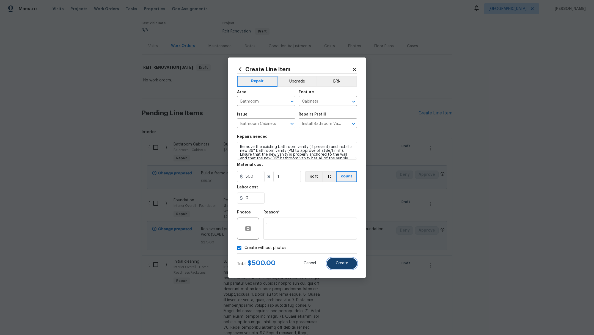
click at [348, 266] on button "Create" at bounding box center [342, 263] width 30 height 11
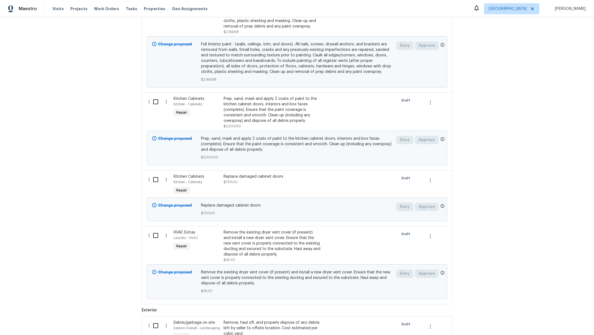
scroll to position [695, 0]
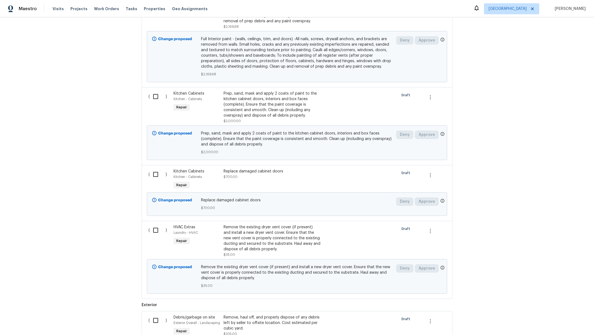
click at [260, 169] on div "Replace damaged cabinet doors $700.00" at bounding box center [272, 174] width 97 height 11
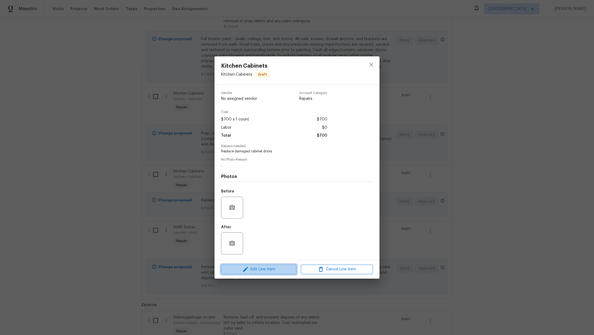
click at [261, 270] on span "Edit Line Item" at bounding box center [259, 269] width 72 height 7
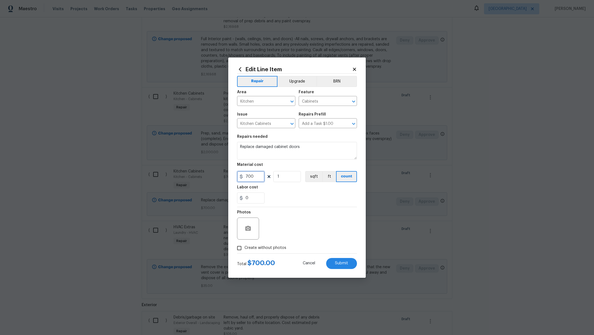
drag, startPoint x: 255, startPoint y: 178, endPoint x: 227, endPoint y: 176, distance: 27.9
click at [227, 176] on div "Edit Line Item Repair Upgrade BRN Area Kitchen ​ Feature Cabinets ​ Issue Kitch…" at bounding box center [297, 167] width 594 height 335
type input "150"
click at [291, 179] on input "1" at bounding box center [287, 176] width 28 height 11
type input "5"
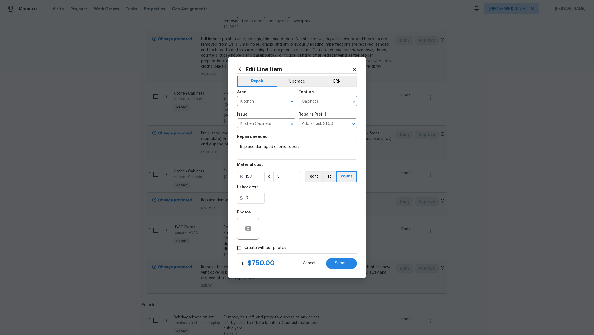
click at [308, 196] on div "0" at bounding box center [297, 198] width 120 height 11
click at [267, 249] on span "Create without photos" at bounding box center [266, 248] width 42 height 6
click at [245, 249] on input "Create without photos" at bounding box center [239, 248] width 10 height 10
checkbox input "true"
click at [339, 265] on span "Submit" at bounding box center [341, 263] width 13 height 4
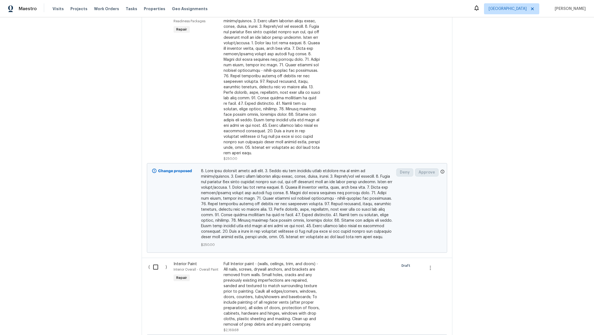
scroll to position [0, 0]
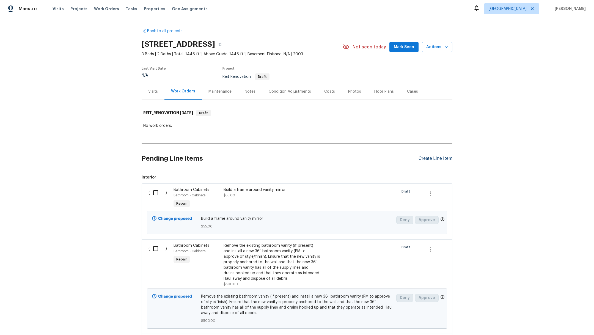
click at [423, 160] on div "Create Line Item" at bounding box center [436, 158] width 34 height 5
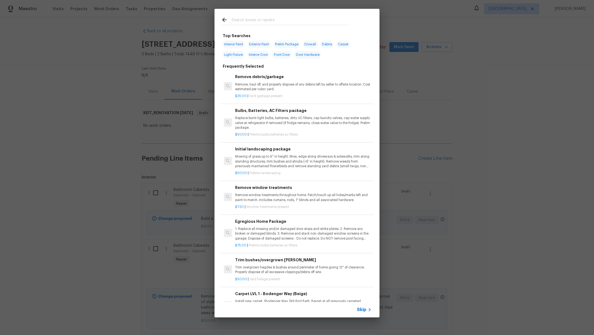
click at [262, 20] on input "text" at bounding box center [290, 21] width 117 height 8
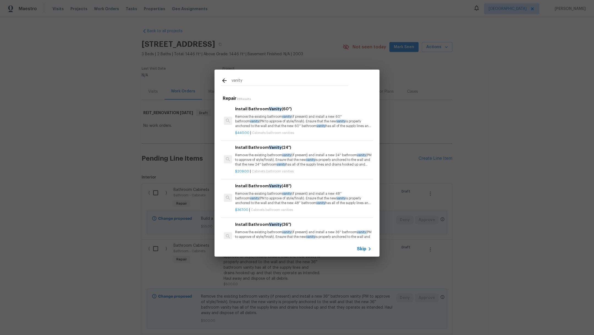
type input "vanity"
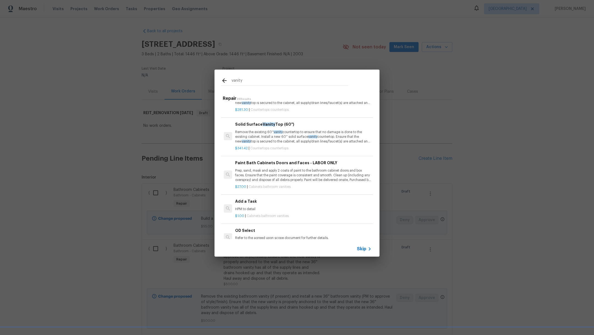
scroll to position [577, 0]
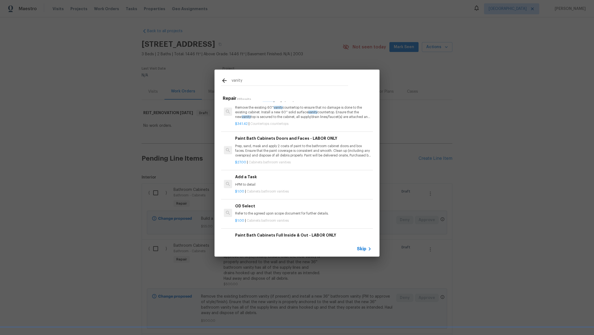
click at [329, 187] on p "HPM to detail" at bounding box center [303, 184] width 136 height 5
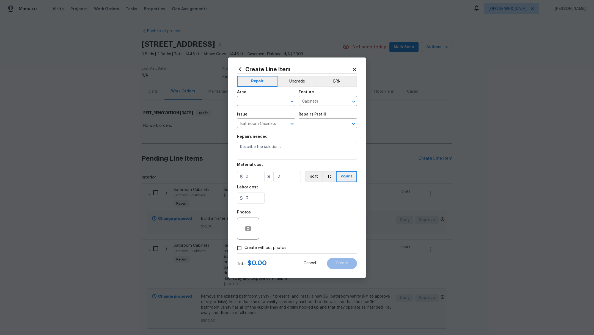
type textarea "HPM to detail"
type input "1"
type input "Add a Task $1.00"
type input "1"
drag, startPoint x: 277, startPoint y: 149, endPoint x: 190, endPoint y: 142, distance: 87.5
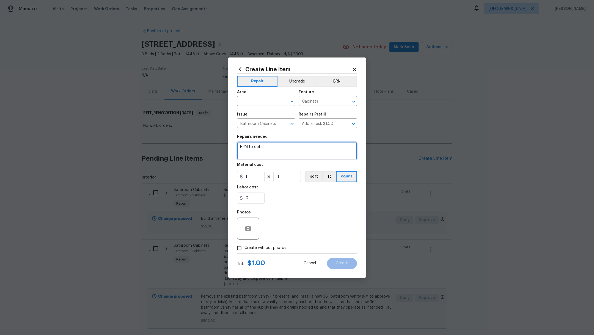
click at [190, 143] on div "Create Line Item Repair Upgrade BRN Area ​ Feature Cabinets ​ Issue Bathroom Ca…" at bounding box center [297, 167] width 594 height 335
type textarea "Main bath vanity side repair and paint."
drag, startPoint x: 256, startPoint y: 180, endPoint x: 207, endPoint y: 160, distance: 53.2
click at [207, 160] on div "Create Line Item Repair Upgrade BRN Area ​ Feature Cabinets ​ Issue Bathroom Ca…" at bounding box center [297, 167] width 594 height 335
type input "50"
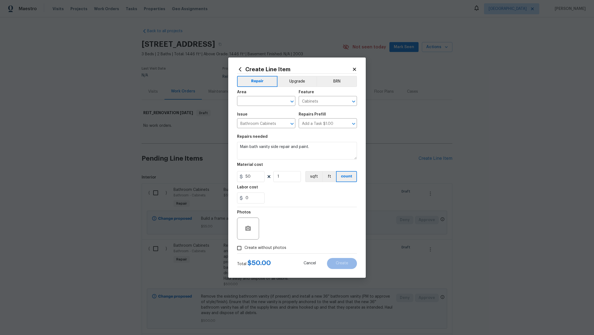
click at [314, 197] on div "0" at bounding box center [297, 198] width 120 height 11
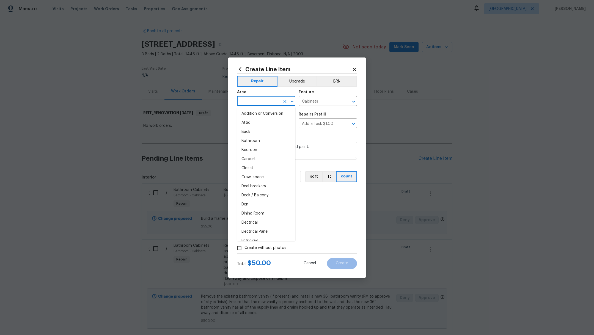
click at [261, 102] on input "text" at bounding box center [258, 101] width 43 height 9
click at [269, 125] on li "Main Bathroom" at bounding box center [266, 122] width 58 height 9
type input "Main Bathroom"
click at [256, 250] on span "Create without photos" at bounding box center [266, 248] width 42 height 6
click at [245, 250] on input "Create without photos" at bounding box center [239, 248] width 10 height 10
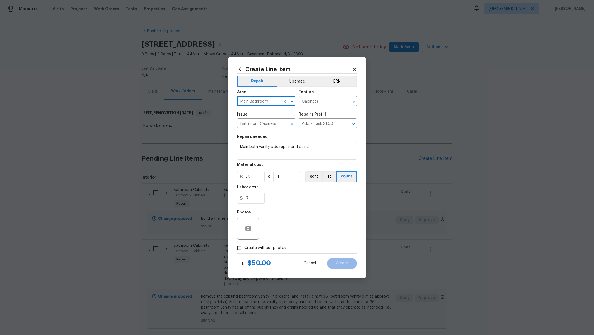
checkbox input "true"
drag, startPoint x: 290, startPoint y: 147, endPoint x: 314, endPoint y: 148, distance: 23.7
click at [314, 149] on textarea "Main bath vanity side repair and paint." at bounding box center [297, 151] width 120 height 18
type textarea "Main bath vanity side repair"
click at [304, 229] on textarea at bounding box center [311, 229] width 94 height 22
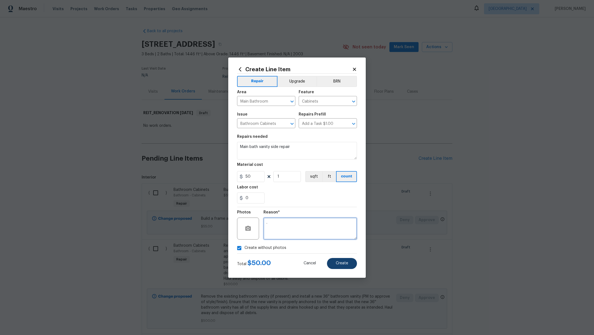
type textarea "."
click at [349, 266] on button "Create" at bounding box center [342, 263] width 30 height 11
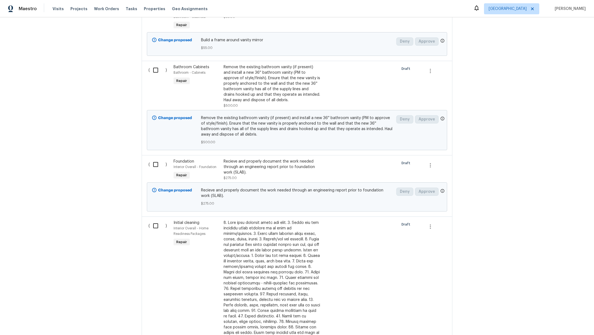
scroll to position [155, 0]
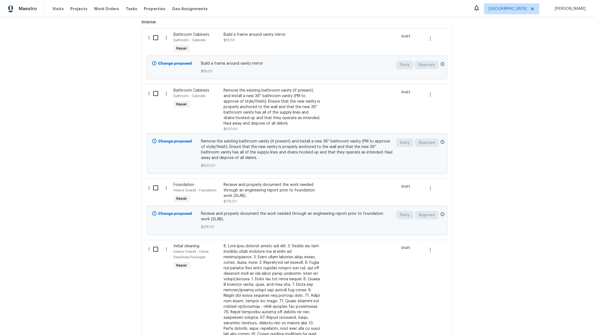
click at [204, 104] on div "Bathroom Cabinets Bathroom - Cabinets Repair" at bounding box center [197, 109] width 50 height 47
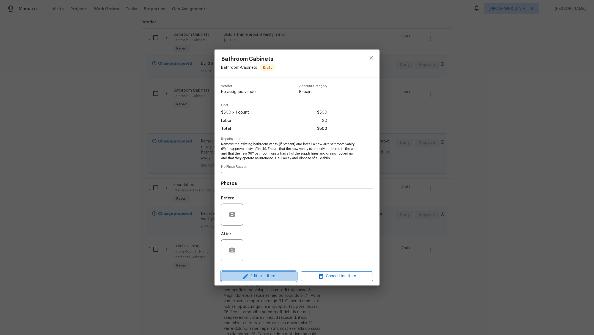
click at [254, 275] on span "Edit Line Item" at bounding box center [259, 276] width 72 height 7
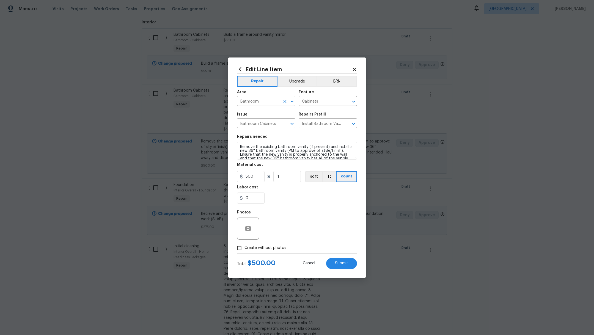
click at [260, 106] on body "Maestro Visits Projects Work Orders Tasks Properties Geo Assignments [GEOGRAPHI…" at bounding box center [297, 167] width 594 height 335
click at [264, 113] on li "Main Bathroom" at bounding box center [266, 113] width 58 height 9
type input "Main Bathroom"
drag, startPoint x: 336, startPoint y: 147, endPoint x: 231, endPoint y: 148, distance: 105.6
click at [231, 148] on div "Edit Line Item Repair Upgrade BRN Area Main Bathroom ​ Feature Cabinets ​ Issue…" at bounding box center [297, 167] width 138 height 220
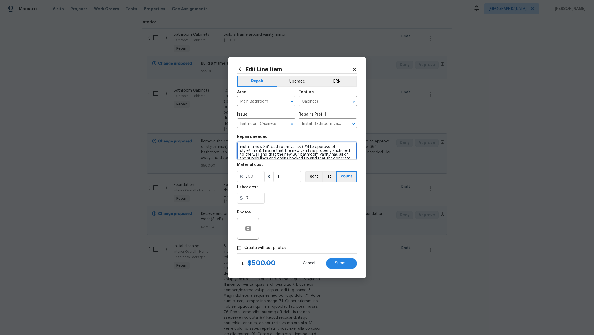
click at [252, 148] on textarea "install a new 36'' bathroom vanity (PM to approve of style/finish). Ensure that…" at bounding box center [297, 151] width 120 height 18
click at [267, 152] on textarea "install additional new 36'' bathroom vanity (PM to approve of style/finish). En…" at bounding box center [297, 151] width 120 height 18
type textarea "install additional new 36'' bathroom vanity (PM to approve of style/finish). En…"
click at [342, 262] on span "Submit" at bounding box center [341, 263] width 13 height 4
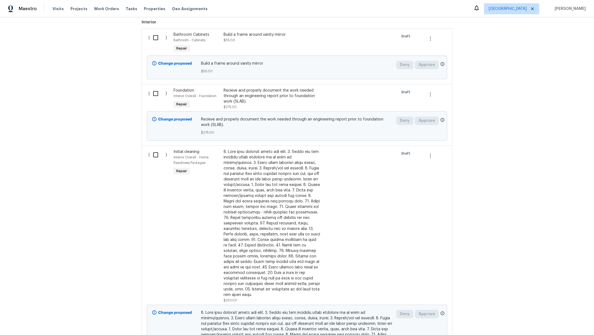
scroll to position [0, 0]
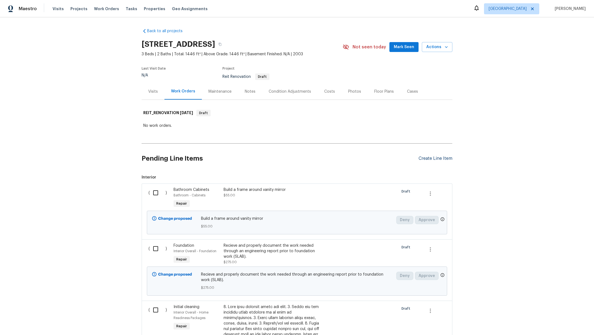
click at [424, 159] on div "Create Line Item" at bounding box center [436, 158] width 34 height 5
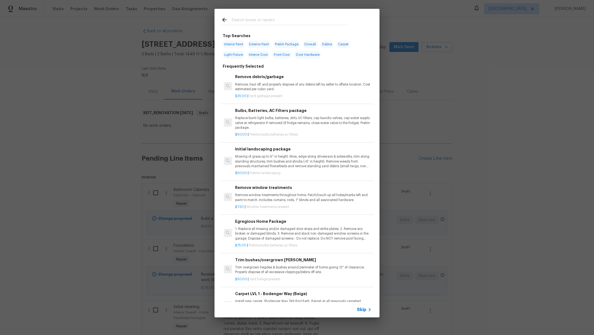
click at [248, 22] on input "text" at bounding box center [290, 21] width 117 height 8
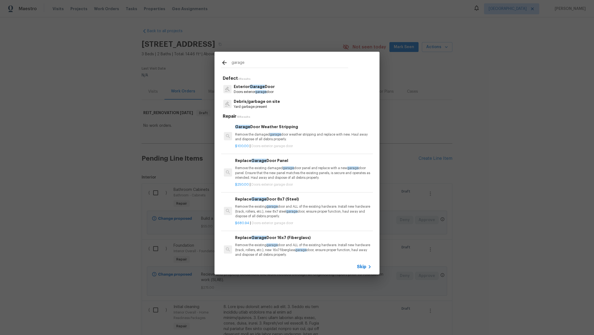
type input "garage"
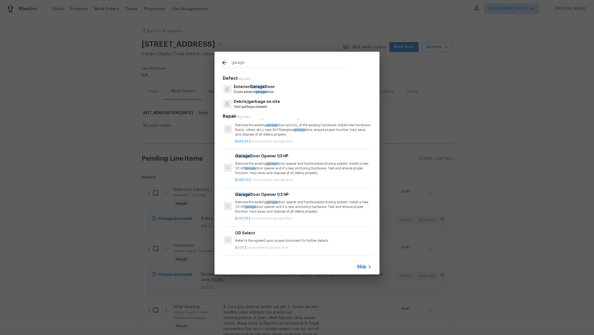
scroll to position [257, 0]
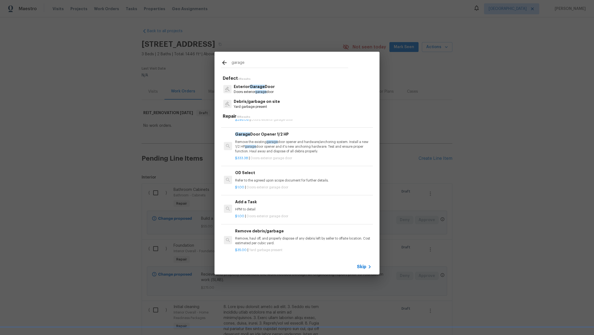
click at [298, 212] on div "$1.00 | Doors exterior garage door" at bounding box center [303, 215] width 136 height 7
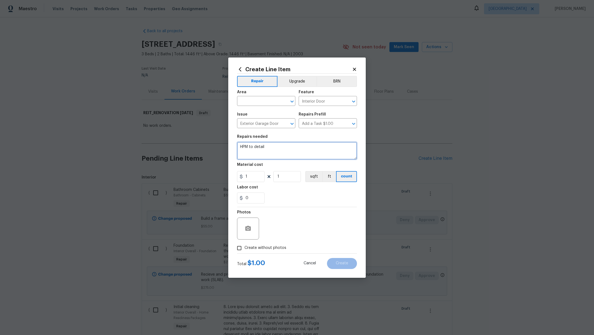
drag, startPoint x: 292, startPoint y: 150, endPoint x: 209, endPoint y: 145, distance: 83.2
click at [209, 145] on div "Create Line Item Repair Upgrade BRN Area ​ Feature Interior Door ​ Issue Exteri…" at bounding box center [297, 167] width 594 height 335
type textarea "Garage drywall repair and paint."
drag, startPoint x: 251, startPoint y: 179, endPoint x: 182, endPoint y: 155, distance: 73.1
click at [223, 177] on div "Create Line Item Repair Upgrade BRN Area ​ Feature Interior Door ​ Issue Exteri…" at bounding box center [297, 167] width 594 height 335
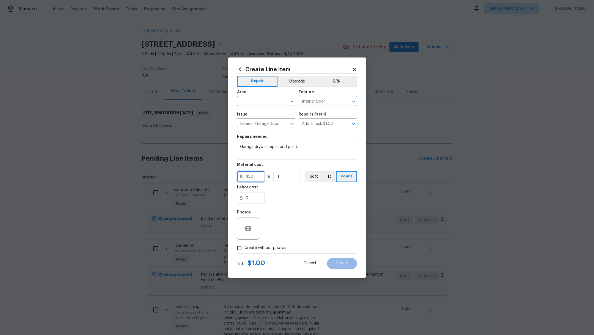
type input "450"
click at [302, 195] on div "0" at bounding box center [297, 198] width 120 height 11
click at [272, 249] on span "Create without photos" at bounding box center [266, 248] width 42 height 6
click at [245, 249] on input "Create without photos" at bounding box center [239, 248] width 10 height 10
checkbox input "true"
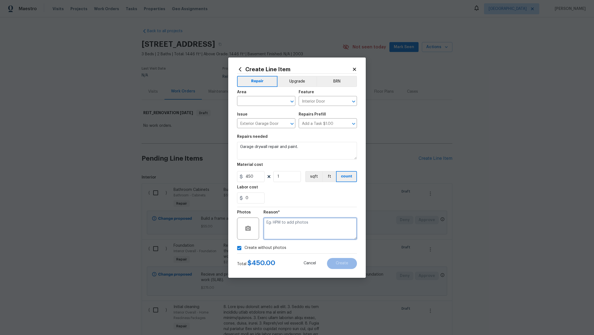
click at [291, 237] on textarea at bounding box center [311, 229] width 94 height 22
type textarea "."
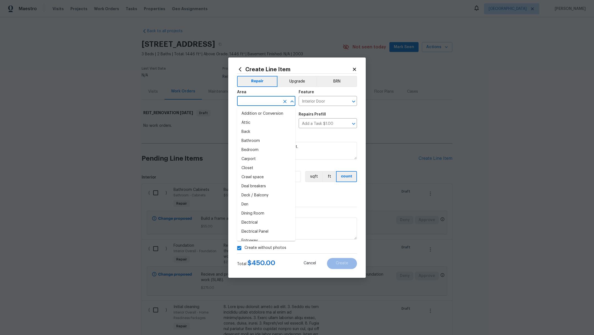
click at [243, 98] on input "text" at bounding box center [258, 101] width 43 height 9
click at [255, 114] on li "Garage" at bounding box center [266, 113] width 58 height 9
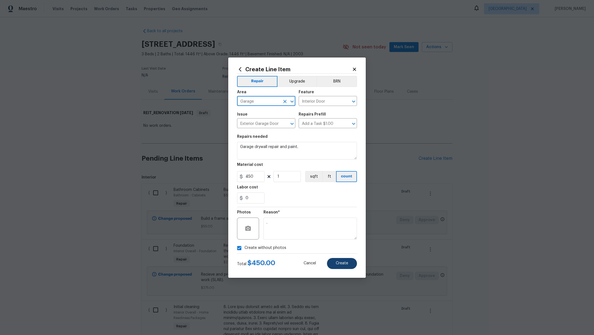
type input "Garage"
click at [343, 265] on button "Create" at bounding box center [342, 263] width 30 height 11
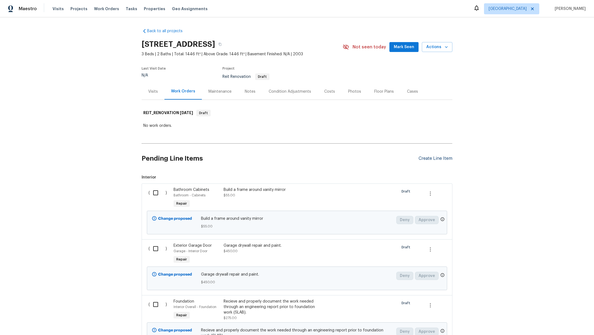
click at [423, 157] on div "Create Line Item" at bounding box center [436, 158] width 34 height 5
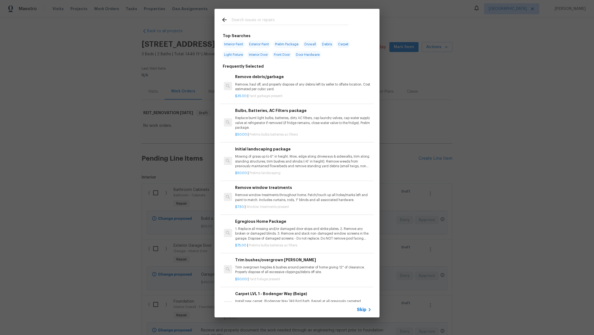
click at [245, 20] on input "text" at bounding box center [290, 21] width 117 height 8
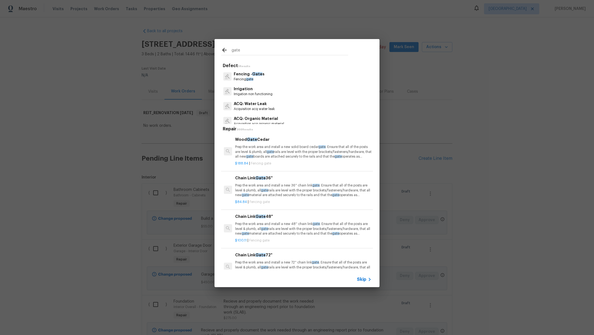
type input "gate"
click at [257, 81] on p "Fencing gate" at bounding box center [249, 79] width 31 height 5
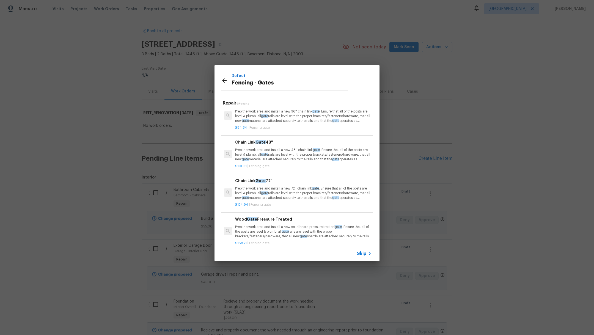
scroll to position [91, 0]
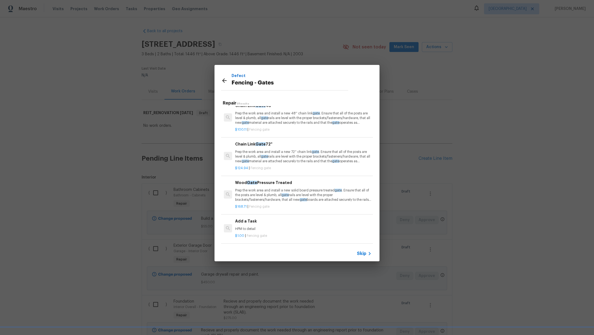
click at [297, 218] on h6 "Add a Task" at bounding box center [303, 221] width 136 height 6
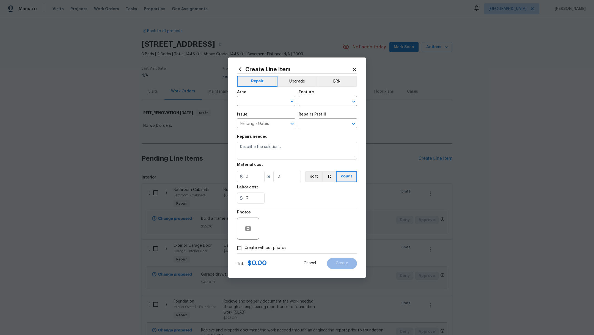
type input "Add a Task $1.00"
type textarea "HPM to detail"
type input "1"
drag, startPoint x: 272, startPoint y: 150, endPoint x: 191, endPoint y: 143, distance: 81.7
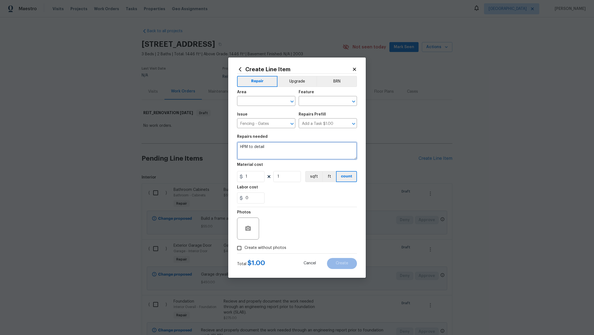
click at [191, 144] on div "Create Line Item Repair Upgrade BRN Area ​ Feature ​ Issue Fencing - Gates ​ Re…" at bounding box center [297, 167] width 594 height 335
type textarea "Gate adjustment"
click at [248, 179] on input "1" at bounding box center [251, 176] width 28 height 11
type input "30"
click at [320, 198] on div "0" at bounding box center [297, 198] width 120 height 11
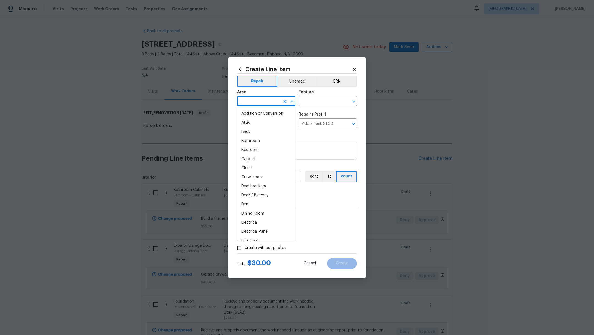
click at [251, 100] on input "text" at bounding box center [258, 101] width 43 height 9
type input "f"
type input "g"
type input "f"
click at [255, 111] on li "Front" at bounding box center [266, 113] width 58 height 9
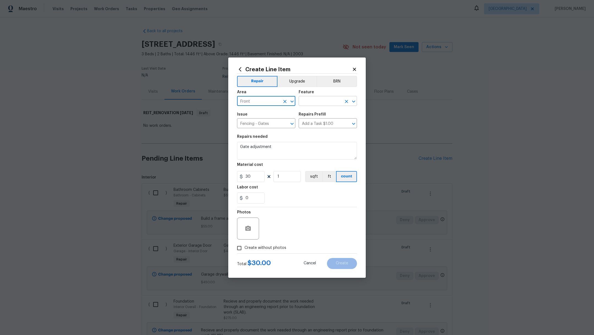
type input "Front"
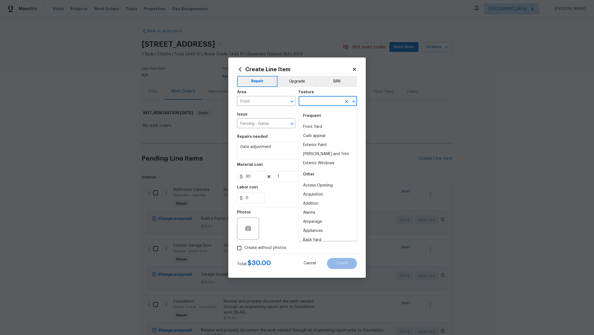
click at [313, 102] on input "text" at bounding box center [320, 101] width 43 height 9
type input "g"
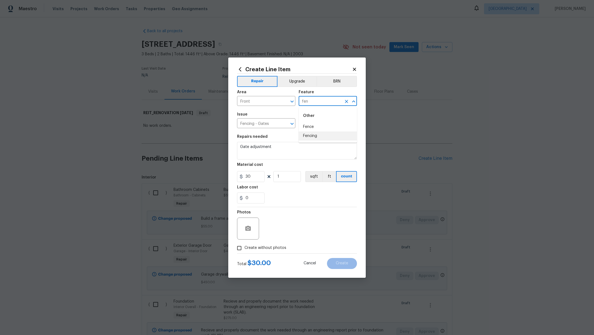
click at [319, 132] on li "Fencing" at bounding box center [328, 136] width 58 height 9
type input "Fencing"
click at [288, 246] on div "Create without photos" at bounding box center [297, 248] width 120 height 10
click at [282, 246] on span "Create without photos" at bounding box center [266, 248] width 42 height 6
click at [245, 246] on input "Create without photos" at bounding box center [239, 248] width 10 height 10
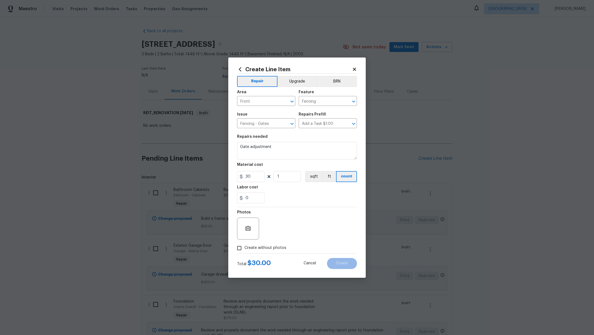
checkbox input "true"
click at [302, 228] on textarea at bounding box center [311, 229] width 94 height 22
type textarea ","
click at [346, 263] on span "Create" at bounding box center [342, 263] width 12 height 4
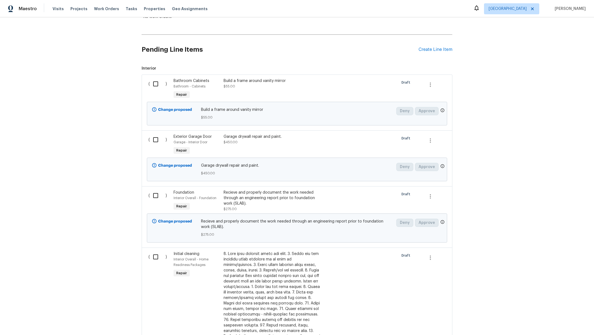
scroll to position [8, 0]
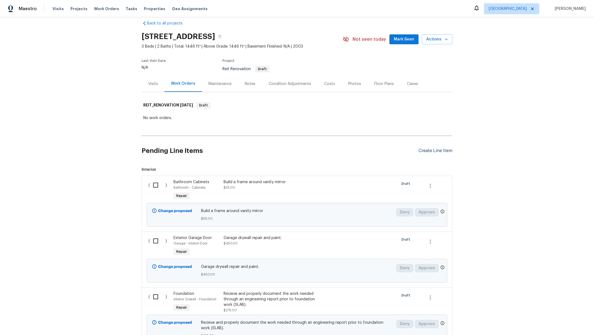
click at [427, 149] on div "Create Line Item" at bounding box center [436, 150] width 34 height 5
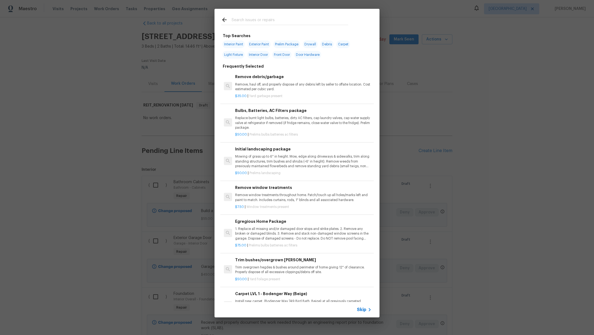
click at [244, 20] on input "text" at bounding box center [290, 21] width 117 height 8
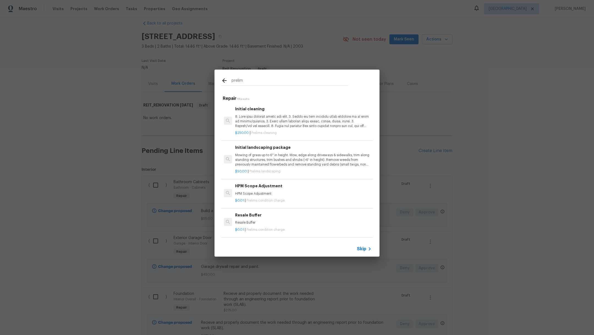
type input "prelim"
click at [274, 160] on p "Mowing of grass up to 6" in height. Mow, edge along driveways & sidewalks, trim…" at bounding box center [303, 160] width 136 height 14
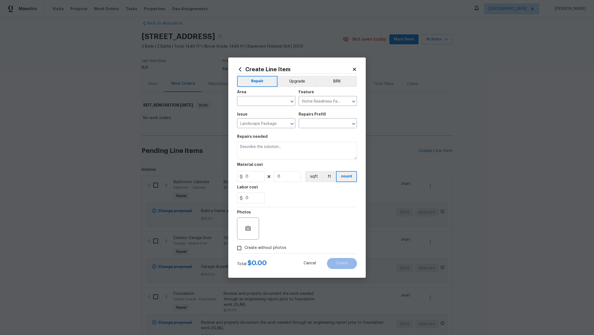
type input "Initial landscaping package $50.00"
type textarea "Mowing of grass up to 6" in height. Mow, edge along driveways & sidewalks, trim…"
type input "50"
type input "1"
click at [252, 101] on input "text" at bounding box center [258, 101] width 43 height 9
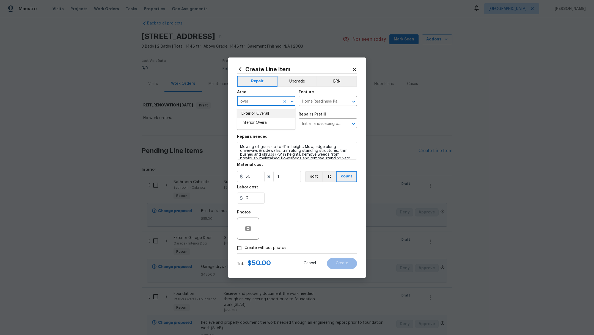
click at [254, 113] on li "Exterior Overall" at bounding box center [266, 113] width 58 height 9
type input "Exterior Overall"
click at [265, 248] on span "Create without photos" at bounding box center [266, 248] width 42 height 6
click at [245, 248] on input "Create without photos" at bounding box center [239, 248] width 10 height 10
checkbox input "true"
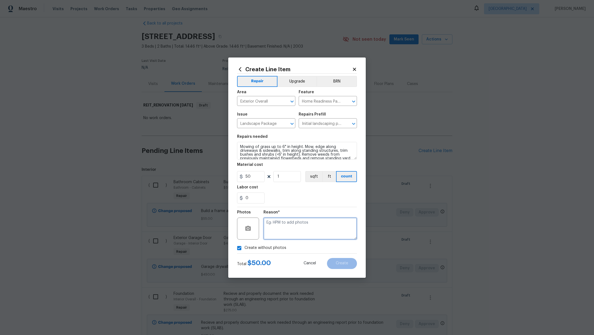
click at [289, 231] on textarea at bounding box center [311, 229] width 94 height 22
type textarea ","
click at [336, 262] on button "Create" at bounding box center [342, 263] width 30 height 11
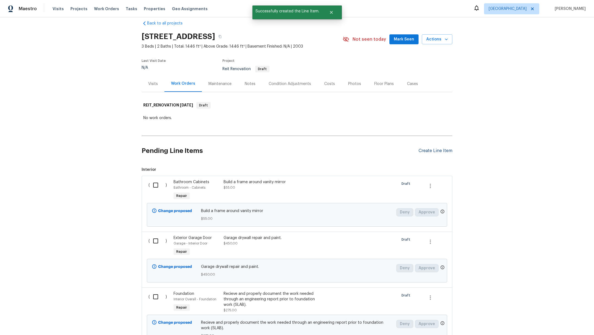
click at [432, 150] on div "Create Line Item" at bounding box center [436, 150] width 34 height 5
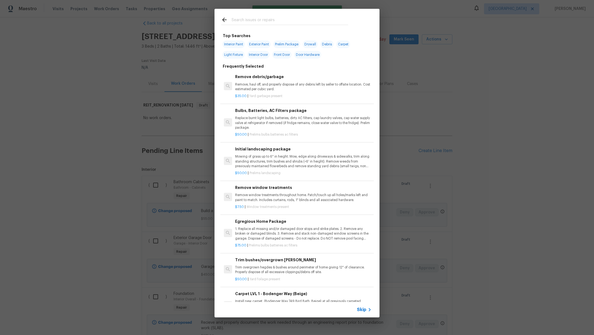
click at [250, 20] on input "text" at bounding box center [290, 21] width 117 height 8
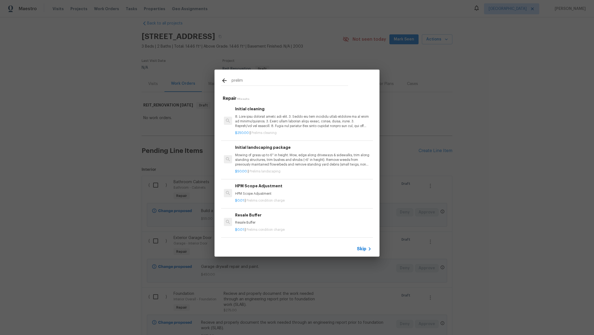
type input "prelim"
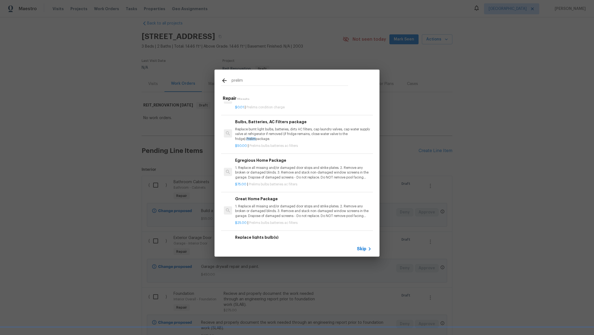
scroll to position [133, 0]
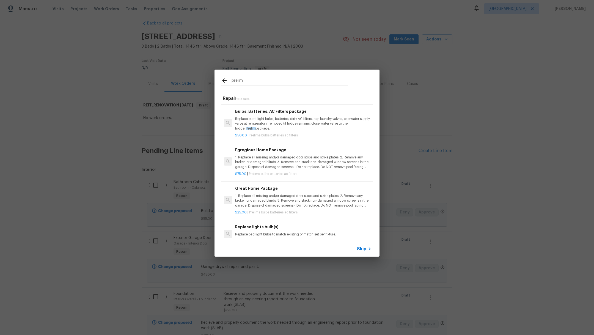
click at [339, 161] on p "1. Replace all missing and/or damaged door stops and strike plates. 2. Remove a…" at bounding box center [303, 162] width 136 height 14
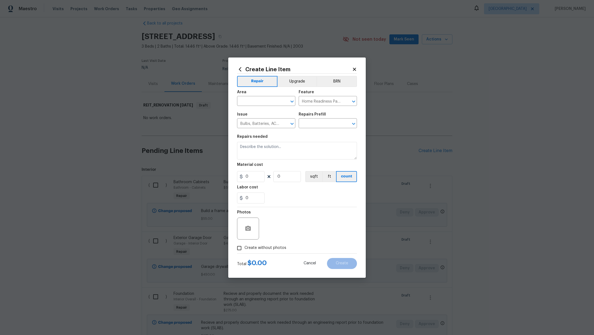
type input "Egregious Home Package $75.00"
type textarea "1. Replace all missing and/or damaged door stops and strike plates. 2. Remove a…"
type input "75"
type input "1"
click at [273, 249] on span "Create without photos" at bounding box center [266, 248] width 42 height 6
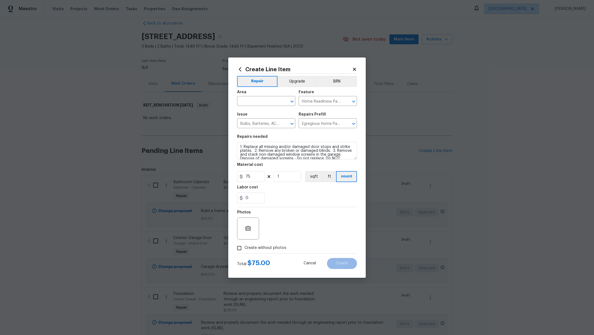
click at [245, 249] on input "Create without photos" at bounding box center [239, 248] width 10 height 10
checkbox input "true"
click at [300, 230] on textarea at bounding box center [311, 229] width 94 height 22
type textarea ","
click at [265, 103] on input "text" at bounding box center [258, 101] width 43 height 9
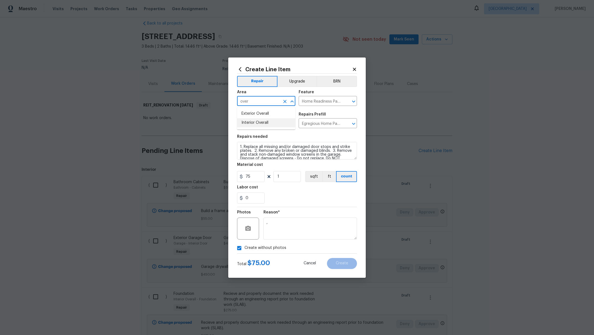
click at [265, 121] on li "Interior Overall" at bounding box center [266, 122] width 58 height 9
type input "Interior Overall"
click at [342, 264] on span "Create" at bounding box center [342, 263] width 12 height 4
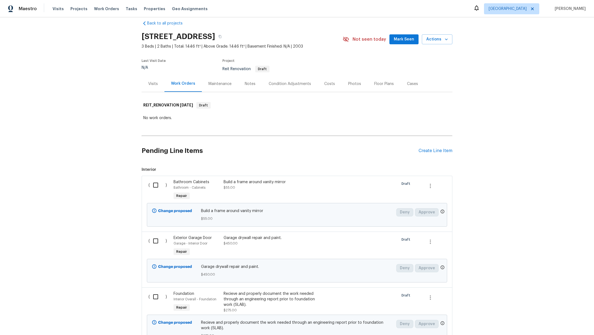
click at [427, 144] on div "Pending Line Items Create Line Item" at bounding box center [297, 151] width 311 height 26
click at [427, 147] on div "Pending Line Items Create Line Item" at bounding box center [297, 151] width 311 height 26
click at [428, 151] on div "Create Line Item" at bounding box center [436, 150] width 34 height 5
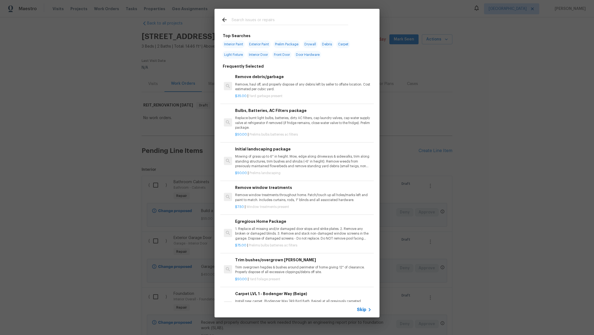
click at [246, 20] on input "text" at bounding box center [290, 21] width 117 height 8
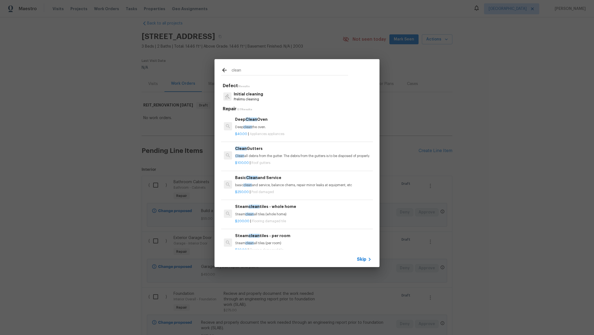
type input "clean"
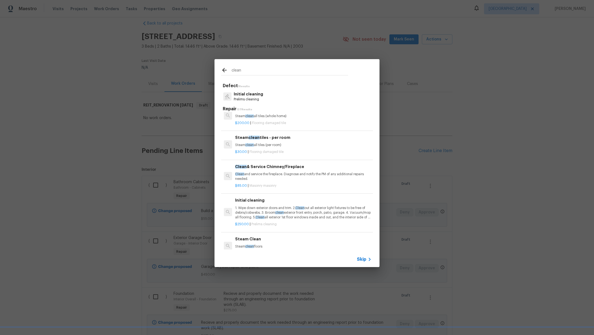
scroll to position [146, 0]
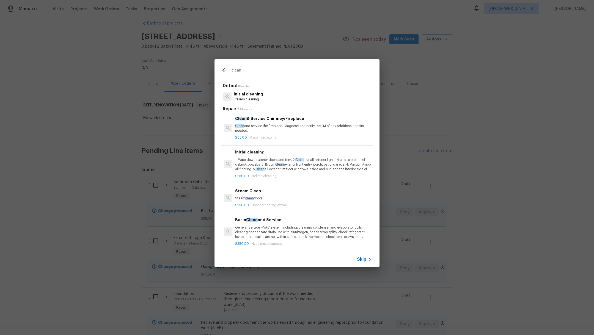
click at [303, 194] on h6 "Steam Clean" at bounding box center [303, 191] width 136 height 6
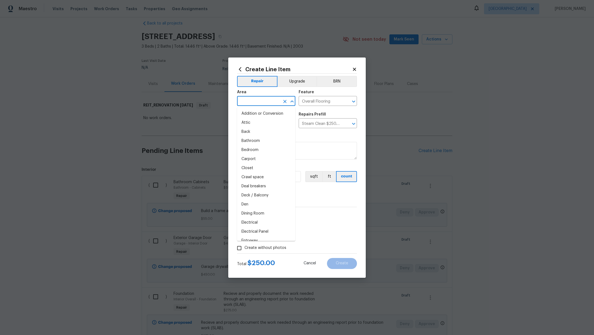
click at [252, 102] on input "text" at bounding box center [258, 101] width 43 height 9
click at [252, 123] on li "Interior Overall" at bounding box center [266, 122] width 58 height 9
type input "Interior Overall"
click at [270, 248] on span "Create without photos" at bounding box center [266, 248] width 42 height 6
click at [245, 248] on input "Create without photos" at bounding box center [239, 248] width 10 height 10
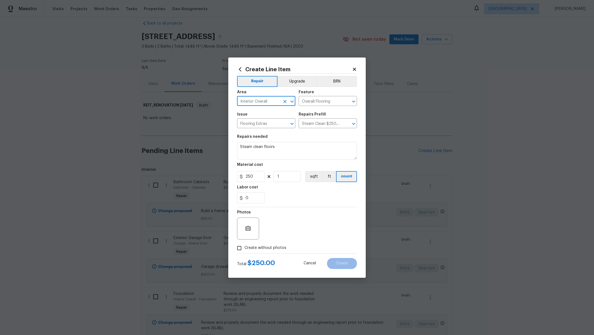
checkbox input "true"
click at [298, 232] on textarea at bounding box center [311, 229] width 94 height 22
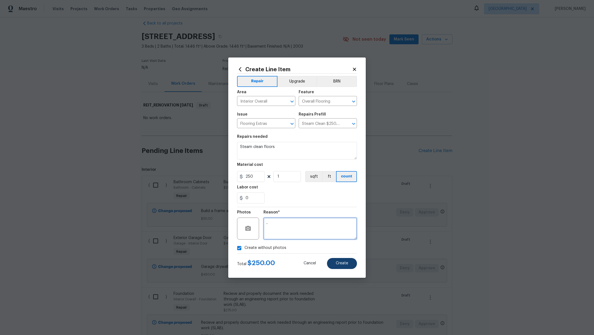
type textarea ","
click at [346, 265] on span "Create" at bounding box center [342, 263] width 12 height 4
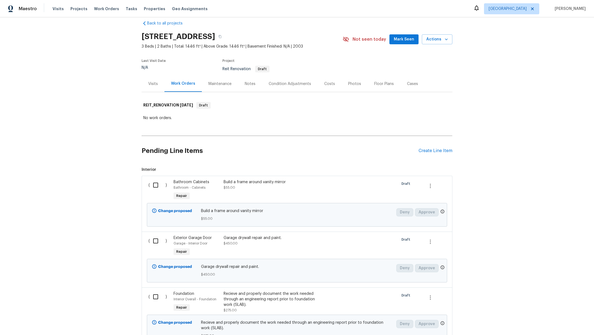
click at [245, 86] on div "Notes" at bounding box center [250, 84] width 11 height 6
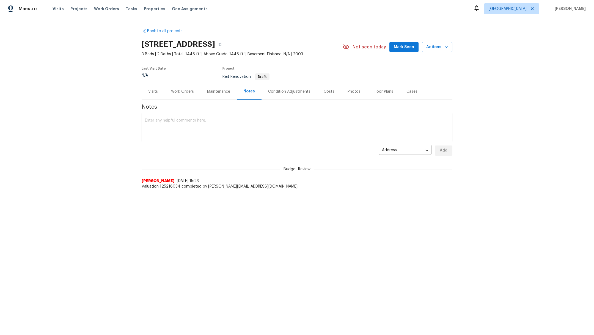
click at [186, 95] on div "Work Orders" at bounding box center [183, 91] width 36 height 16
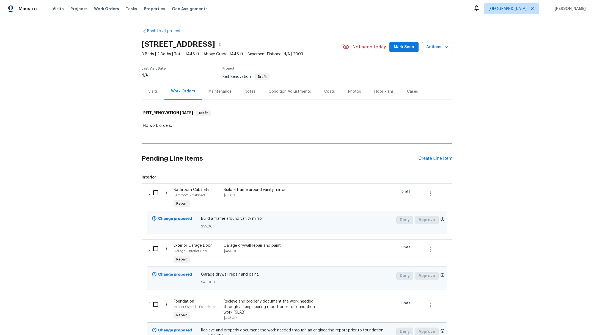
click at [307, 197] on div "Build a frame around vanity mirror $55.00" at bounding box center [272, 192] width 97 height 11
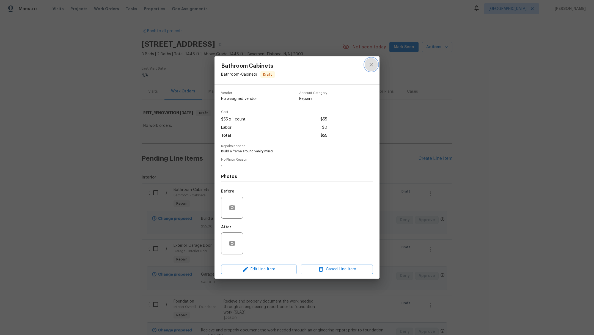
click at [371, 66] on icon "close" at bounding box center [371, 64] width 7 height 7
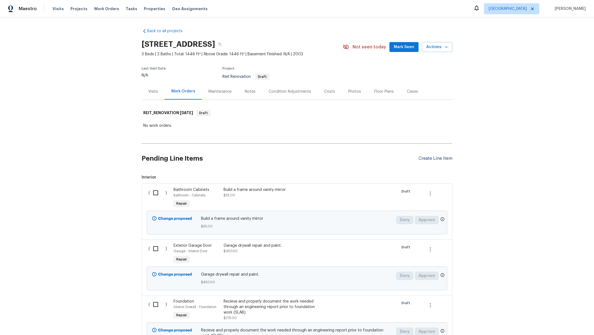
click at [430, 159] on div "Create Line Item" at bounding box center [436, 158] width 34 height 5
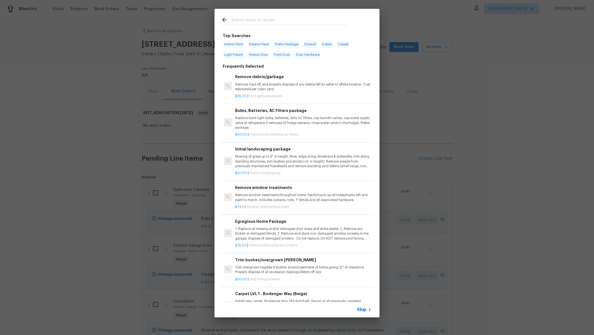
click at [251, 15] on div at bounding box center [285, 20] width 140 height 22
click at [252, 21] on input "text" at bounding box center [290, 21] width 117 height 8
type input "h"
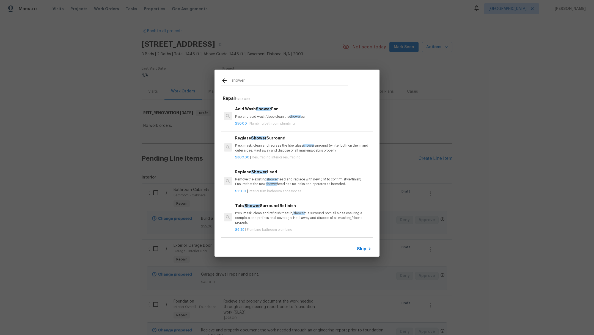
type input "shower"
click at [225, 79] on icon at bounding box center [224, 80] width 7 height 7
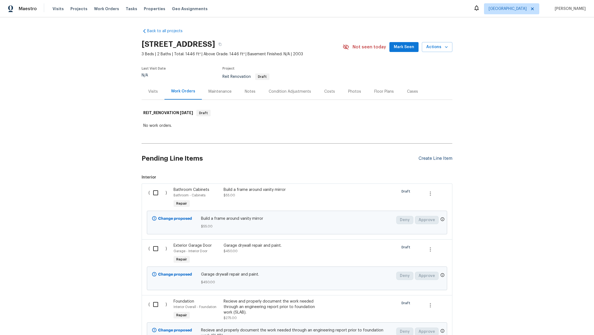
click at [427, 158] on div "Create Line Item" at bounding box center [436, 158] width 34 height 5
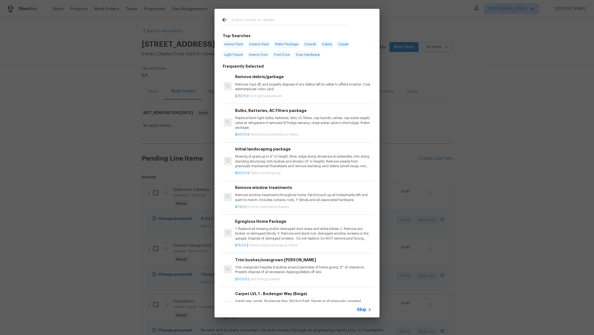
click at [259, 17] on input "text" at bounding box center [290, 21] width 117 height 8
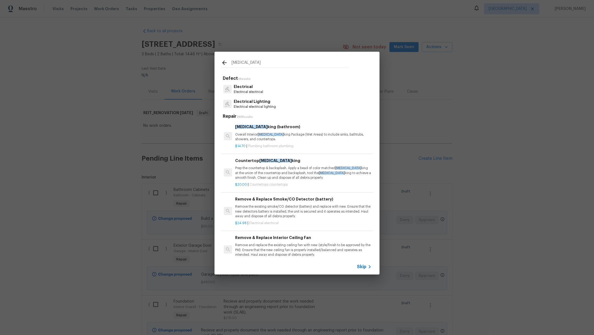
type input "[MEDICAL_DATA]"
click at [273, 138] on p "Overall Interior [MEDICAL_DATA] king Package (Wet Areas) to include sinks, bath…" at bounding box center [303, 136] width 136 height 9
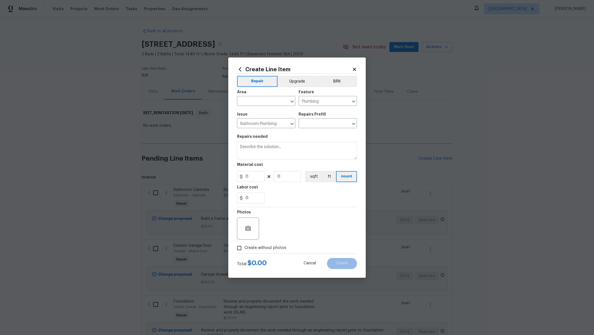
type input "Caulking (bathroom) $14.70"
type textarea "Overall Interior Caulking Package (Wet Areas) to include sinks, bathtubs, showe…"
type input "14.7"
type input "1"
drag, startPoint x: 257, startPoint y: 179, endPoint x: 184, endPoint y: 161, distance: 75.3
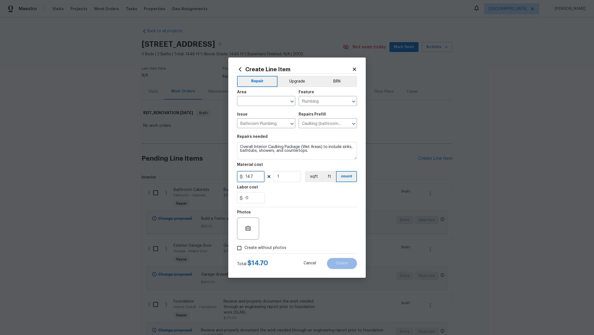
click at [185, 162] on div "Create Line Item Repair Upgrade BRN Area ​ Feature Plumbing ​ Issue Bathroom Pl…" at bounding box center [297, 167] width 594 height 335
type input "20"
click at [308, 196] on div "0" at bounding box center [297, 198] width 120 height 11
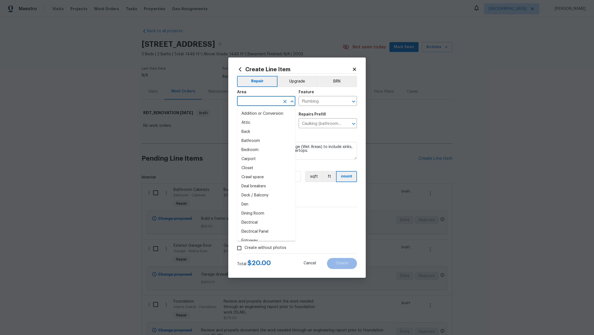
click at [253, 104] on input "text" at bounding box center [258, 101] width 43 height 9
click at [257, 125] on li "Interior Overall" at bounding box center [266, 122] width 58 height 9
type input "Interior Overall"
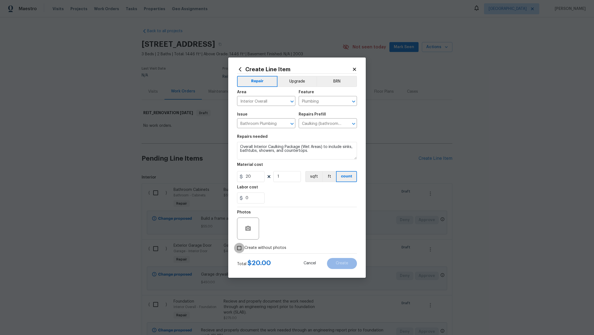
click at [244, 250] on input "Create without photos" at bounding box center [239, 248] width 10 height 10
checkbox input "true"
click at [294, 236] on textarea at bounding box center [311, 229] width 94 height 22
type textarea ","
click at [344, 264] on span "Create" at bounding box center [342, 263] width 12 height 4
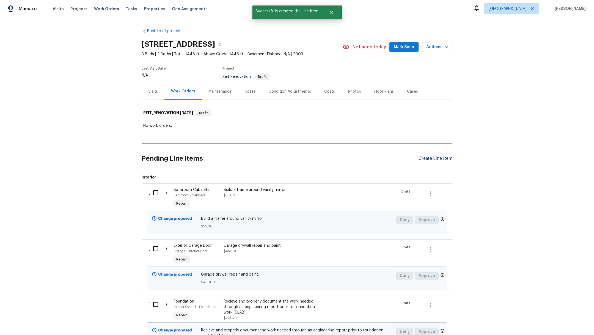
click at [429, 158] on div "Create Line Item" at bounding box center [436, 158] width 34 height 5
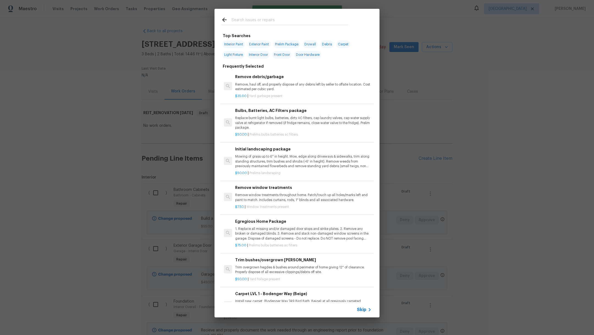
click at [245, 23] on input "text" at bounding box center [290, 21] width 117 height 8
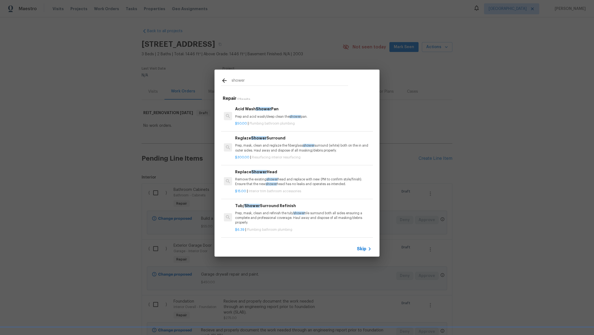
click at [312, 188] on div "$15.00 | Interior trim bathroom accessories" at bounding box center [303, 190] width 136 height 7
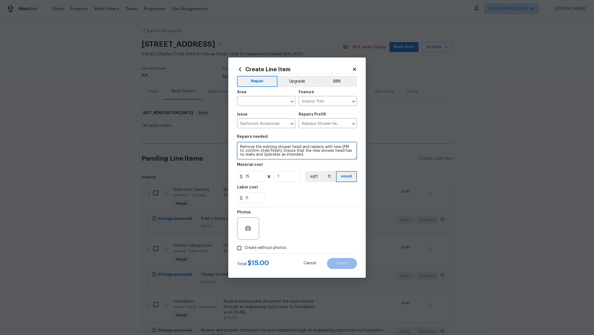
drag, startPoint x: 300, startPoint y: 158, endPoint x: 226, endPoint y: 141, distance: 75.7
click at [226, 141] on div "Create Line Item Repair Upgrade BRN Area ​ Feature Interior Trim ​ Issue Bathro…" at bounding box center [297, 167] width 594 height 335
click at [306, 147] on textarea "Replace [PERSON_NAME] shower arms rings and toiket valve ringse" at bounding box center [297, 151] width 120 height 18
click at [326, 146] on textarea "Replace [PERSON_NAME] shower arms rings and install toiket valve ringse" at bounding box center [297, 151] width 120 height 18
click at [353, 147] on textarea "Replace [PERSON_NAME] shower arms rings and install toilet valve ringse" at bounding box center [297, 151] width 120 height 18
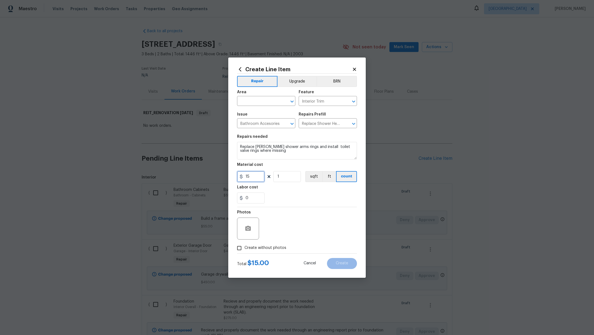
drag, startPoint x: 254, startPoint y: 176, endPoint x: 191, endPoint y: 149, distance: 67.4
click at [190, 164] on div "Create Line Item Repair Upgrade BRN Area ​ Feature Interior Trim ​ Issue Bathro…" at bounding box center [297, 167] width 594 height 335
click at [291, 196] on div "0" at bounding box center [297, 198] width 120 height 11
click at [265, 248] on span "Create without photos" at bounding box center [266, 248] width 42 height 6
click at [245, 248] on input "Create without photos" at bounding box center [239, 248] width 10 height 10
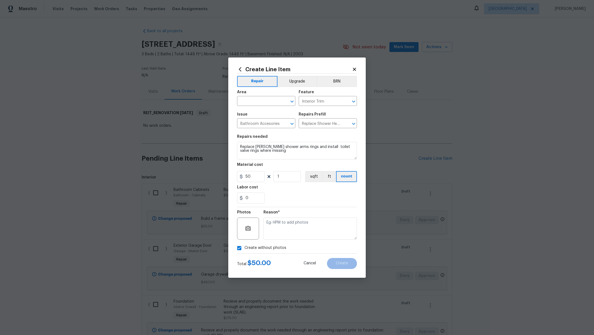
click at [284, 229] on textarea at bounding box center [311, 229] width 94 height 22
click at [246, 107] on span "Area ​" at bounding box center [266, 98] width 58 height 22
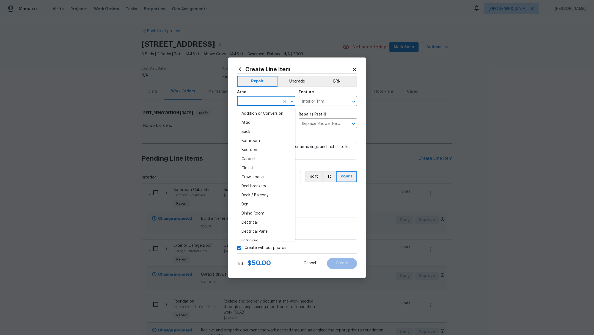
click at [246, 105] on input "text" at bounding box center [258, 101] width 43 height 9
click at [268, 123] on li "Interior Overall" at bounding box center [266, 122] width 58 height 9
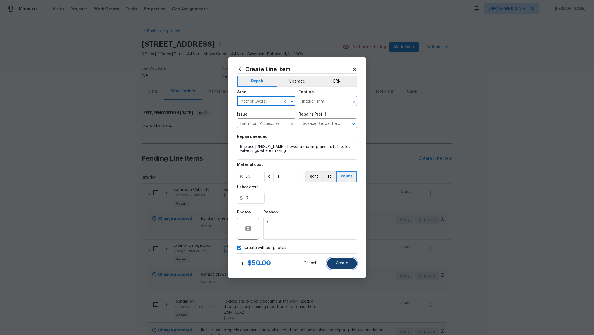
click at [332, 265] on button "Create" at bounding box center [342, 263] width 30 height 11
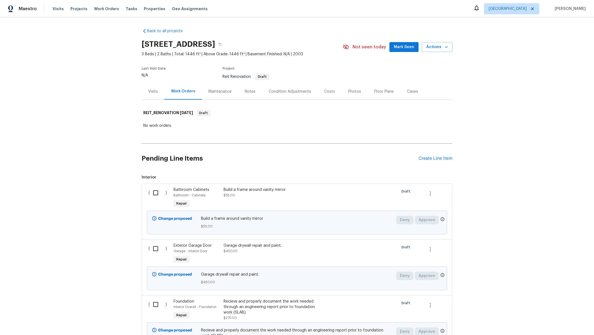
click at [432, 155] on div "Pending Line Items Create Line Item" at bounding box center [297, 159] width 311 height 26
click at [431, 161] on div "Create Line Item" at bounding box center [436, 158] width 34 height 5
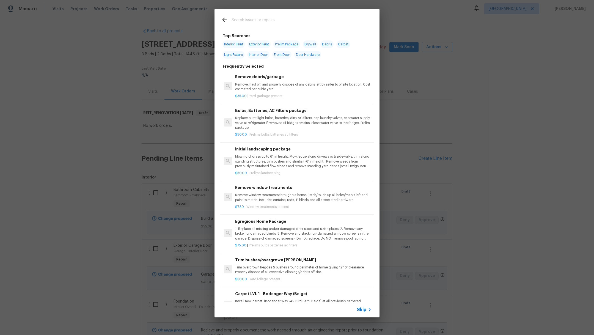
click at [243, 19] on input "text" at bounding box center [290, 21] width 117 height 8
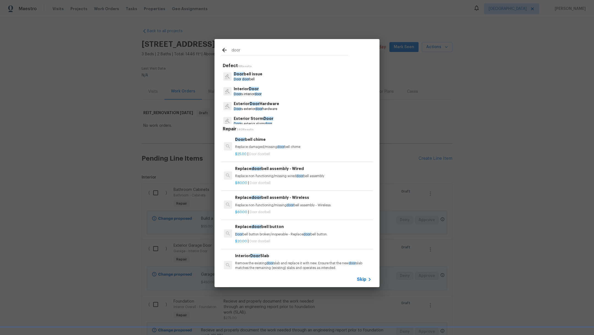
click at [270, 87] on div "Interior Door Door s interior door" at bounding box center [297, 91] width 152 height 15
click at [264, 90] on div "Interior Door Door s interior door" at bounding box center [297, 91] width 152 height 15
click at [244, 92] on p "Interior Door" at bounding box center [248, 89] width 28 height 6
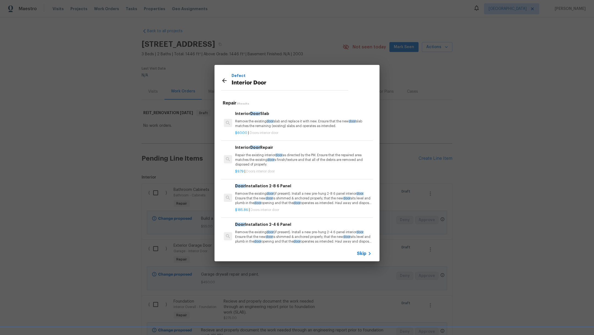
scroll to position [201, 0]
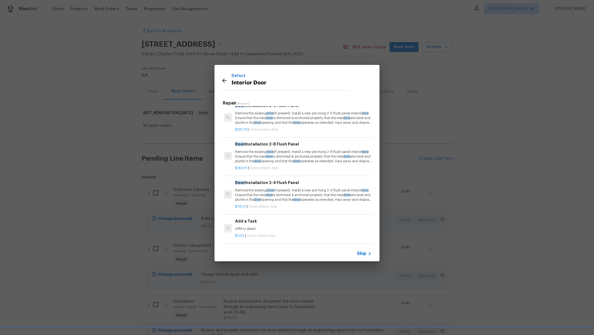
click at [293, 227] on p "HPM to detail" at bounding box center [303, 229] width 136 height 5
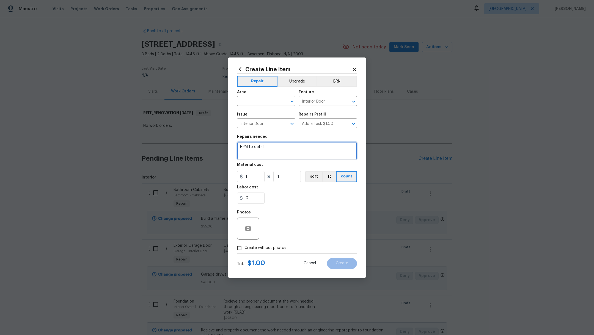
drag, startPoint x: 275, startPoint y: 147, endPoint x: 212, endPoint y: 147, distance: 63.0
click at [212, 147] on div "Create Line Item Repair Upgrade BRN Area ​ Feature Interior Door ​ Issue Interi…" at bounding box center [297, 167] width 594 height 335
drag, startPoint x: 253, startPoint y: 179, endPoint x: 195, endPoint y: 161, distance: 61.3
click at [196, 163] on div "Create Line Item Repair Upgrade BRN Area ​ Feature Interior Door ​ Issue Interi…" at bounding box center [297, 167] width 594 height 335
click at [295, 196] on div "0" at bounding box center [297, 198] width 120 height 11
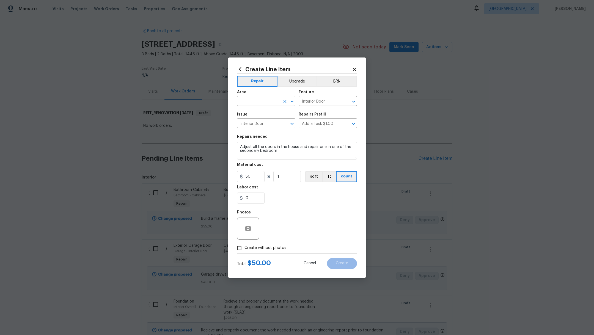
click at [258, 104] on input "text" at bounding box center [258, 101] width 43 height 9
click at [262, 125] on li "Interior Overall" at bounding box center [266, 122] width 58 height 9
click at [240, 250] on input "Create without photos" at bounding box center [239, 248] width 10 height 10
click at [275, 234] on textarea at bounding box center [311, 229] width 94 height 22
click at [348, 263] on button "Create" at bounding box center [342, 263] width 30 height 11
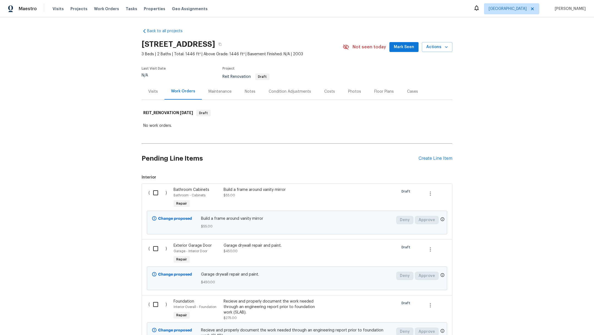
click at [246, 92] on div "Notes" at bounding box center [250, 92] width 11 height 6
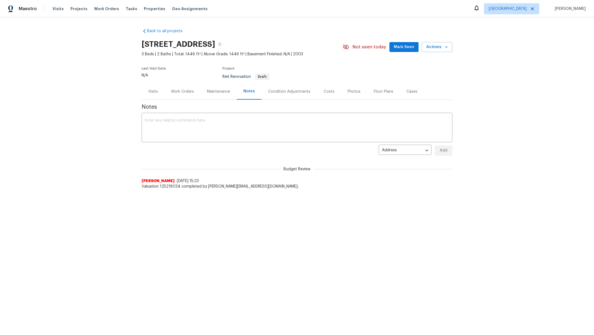
click at [181, 94] on div "Work Orders" at bounding box center [182, 92] width 23 height 6
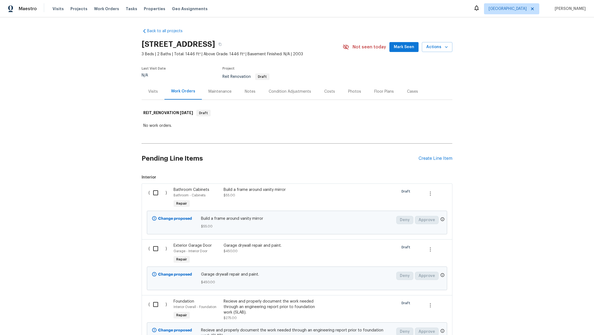
click at [209, 92] on div "Maintenance" at bounding box center [220, 92] width 23 height 6
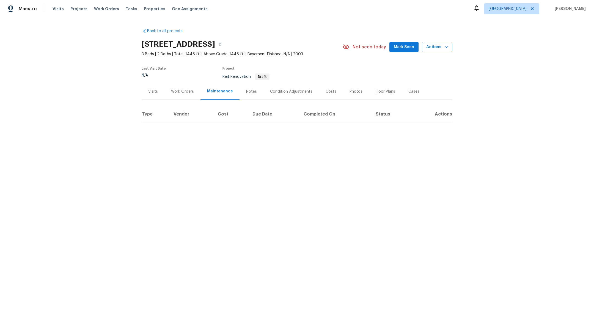
click at [246, 91] on div "Notes" at bounding box center [251, 92] width 11 height 6
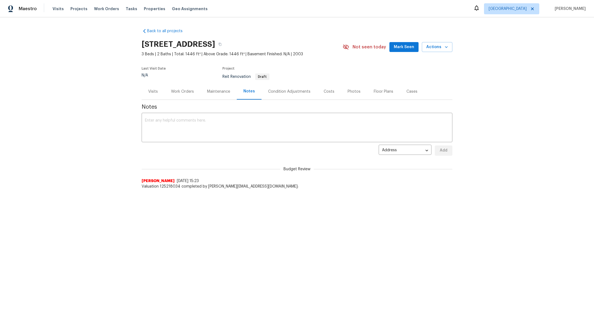
click at [281, 93] on div "Condition Adjustments" at bounding box center [289, 92] width 42 height 6
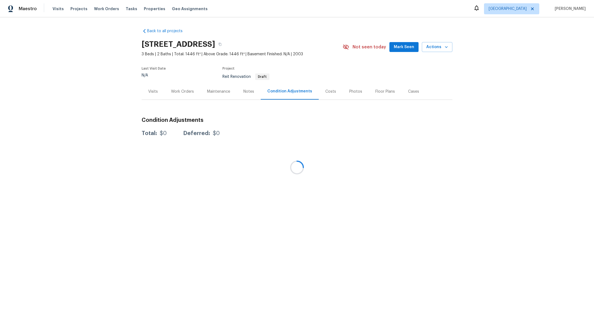
click at [325, 93] on div at bounding box center [297, 167] width 594 height 335
click at [325, 94] on div "Costs" at bounding box center [330, 92] width 11 height 6
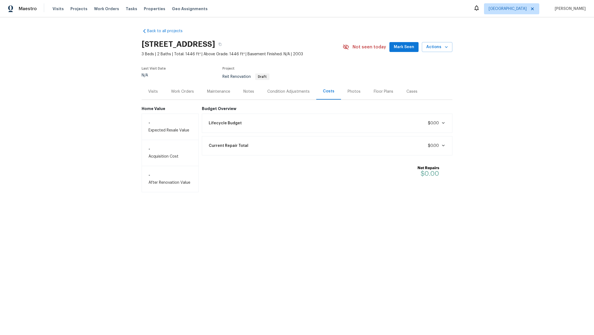
click at [347, 95] on div "Photos" at bounding box center [354, 91] width 26 height 16
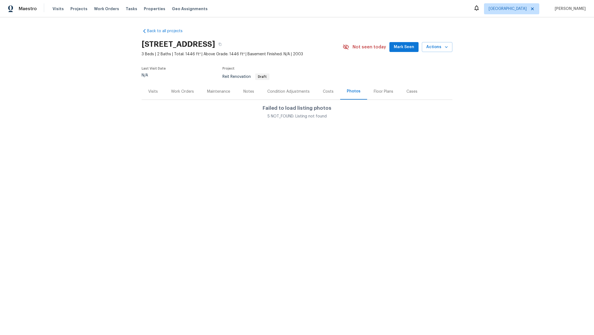
click at [176, 94] on div "Work Orders" at bounding box center [182, 92] width 23 height 6
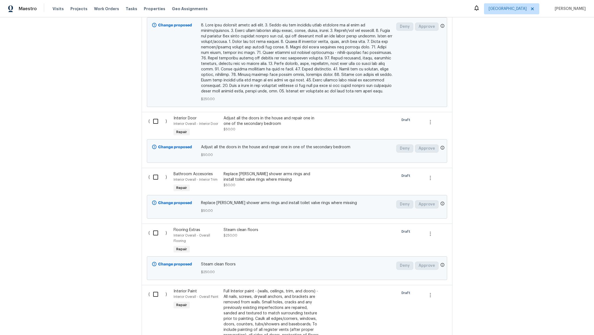
scroll to position [82, 0]
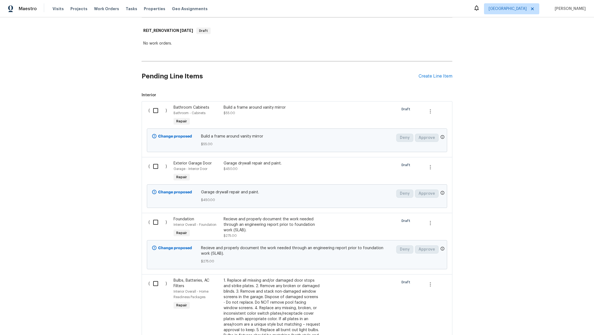
click at [594, 30] on div "Back to all projects [STREET_ADDRESS] 3 Beds | 2 Baths | Total: 1446 ft² | Abov…" at bounding box center [297, 176] width 594 height 318
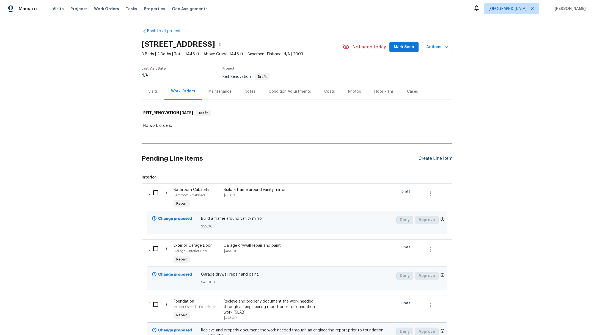
click at [428, 160] on div "Create Line Item" at bounding box center [436, 158] width 34 height 5
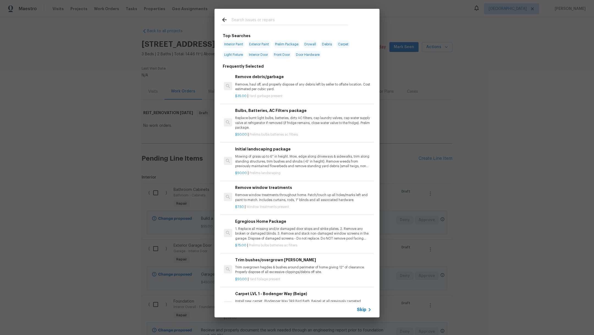
click at [248, 17] on input "text" at bounding box center [290, 21] width 117 height 8
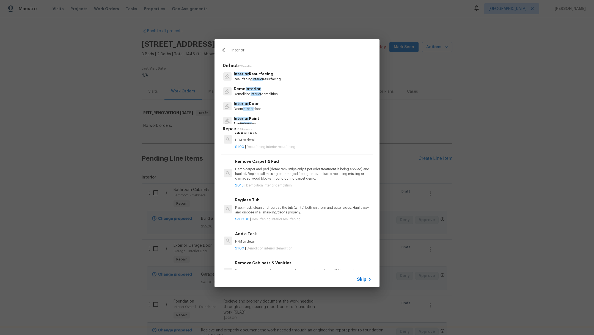
scroll to position [961, 0]
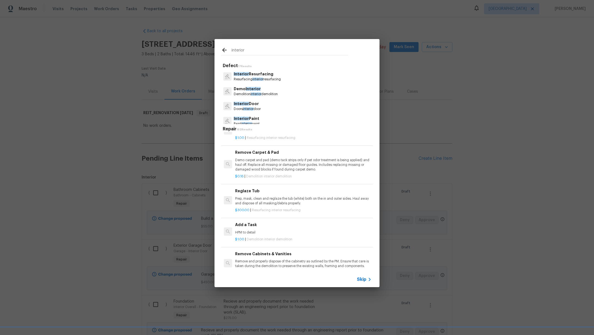
click at [286, 228] on h6 "Add a Task" at bounding box center [303, 225] width 136 height 6
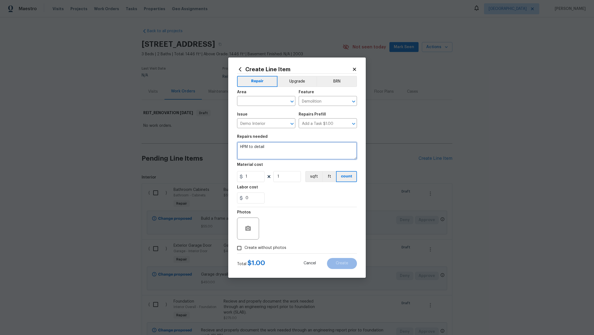
drag, startPoint x: 272, startPoint y: 150, endPoint x: 184, endPoint y: 143, distance: 88.3
click at [185, 143] on div "Create Line Item Repair Upgrade BRN Area ​ Feature Demolition ​ Issue Demo Inte…" at bounding box center [297, 167] width 594 height 335
click at [246, 102] on input "text" at bounding box center [258, 101] width 43 height 9
click at [256, 128] on ul "Exterior Overall Interior Overall" at bounding box center [266, 118] width 58 height 23
click at [262, 125] on li "Interior Overall" at bounding box center [266, 122] width 58 height 9
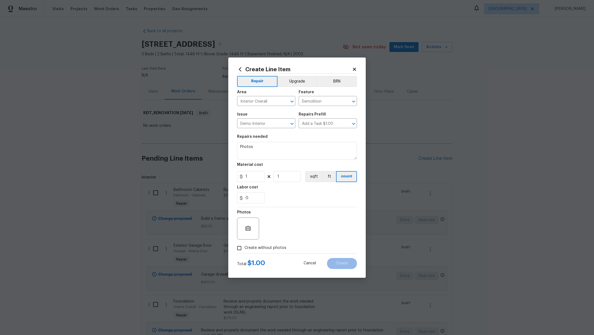
click at [247, 247] on span "Create without photos" at bounding box center [266, 248] width 42 height 6
click at [245, 247] on input "Create without photos" at bounding box center [239, 248] width 10 height 10
click at [287, 226] on textarea at bounding box center [311, 229] width 94 height 22
click at [350, 267] on button "Create" at bounding box center [342, 263] width 30 height 11
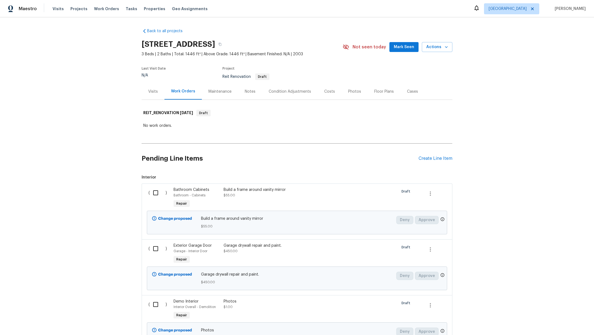
scroll to position [11, 0]
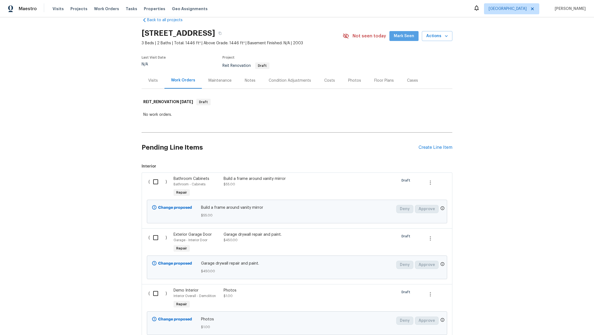
click at [406, 34] on span "Mark Seen" at bounding box center [404, 36] width 20 height 7
click at [150, 80] on div "Visits" at bounding box center [153, 81] width 10 height 6
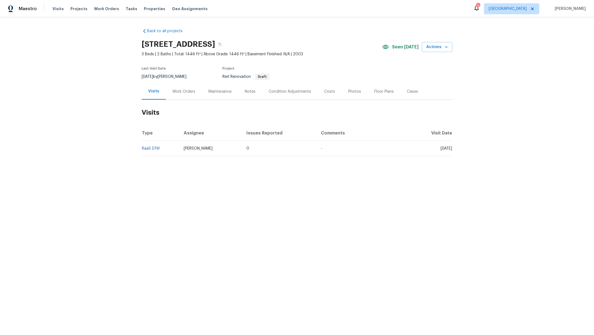
click at [245, 91] on div "Notes" at bounding box center [250, 92] width 11 height 6
